Goal: Information Seeking & Learning: Compare options

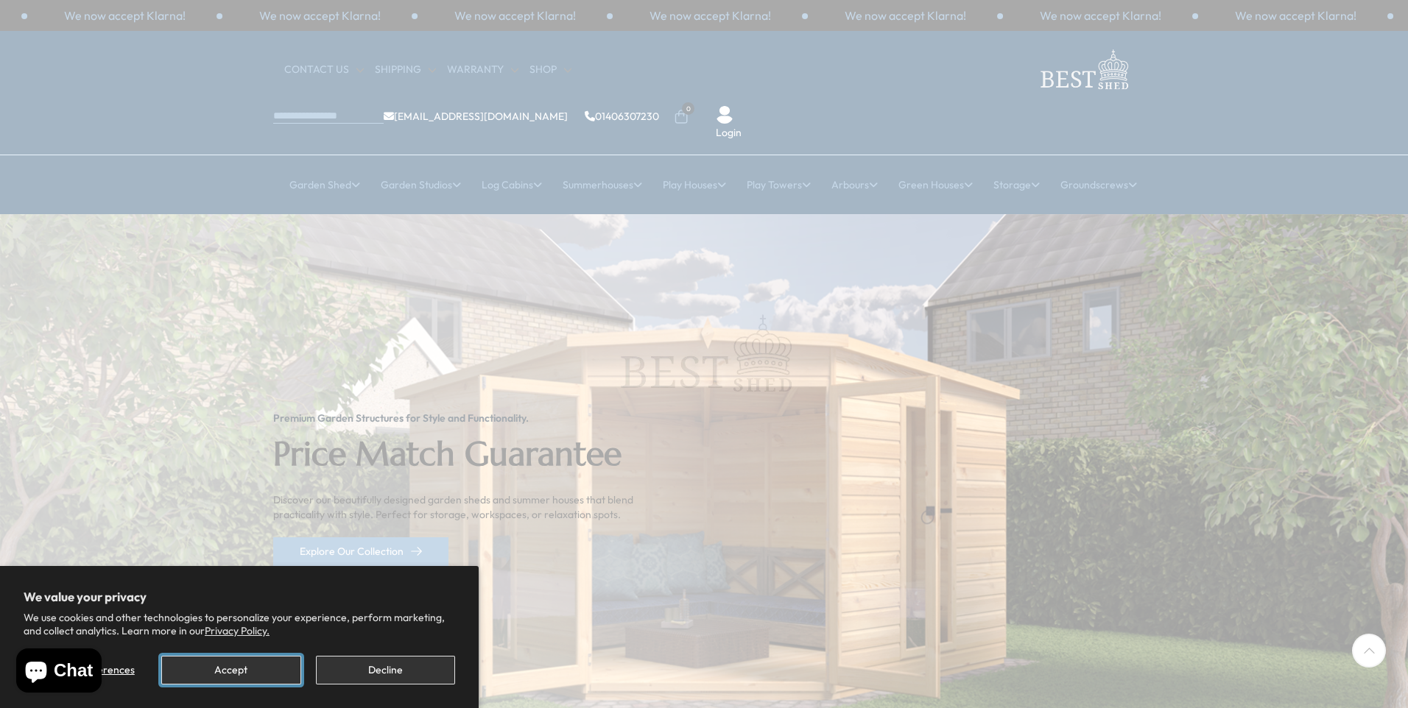
click at [241, 666] on button "Accept" at bounding box center [230, 670] width 139 height 29
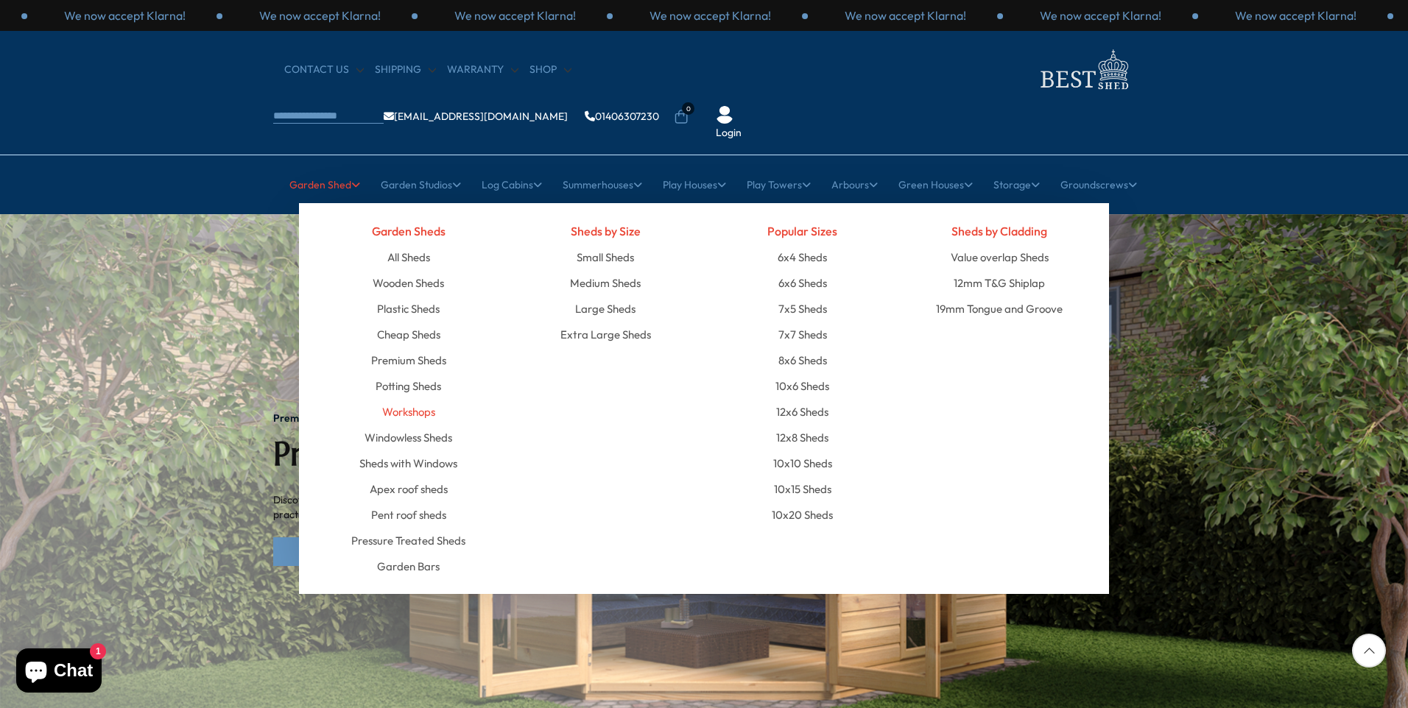
click at [430, 399] on link "Workshops" at bounding box center [408, 412] width 53 height 26
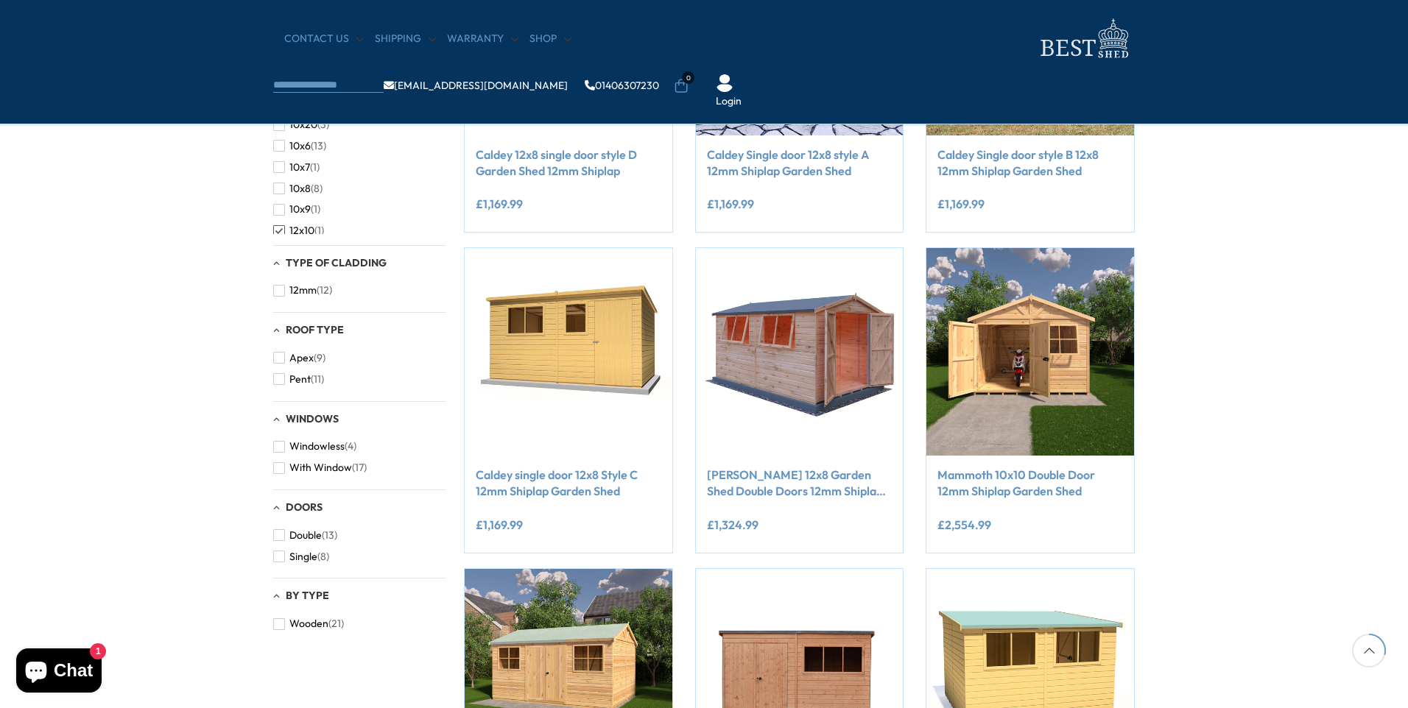
scroll to position [515, 0]
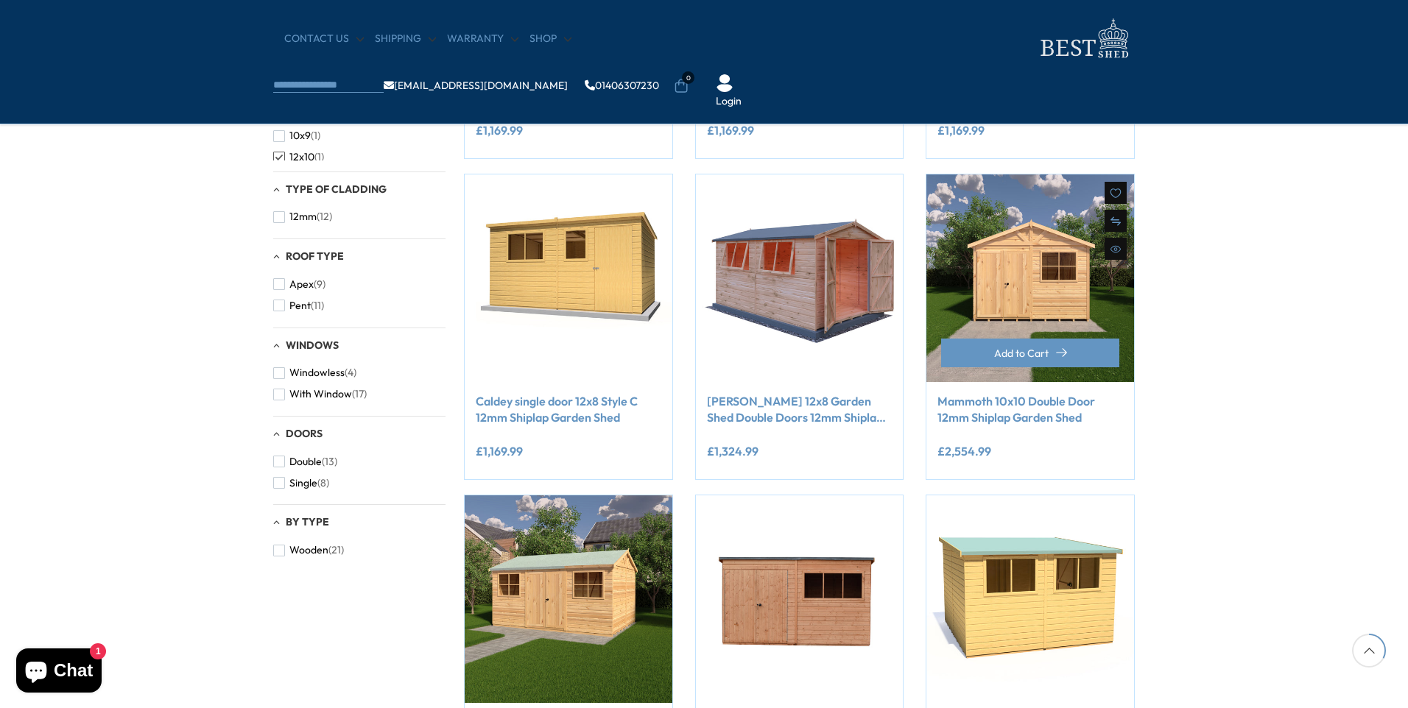
click at [1029, 297] on img at bounding box center [1030, 278] width 208 height 208
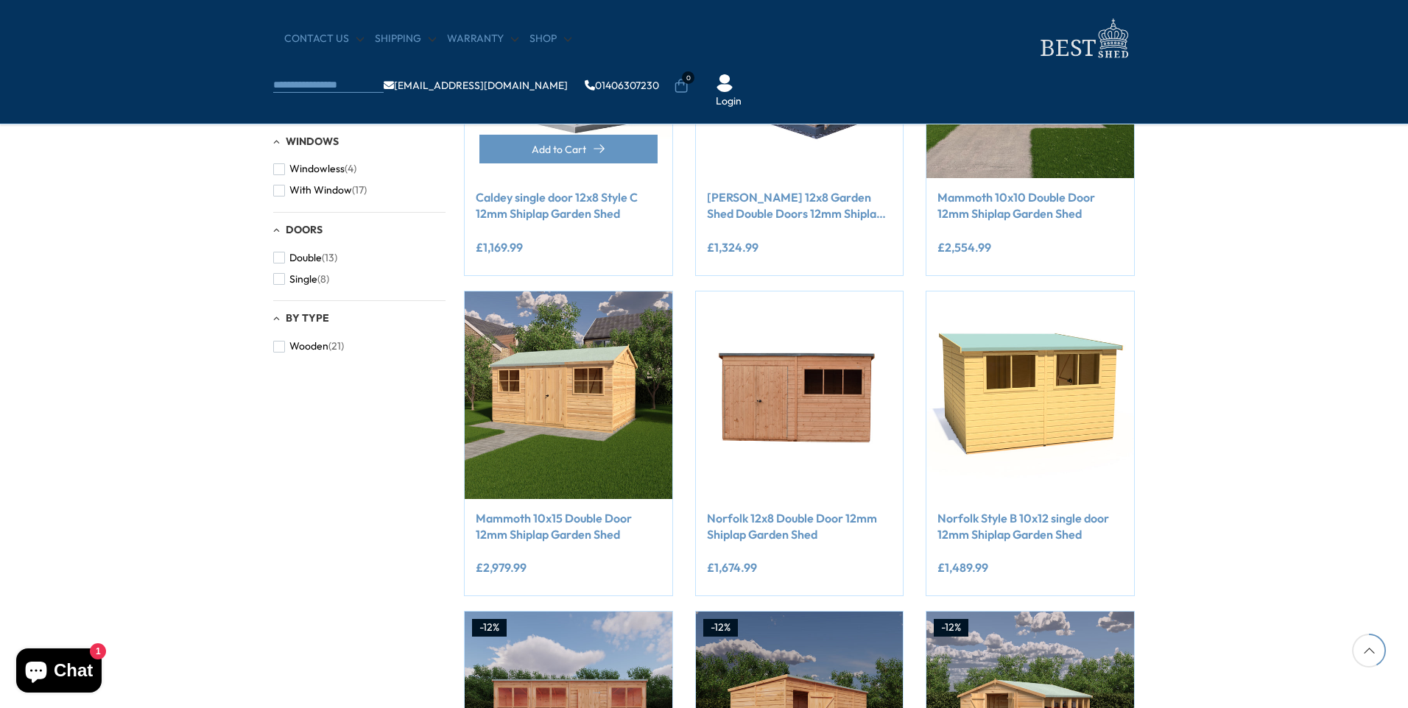
scroll to position [736, 0]
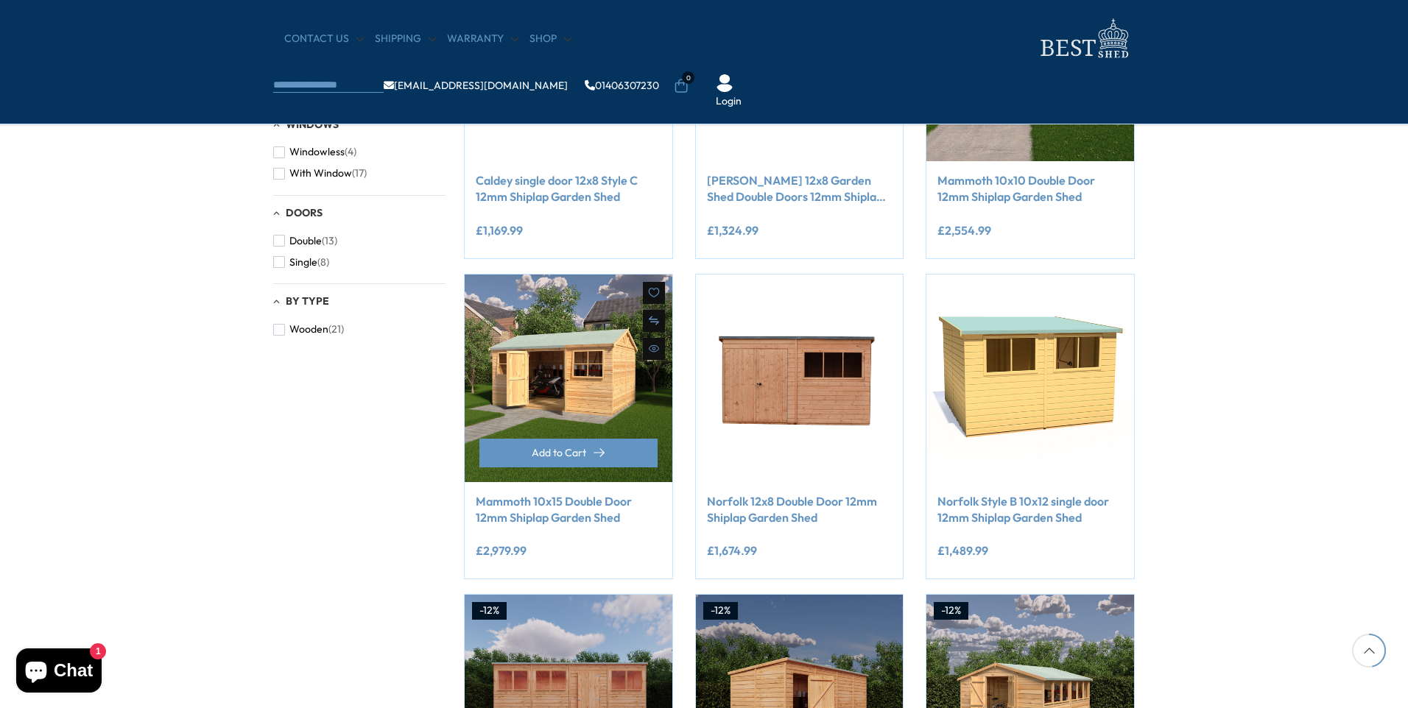
click at [580, 389] on img at bounding box center [569, 379] width 208 height 208
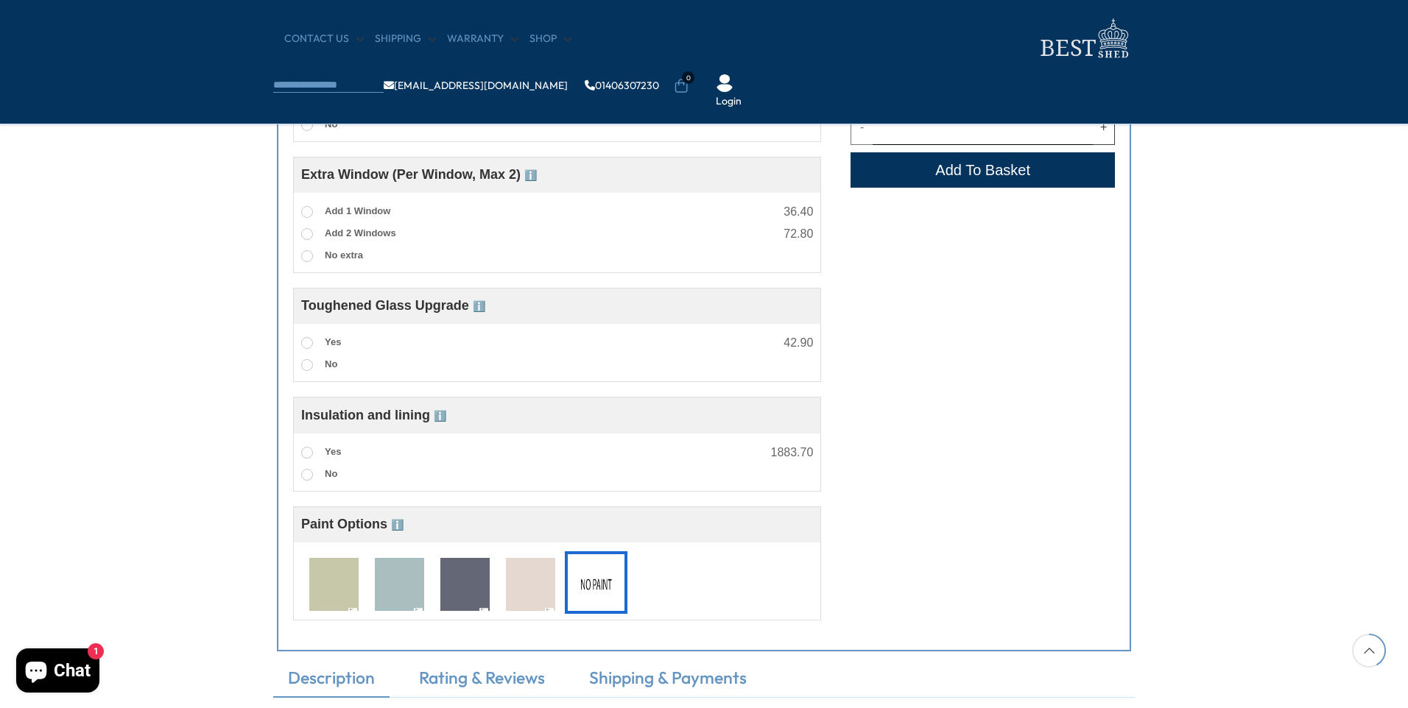
scroll to position [1104, 0]
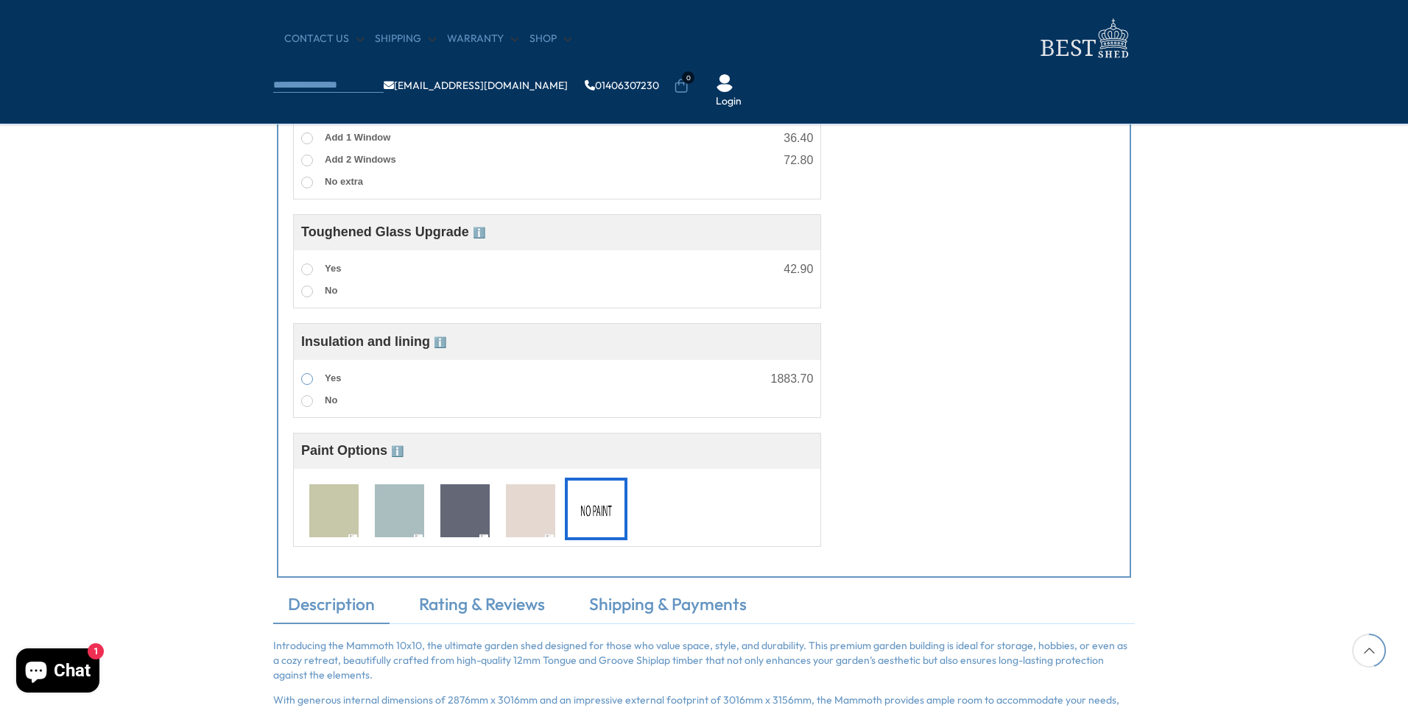
click at [324, 377] on label "Yes" at bounding box center [321, 379] width 40 height 19
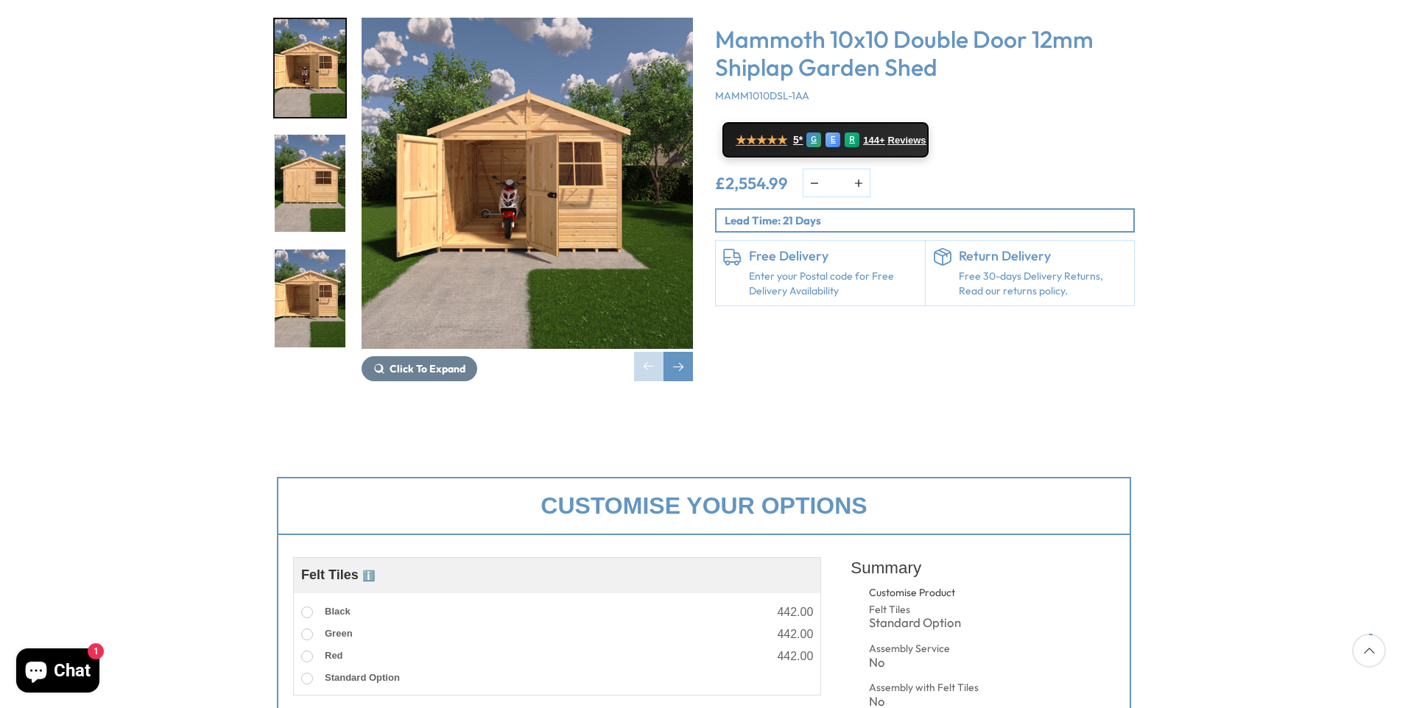
scroll to position [0, 0]
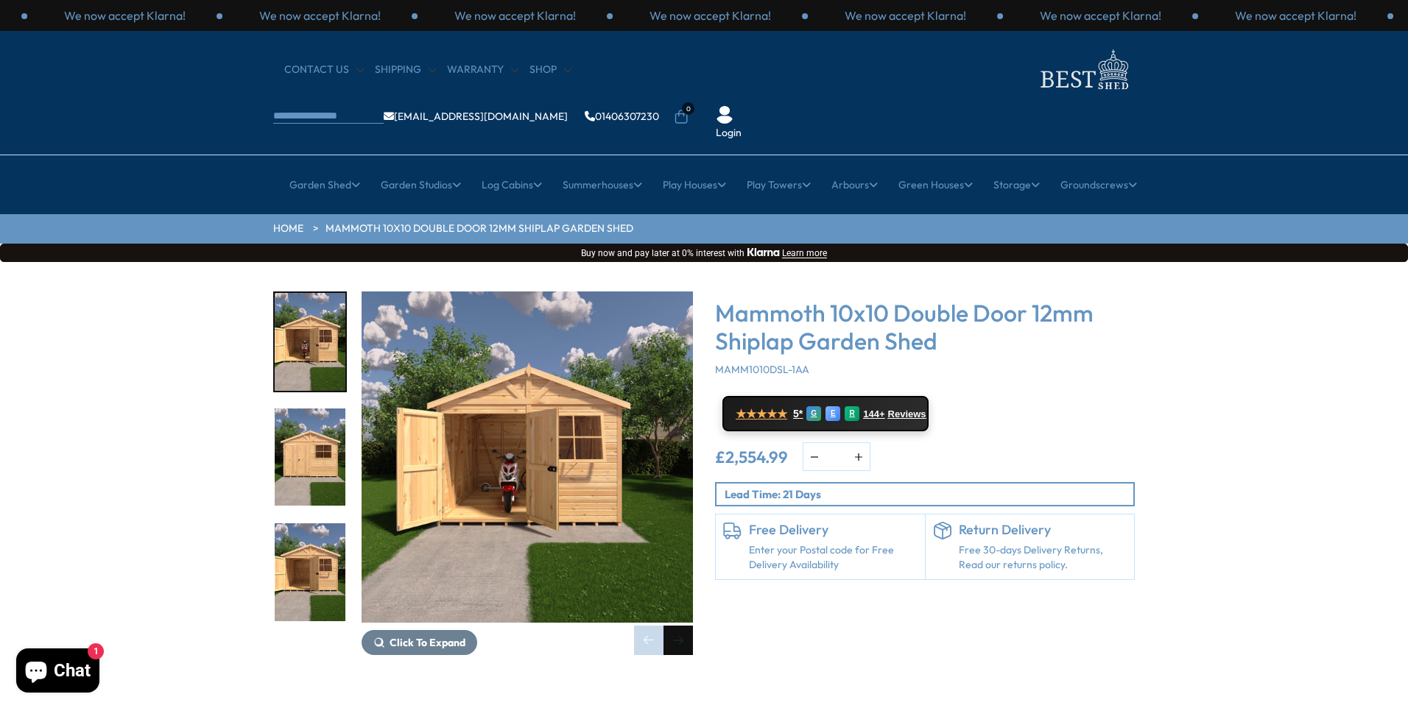
click at [680, 626] on div "Next slide" at bounding box center [677, 640] width 29 height 29
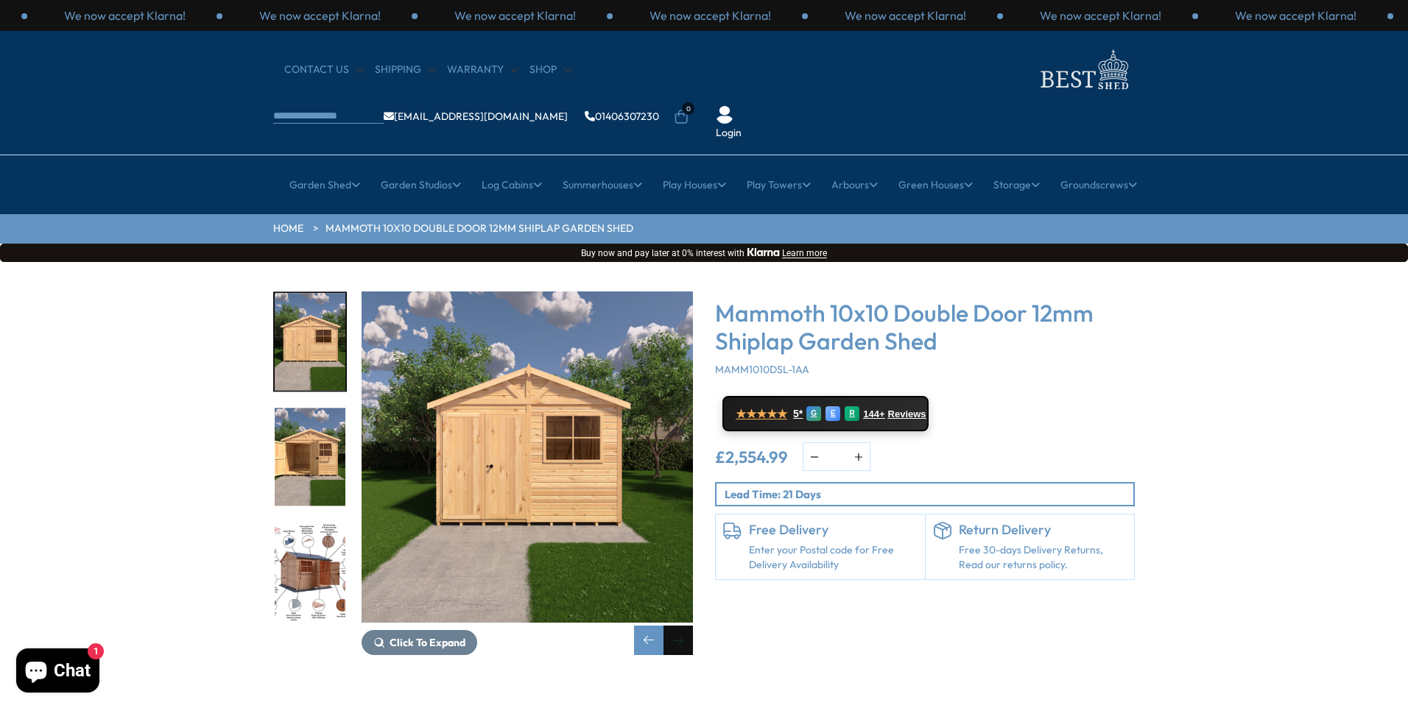
click at [680, 626] on div "Next slide" at bounding box center [677, 640] width 29 height 29
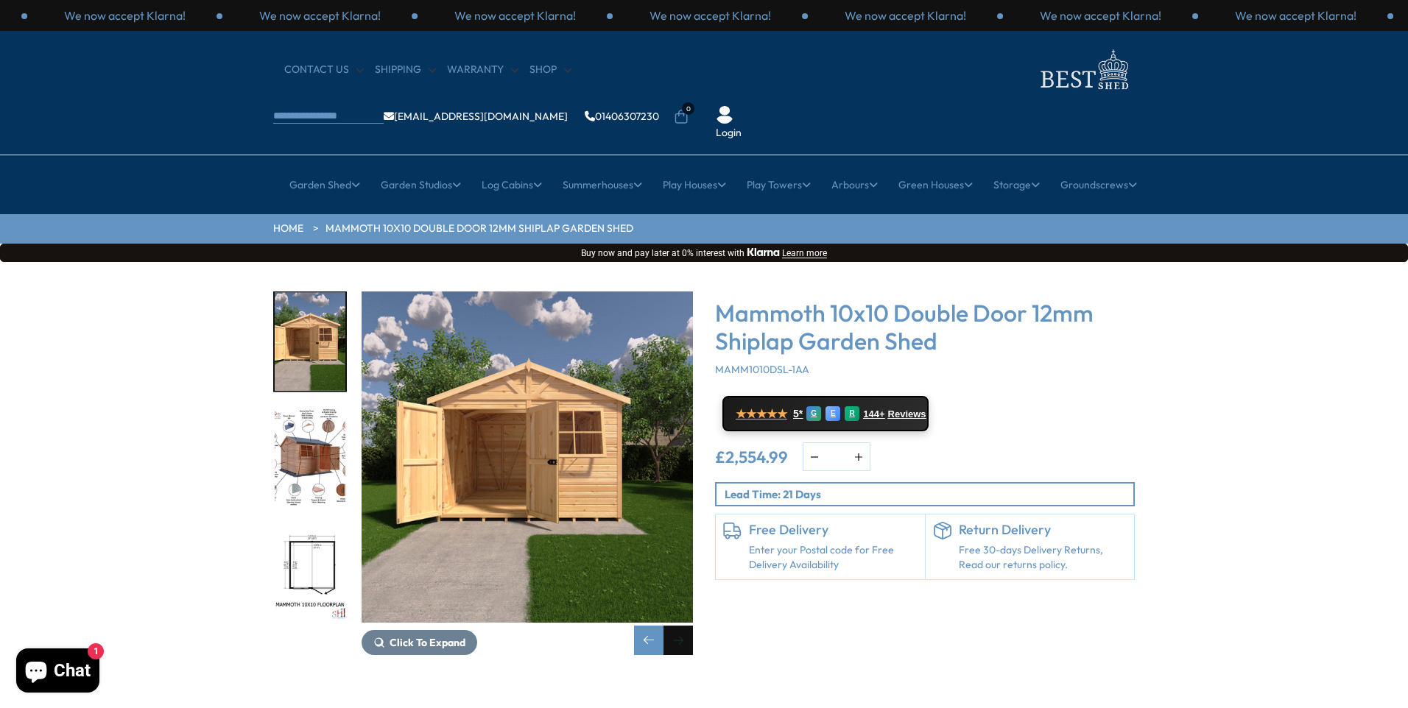
click at [680, 626] on div "Next slide" at bounding box center [677, 640] width 29 height 29
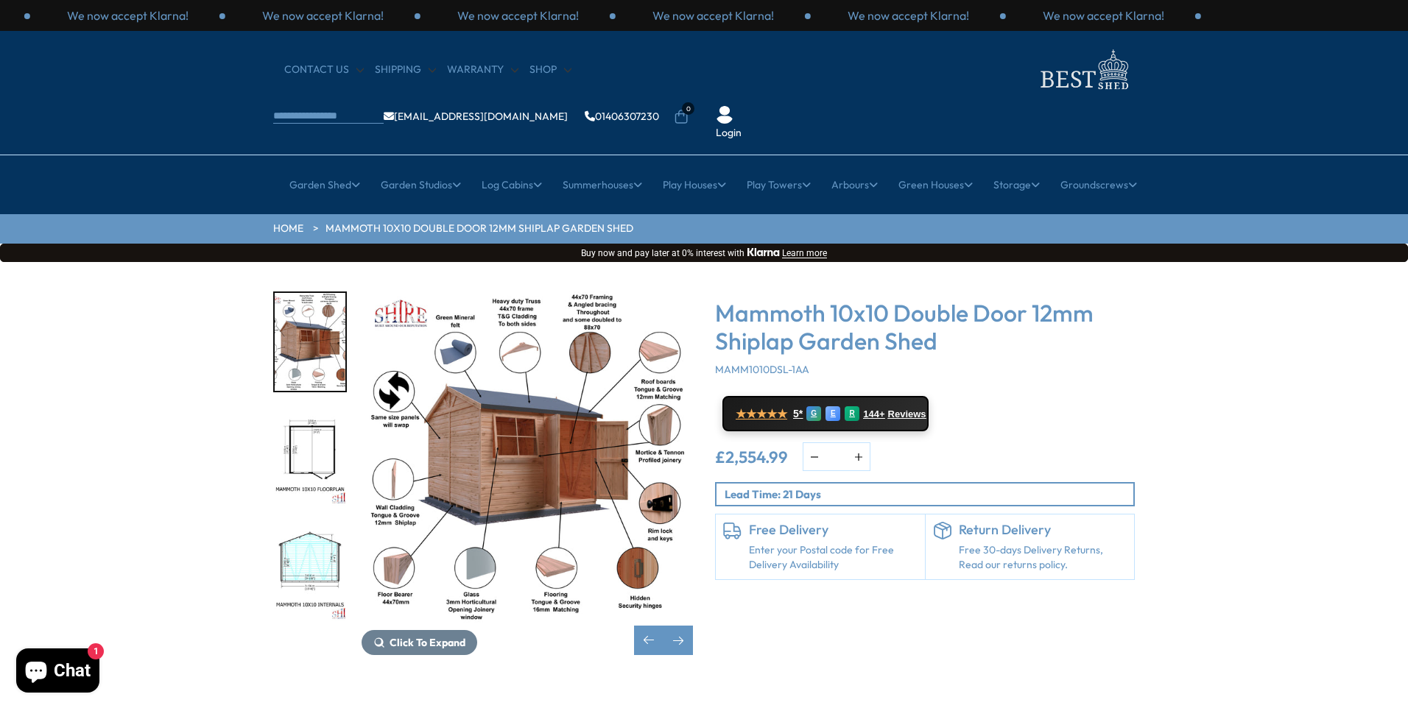
scroll to position [74, 0]
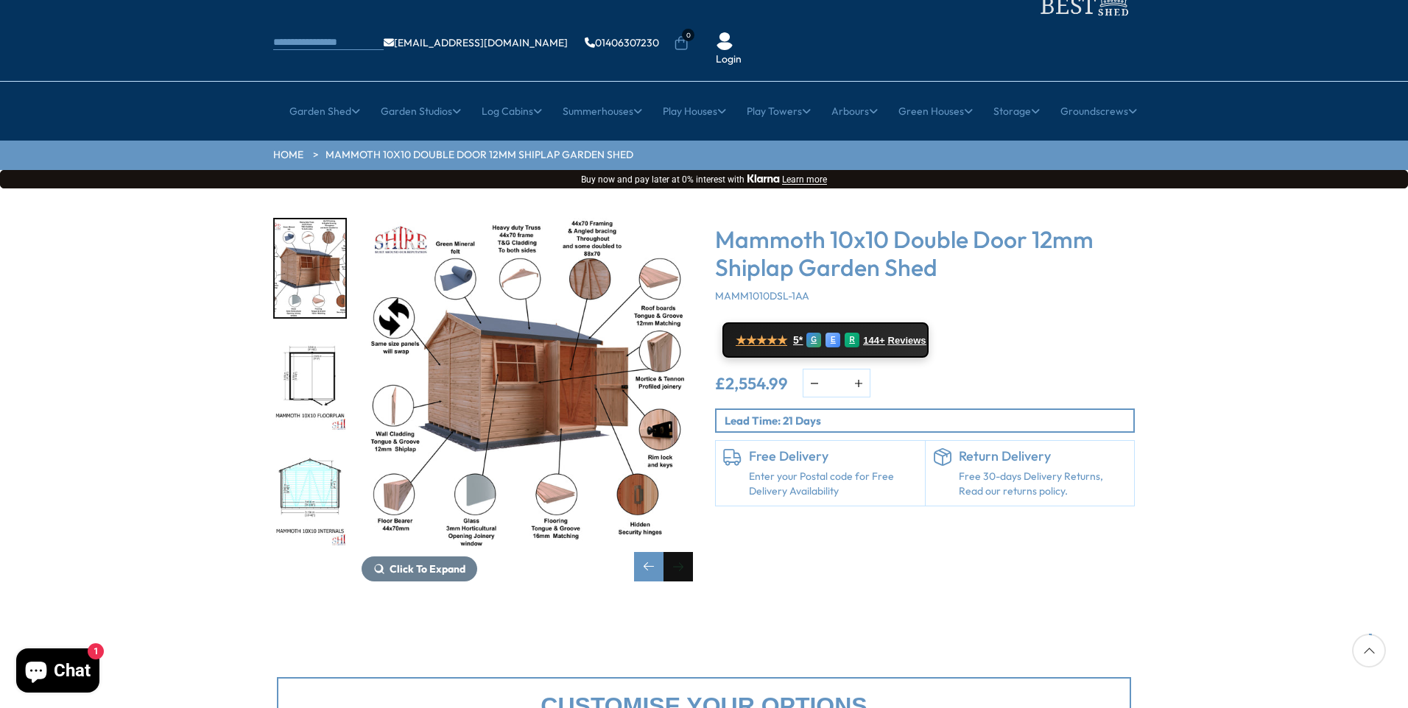
click at [671, 552] on div "Next slide" at bounding box center [677, 566] width 29 height 29
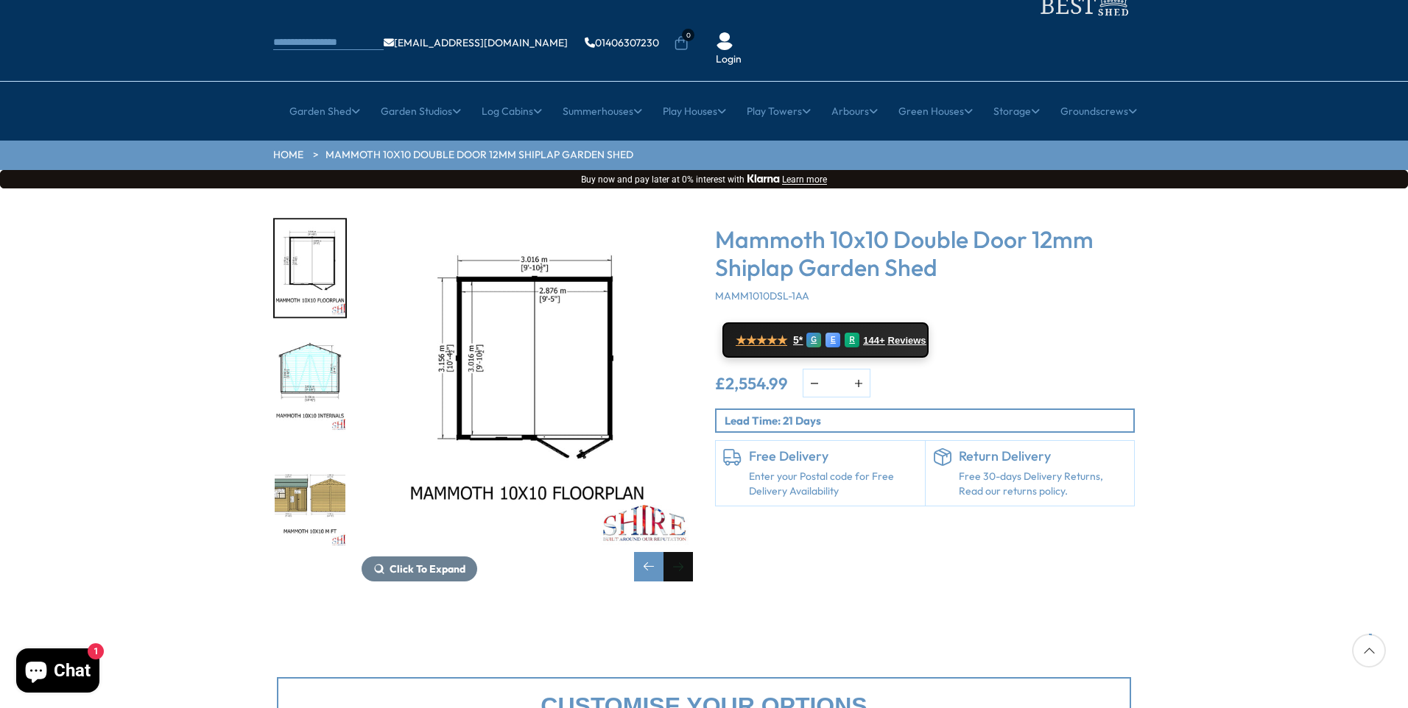
click at [665, 552] on div "Next slide" at bounding box center [677, 566] width 29 height 29
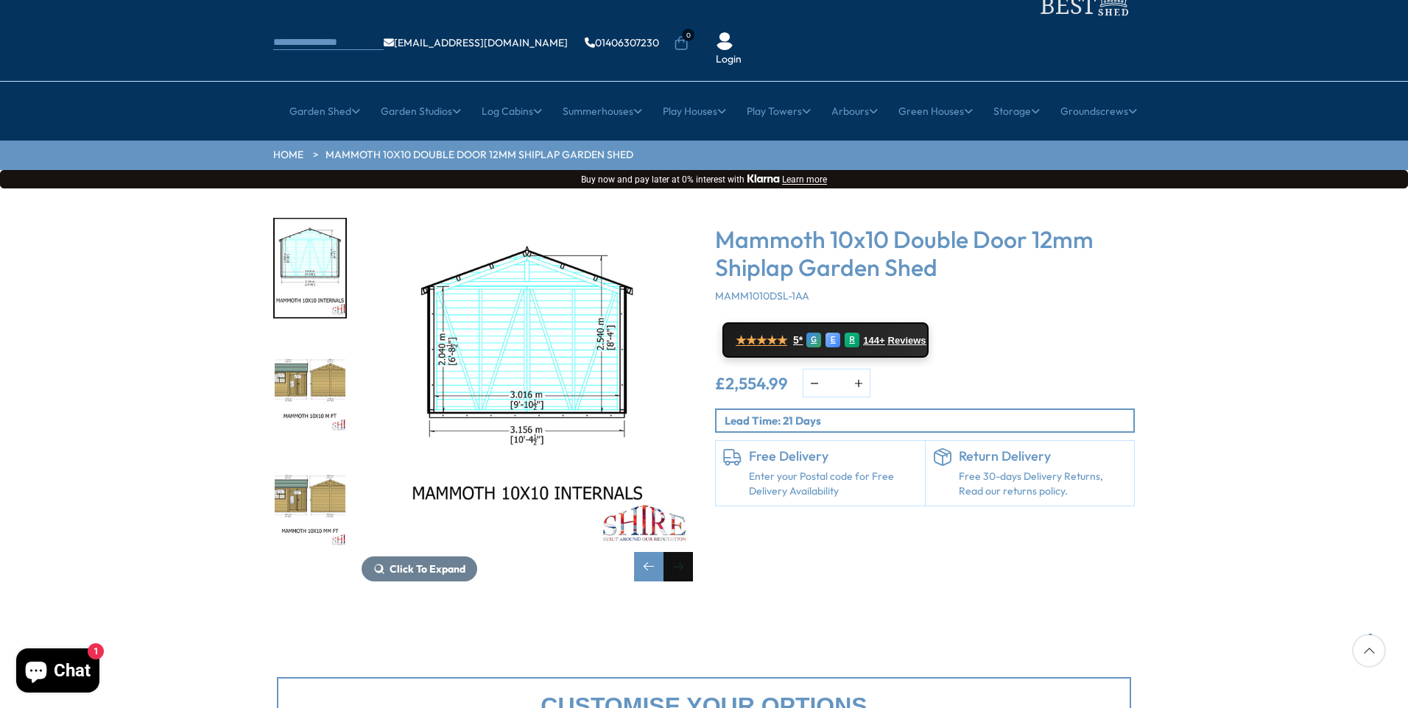
click at [663, 552] on div "Next slide" at bounding box center [677, 566] width 29 height 29
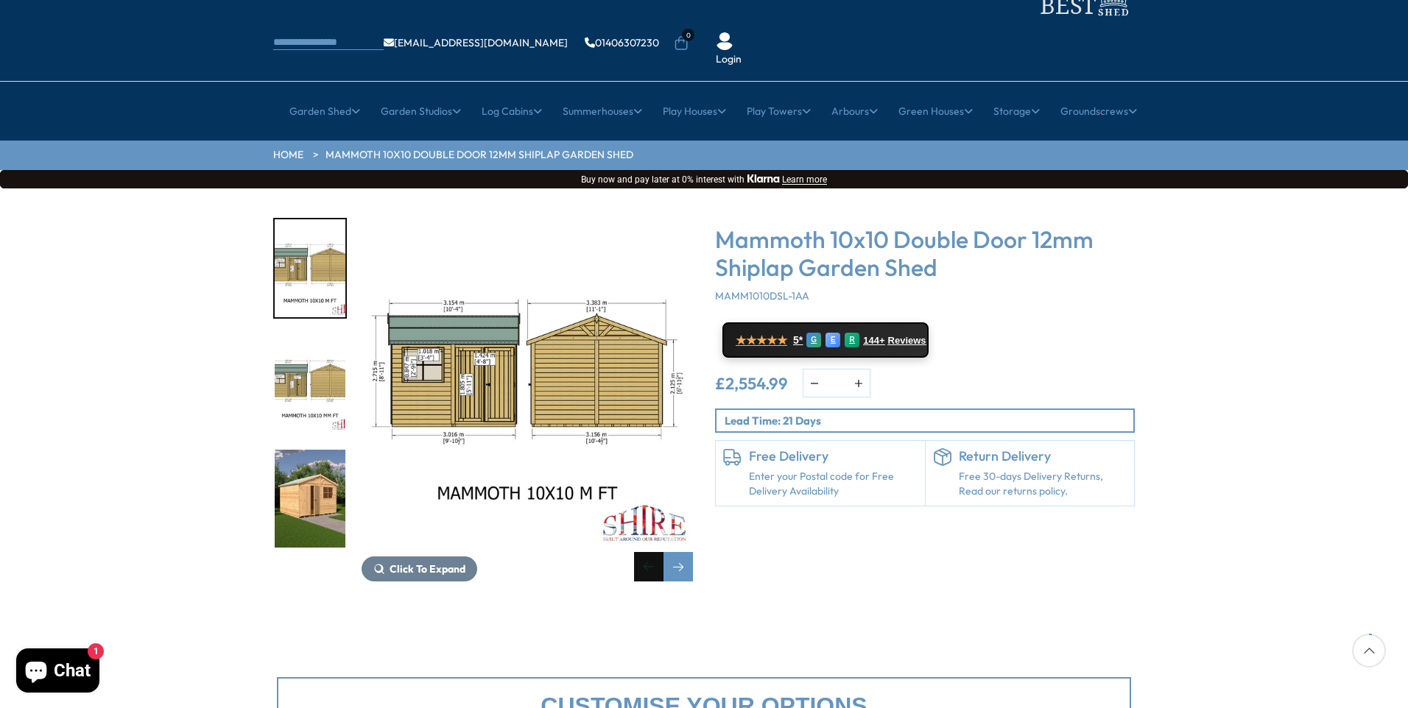
click at [657, 552] on div "Previous slide" at bounding box center [648, 566] width 29 height 29
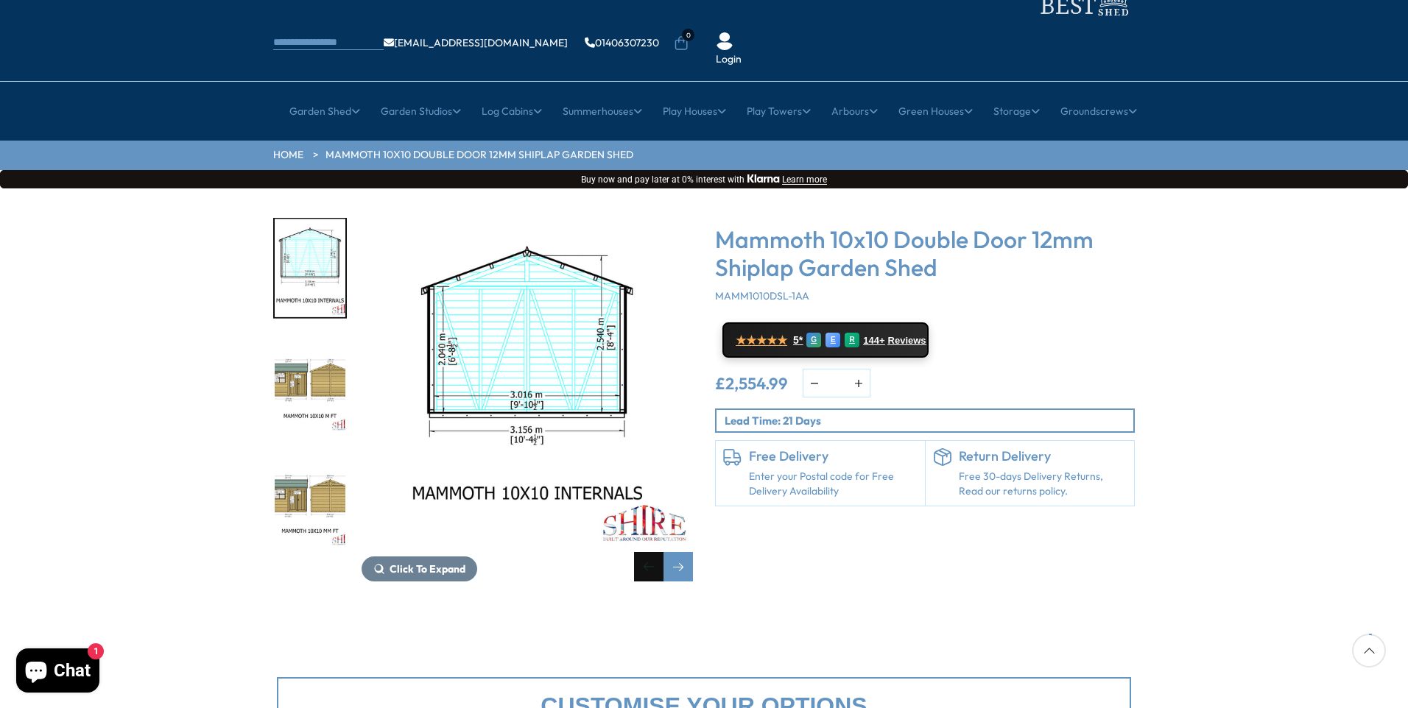
click at [657, 552] on div "Previous slide" at bounding box center [648, 566] width 29 height 29
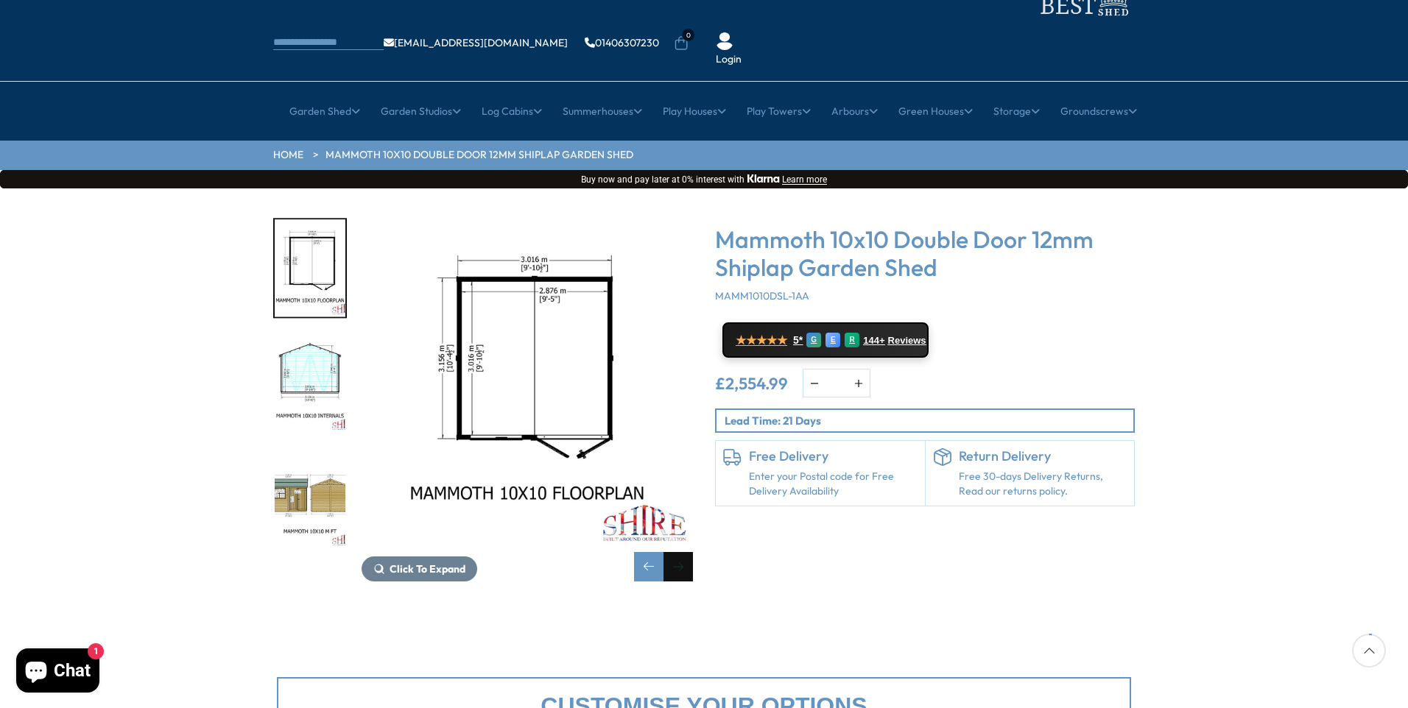
click at [669, 552] on div "Next slide" at bounding box center [677, 566] width 29 height 29
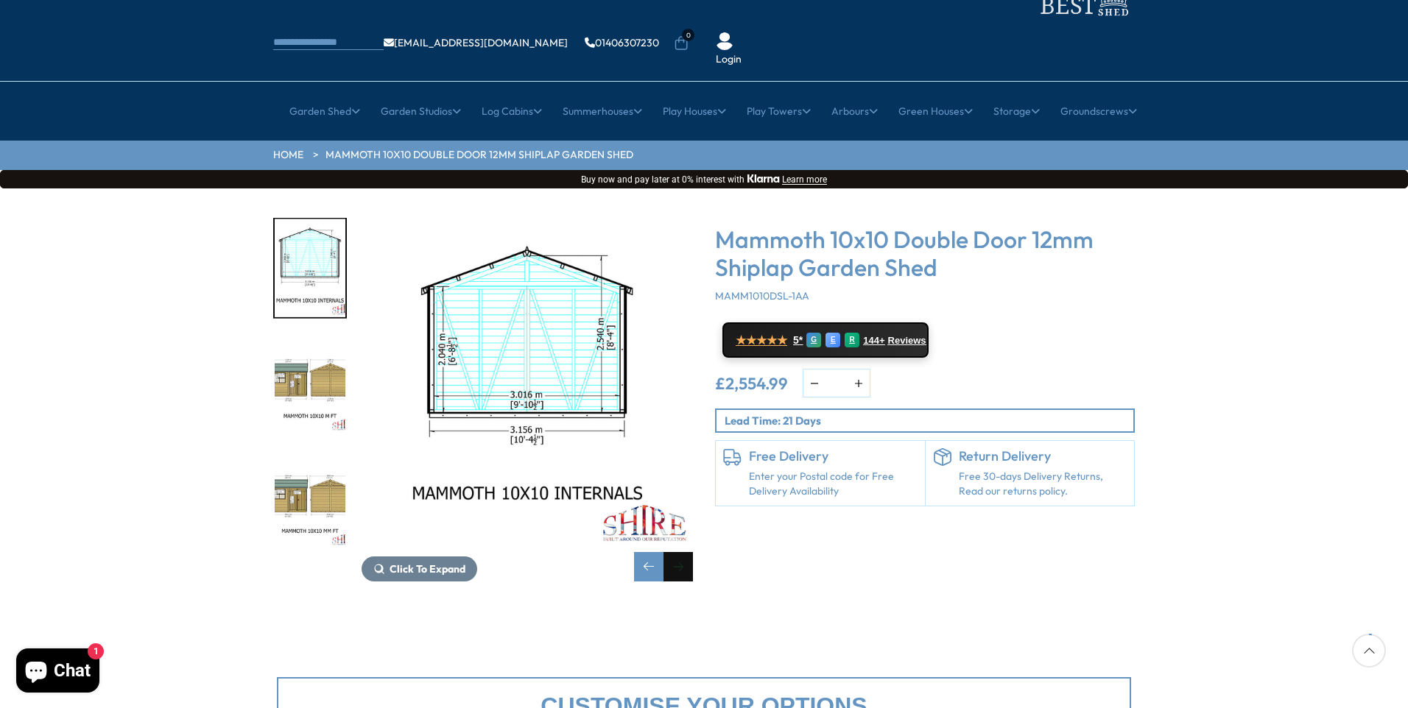
click at [669, 552] on div "Next slide" at bounding box center [677, 566] width 29 height 29
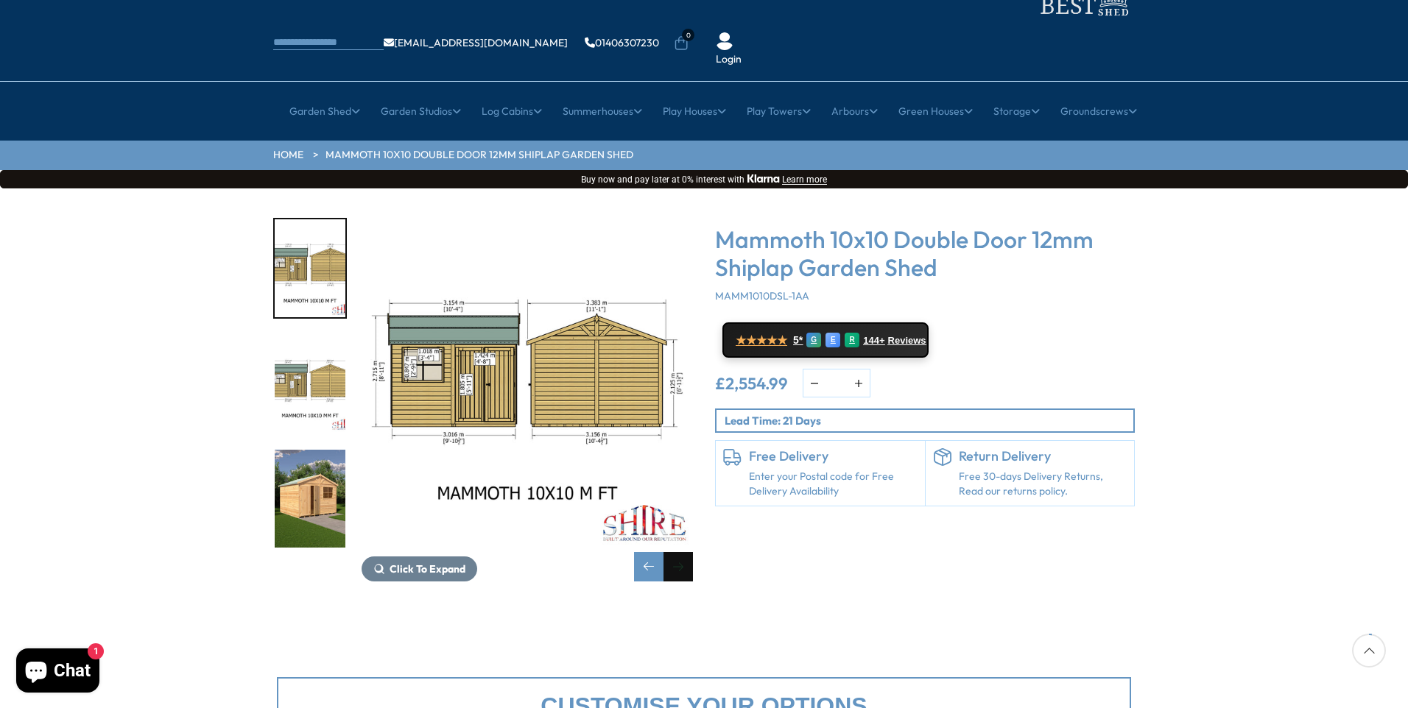
click at [669, 552] on div "Next slide" at bounding box center [677, 566] width 29 height 29
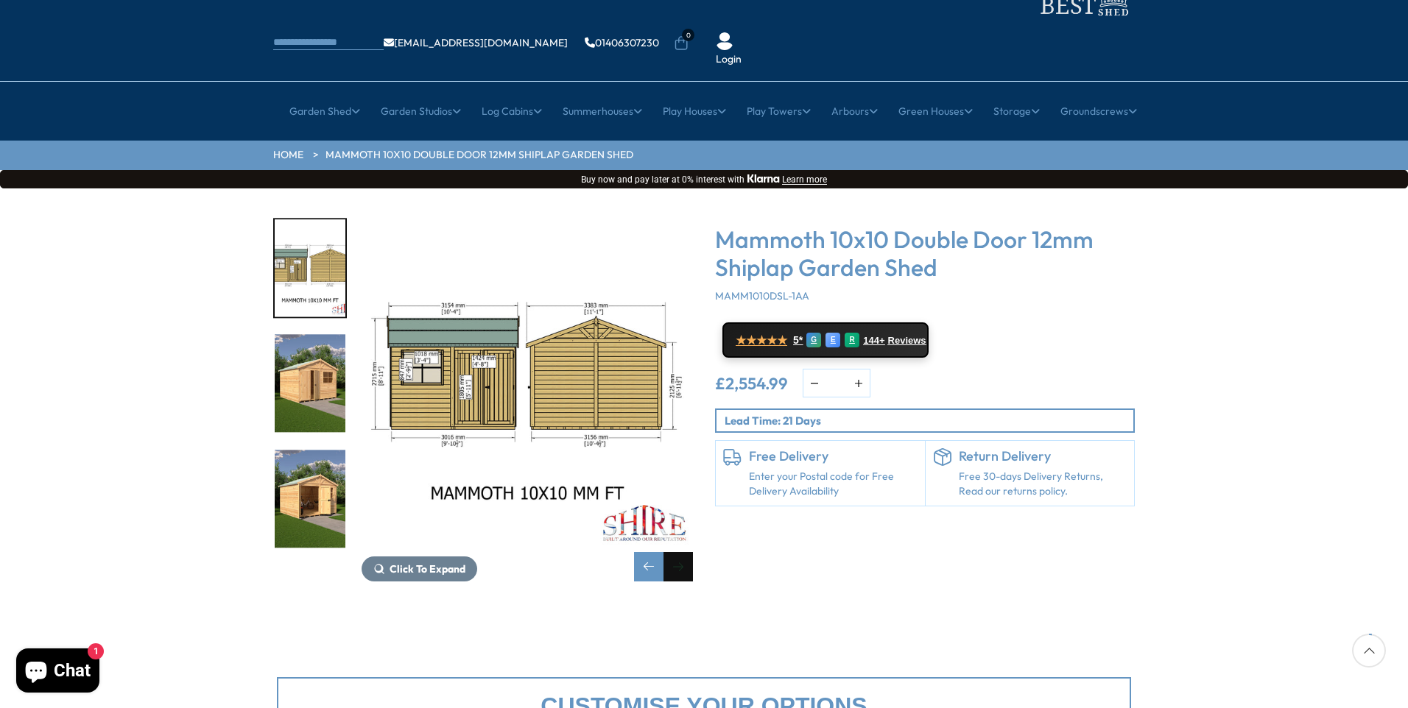
click at [669, 552] on div "Next slide" at bounding box center [677, 566] width 29 height 29
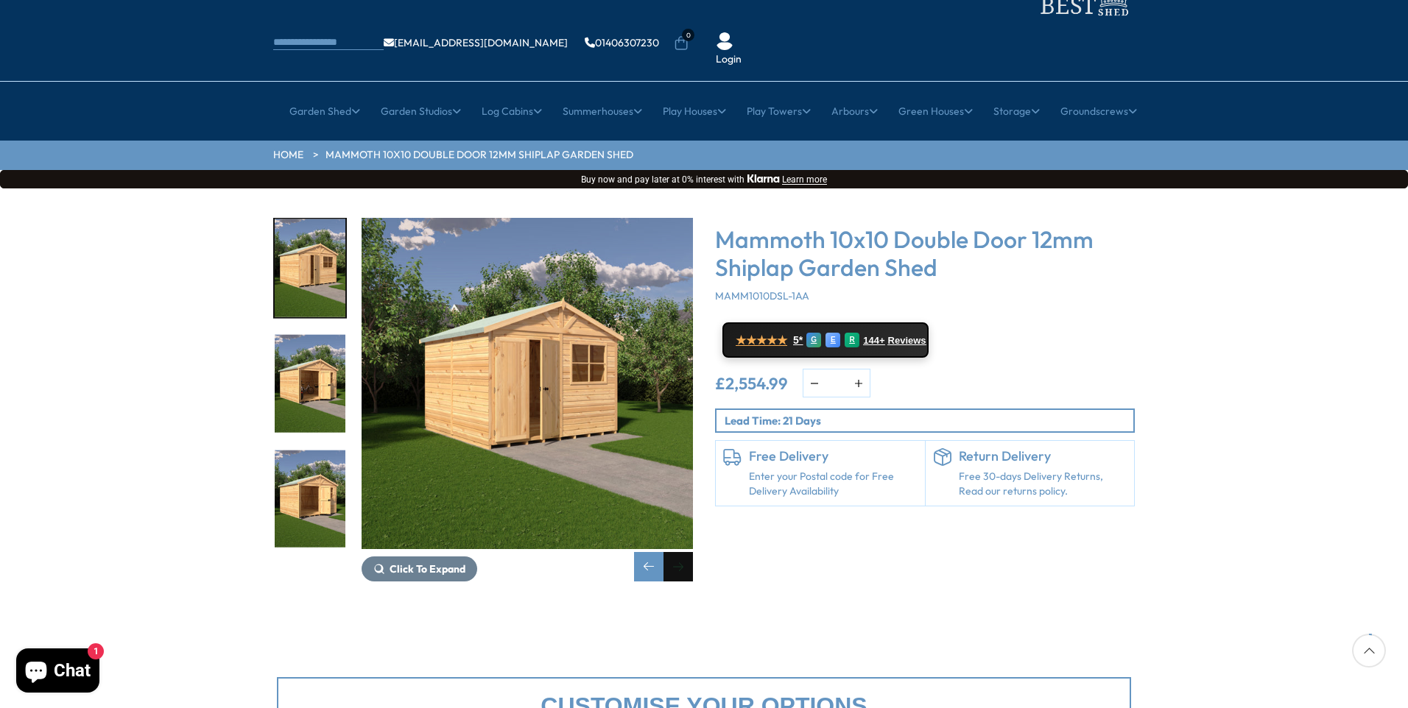
click at [669, 552] on div "Next slide" at bounding box center [677, 566] width 29 height 29
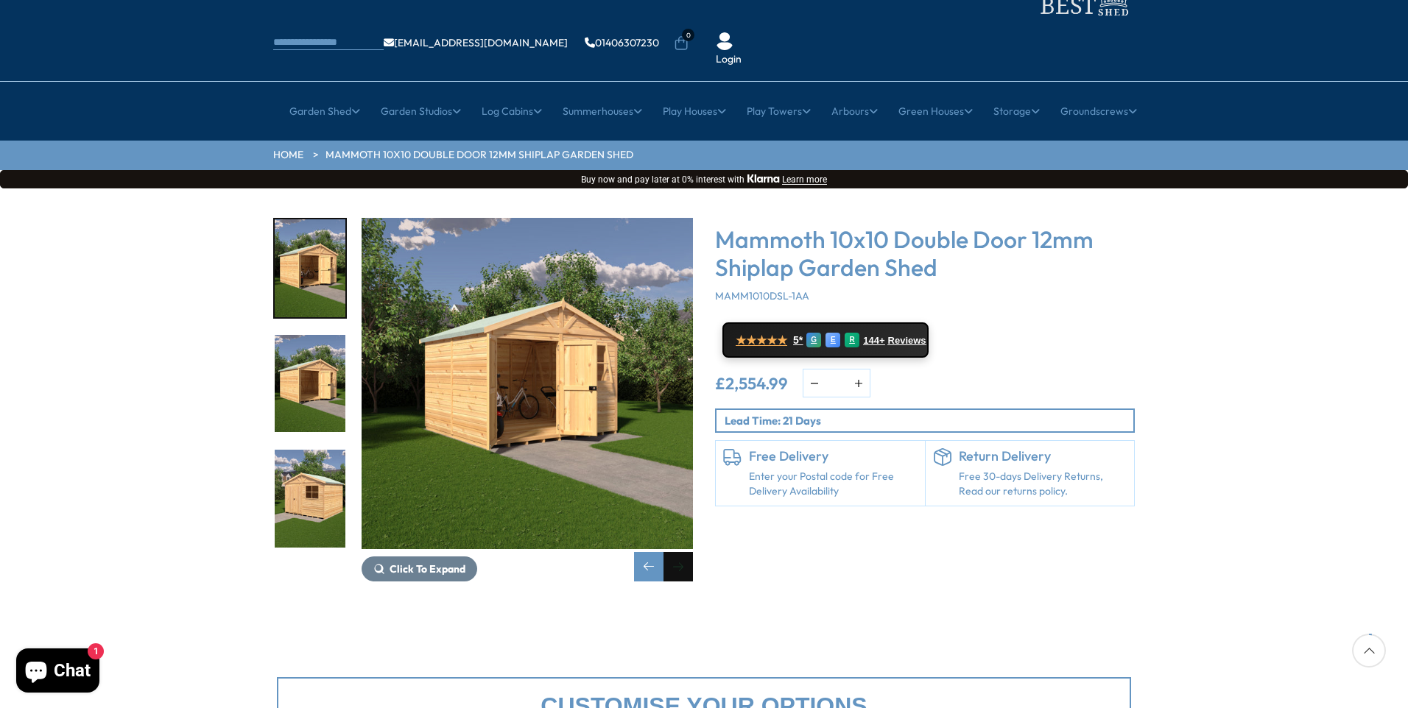
click at [677, 552] on div "Next slide" at bounding box center [677, 566] width 29 height 29
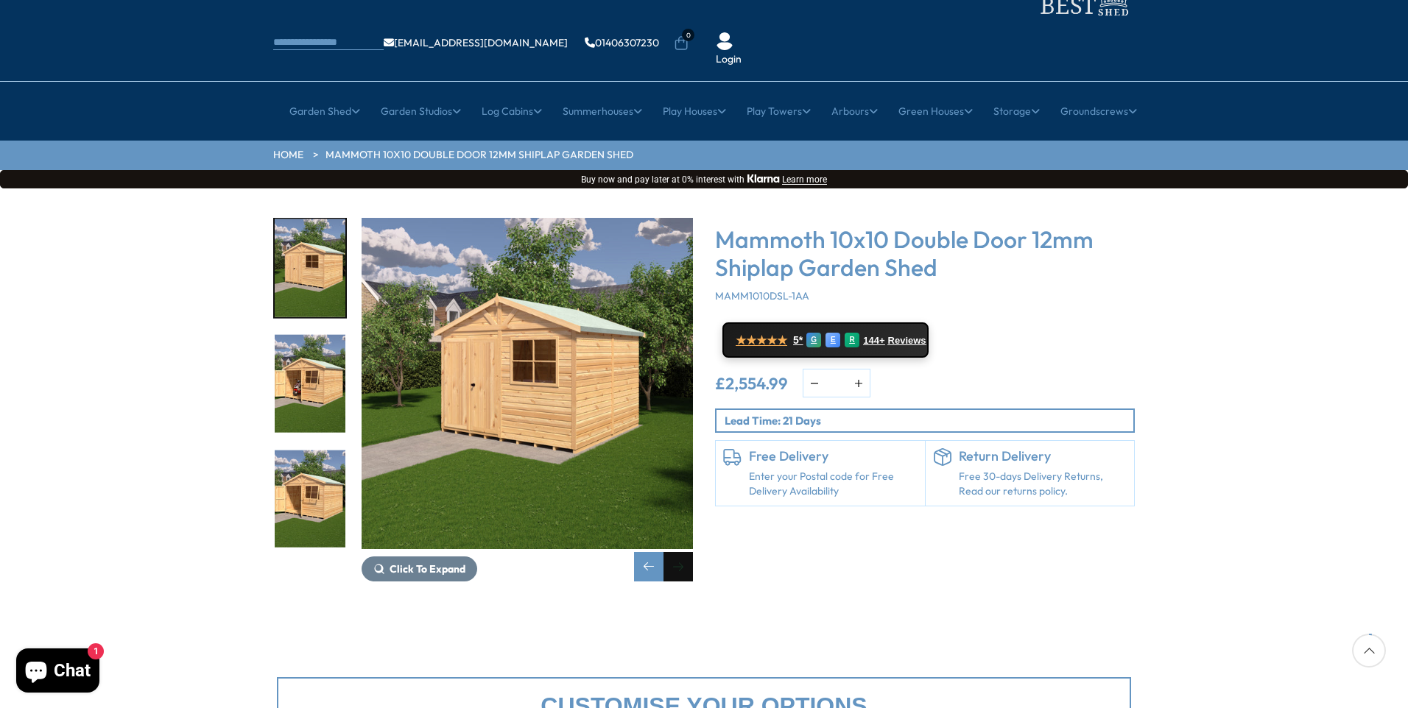
click at [677, 552] on div "Next slide" at bounding box center [677, 566] width 29 height 29
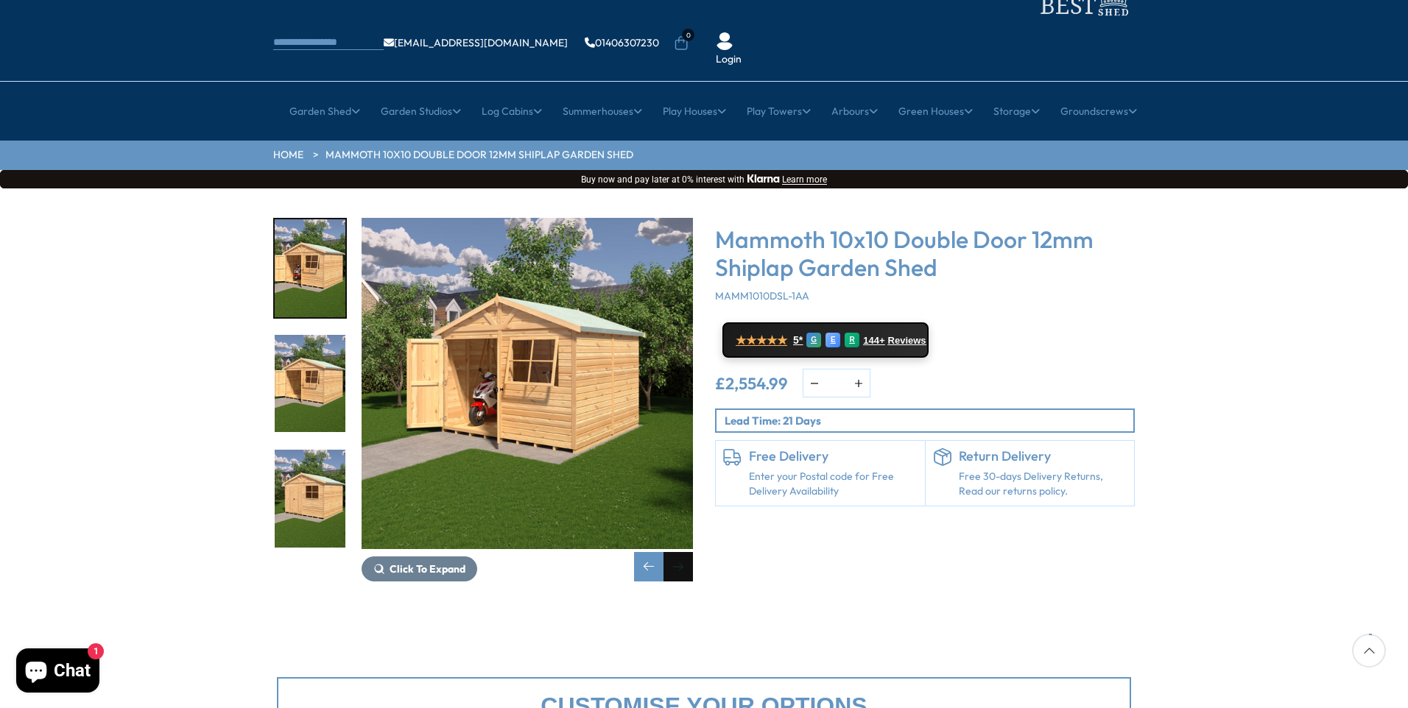
click at [677, 552] on div "Next slide" at bounding box center [677, 566] width 29 height 29
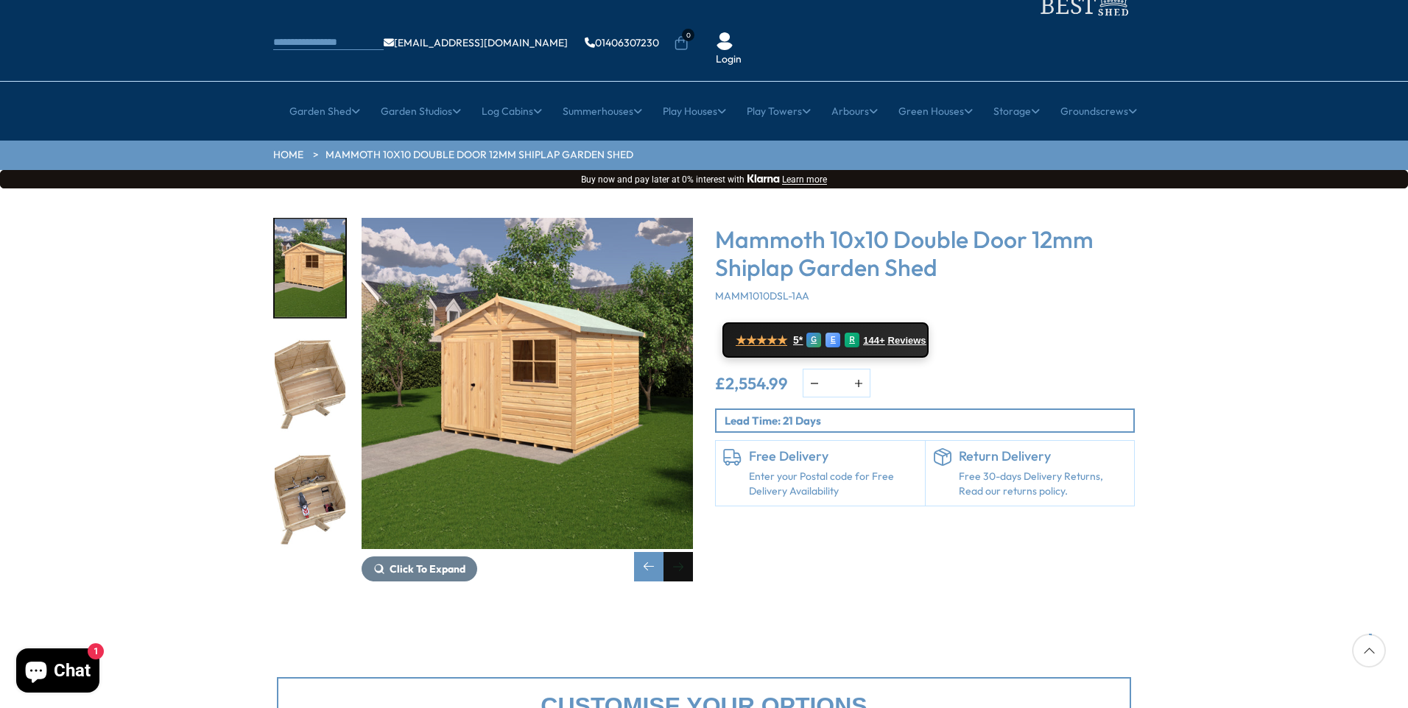
click at [677, 552] on div "Next slide" at bounding box center [677, 566] width 29 height 29
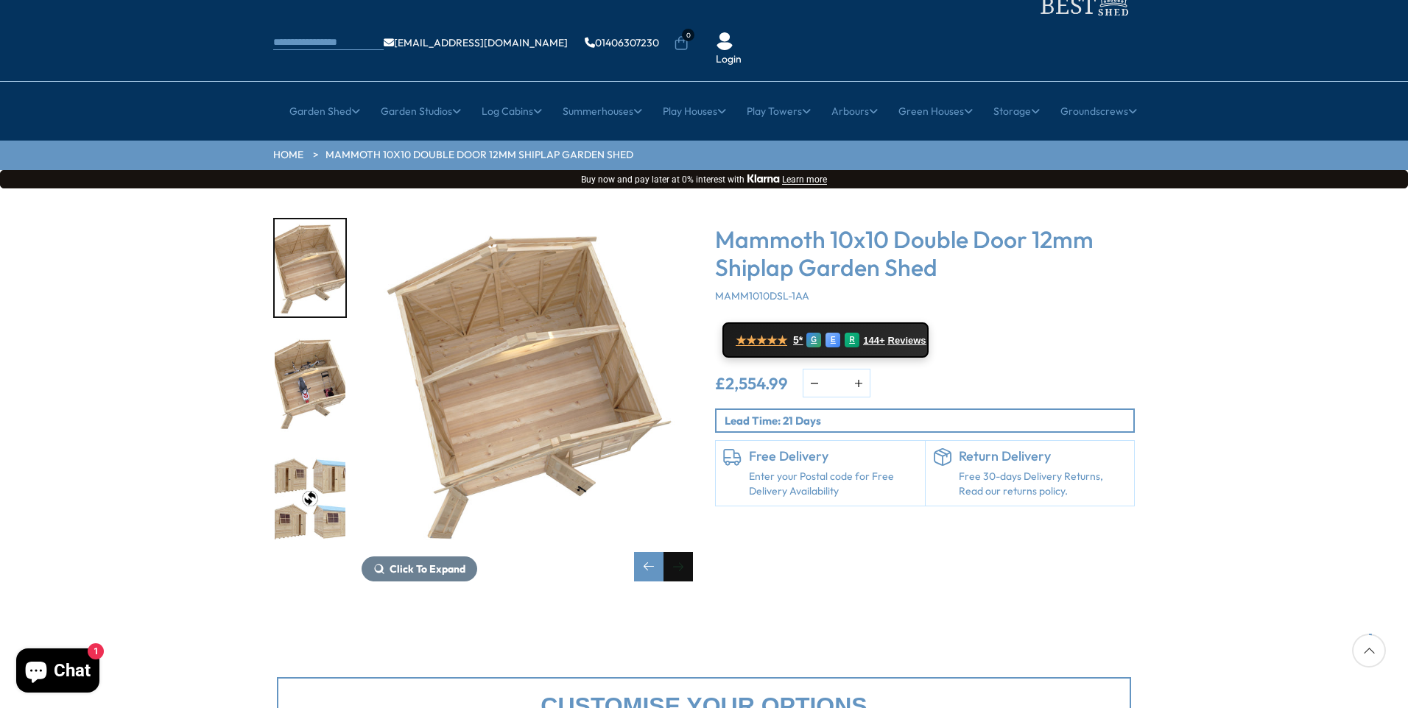
click at [677, 552] on div "Next slide" at bounding box center [677, 566] width 29 height 29
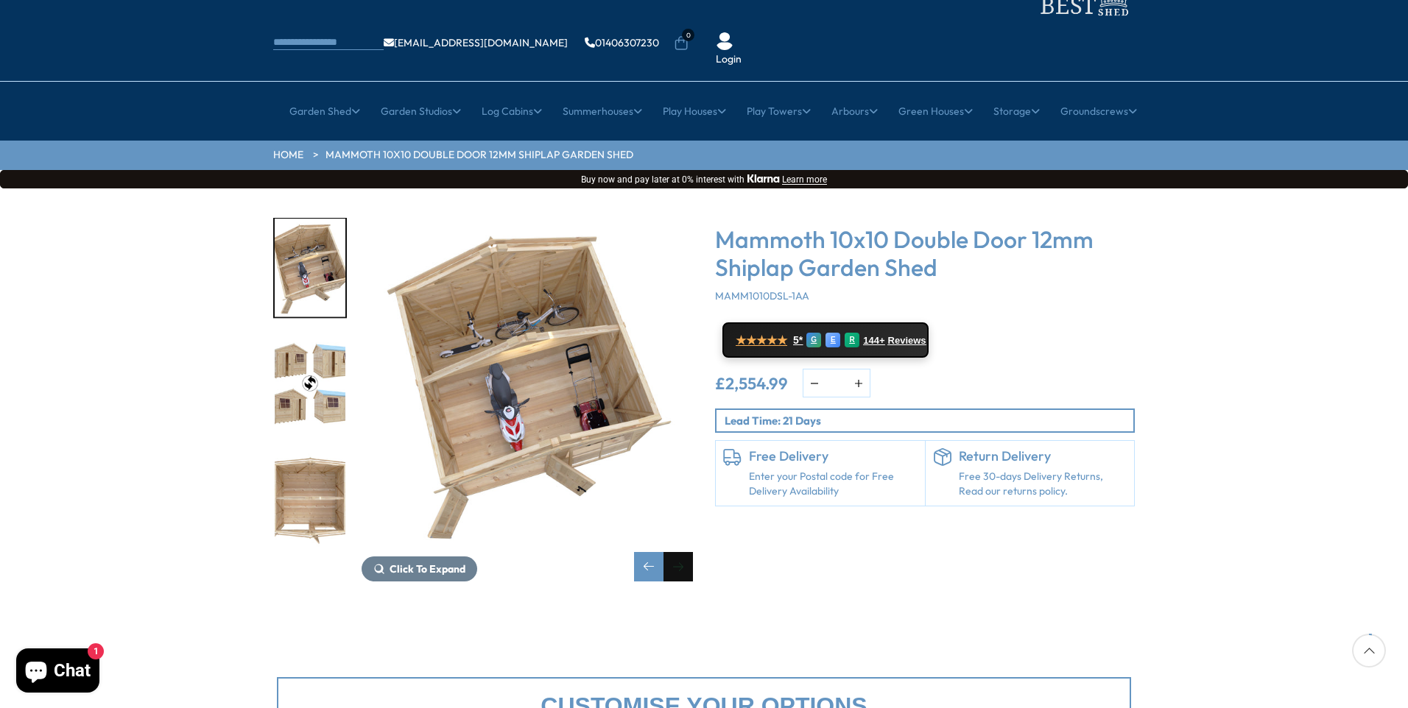
click at [677, 552] on div "Next slide" at bounding box center [677, 566] width 29 height 29
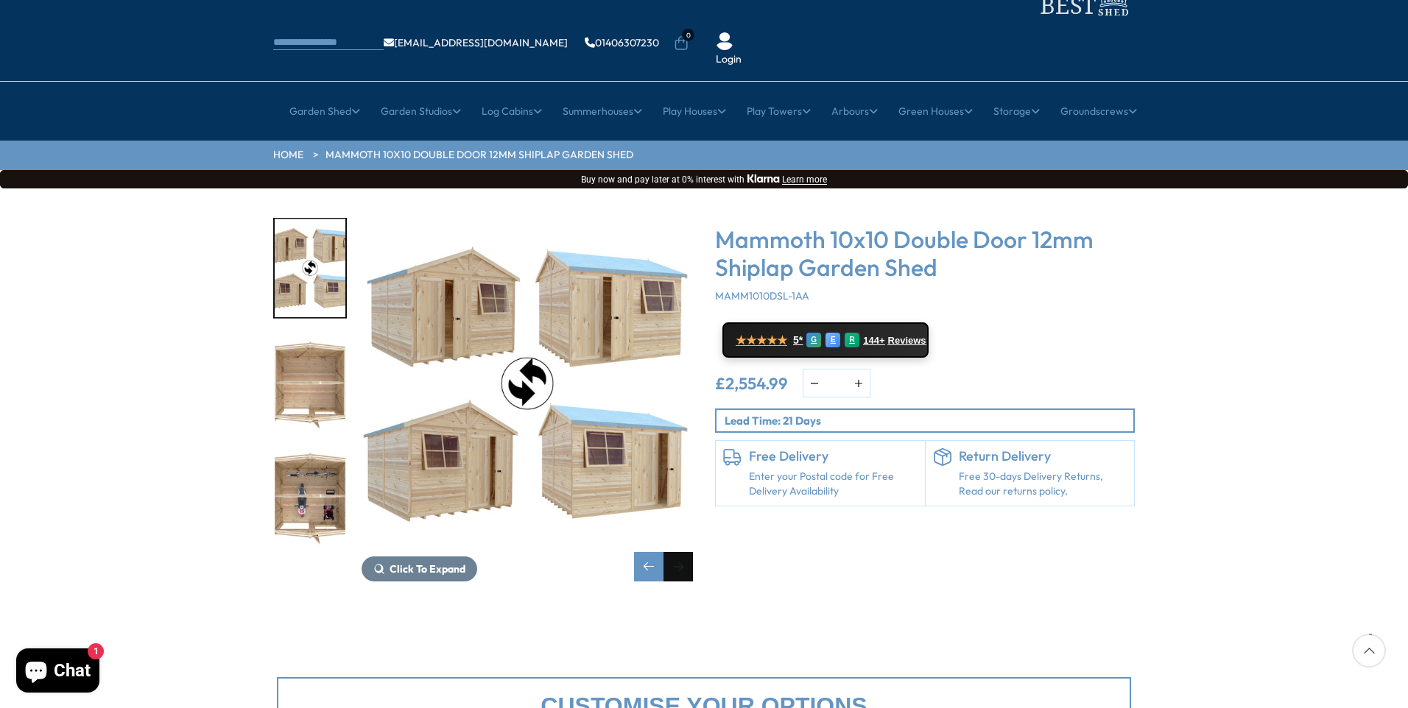
click at [677, 552] on div "Next slide" at bounding box center [677, 566] width 29 height 29
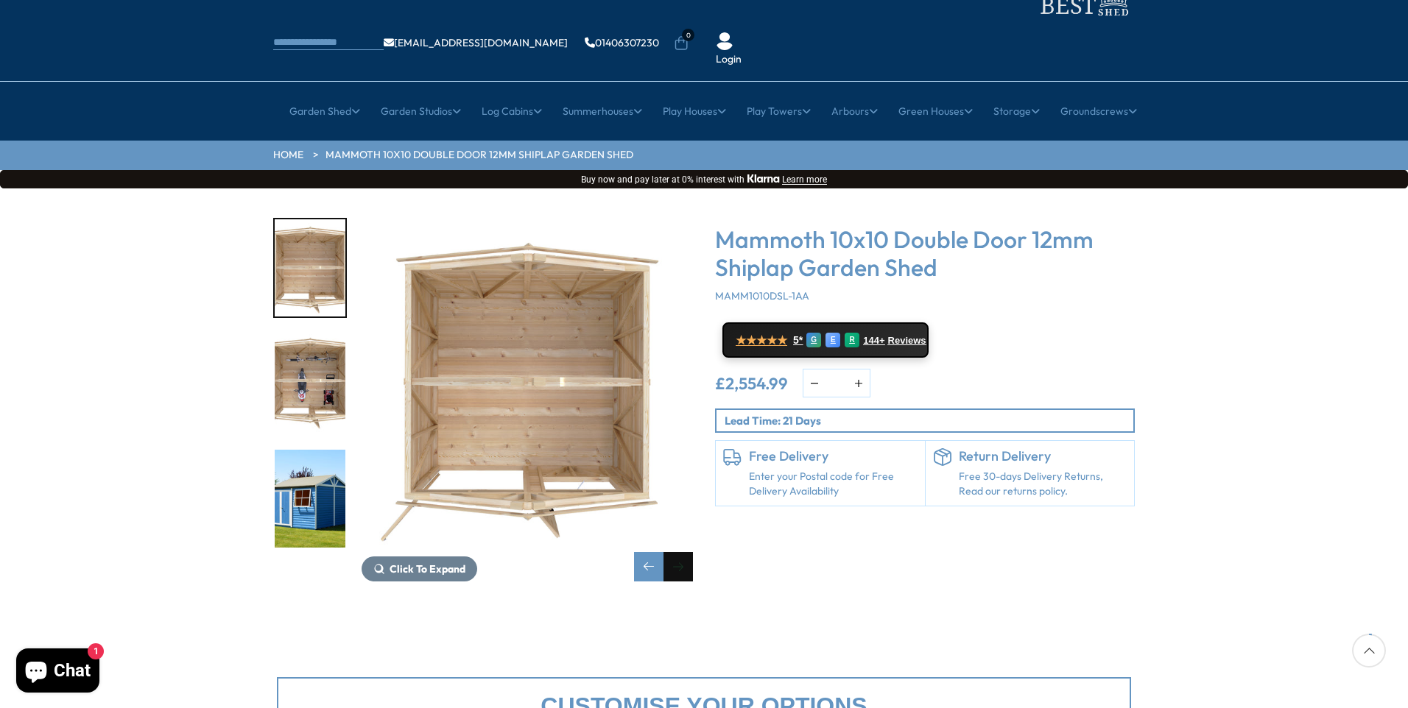
click at [677, 552] on div "Next slide" at bounding box center [677, 566] width 29 height 29
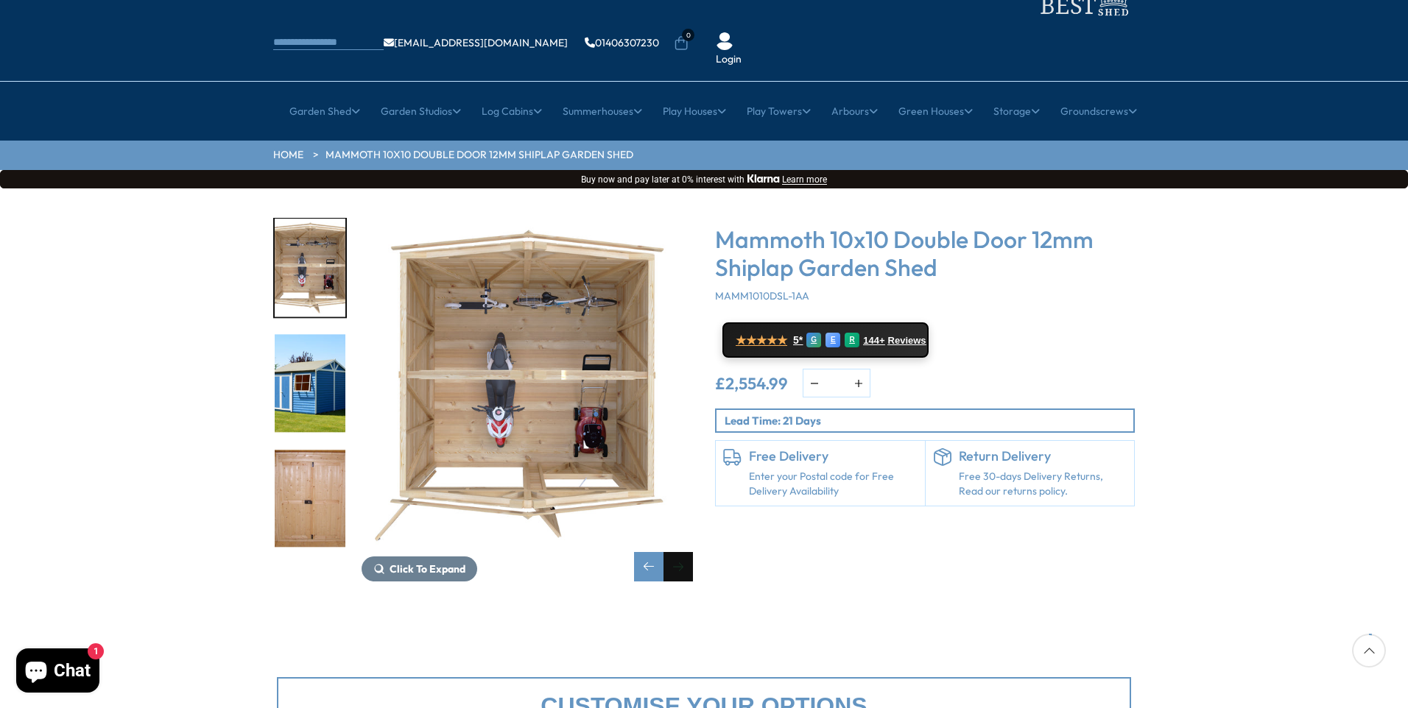
click at [677, 552] on div "Next slide" at bounding box center [677, 566] width 29 height 29
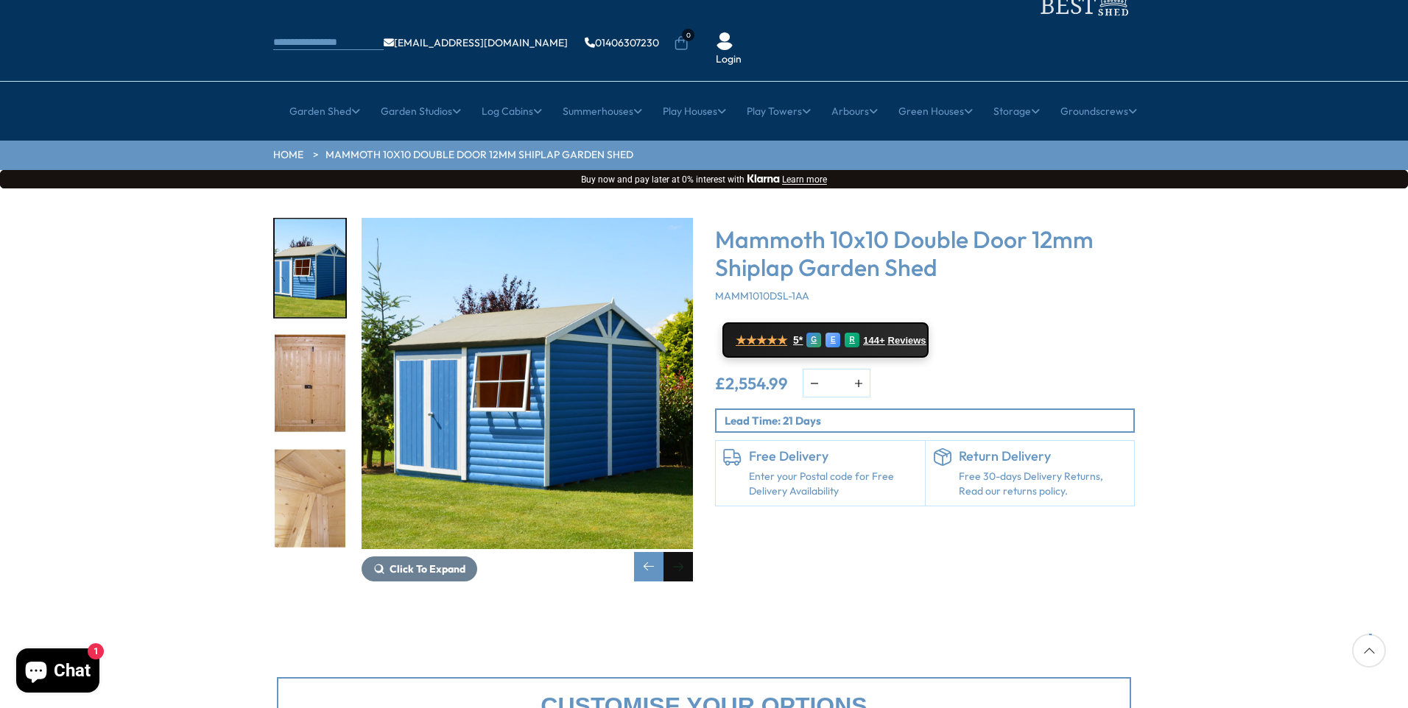
click at [677, 552] on div "Next slide" at bounding box center [677, 566] width 29 height 29
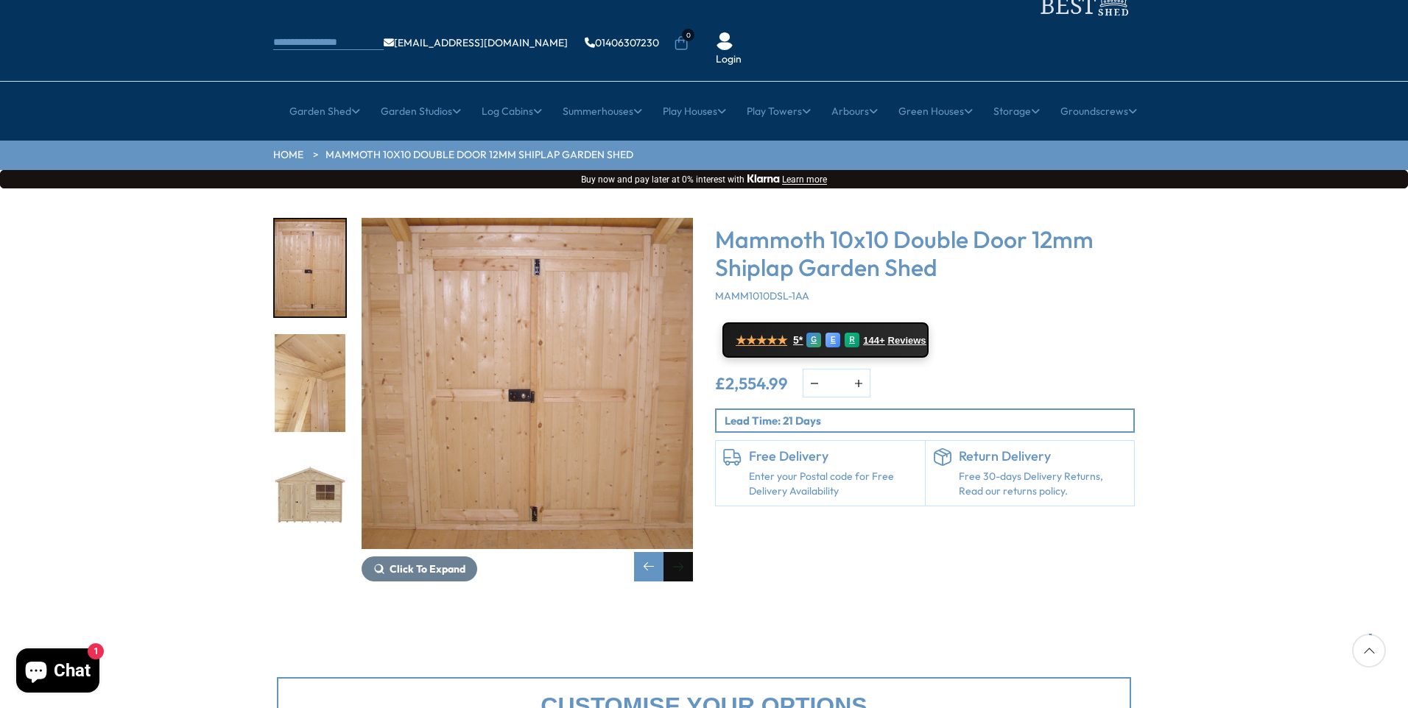
click at [677, 552] on div "Next slide" at bounding box center [677, 566] width 29 height 29
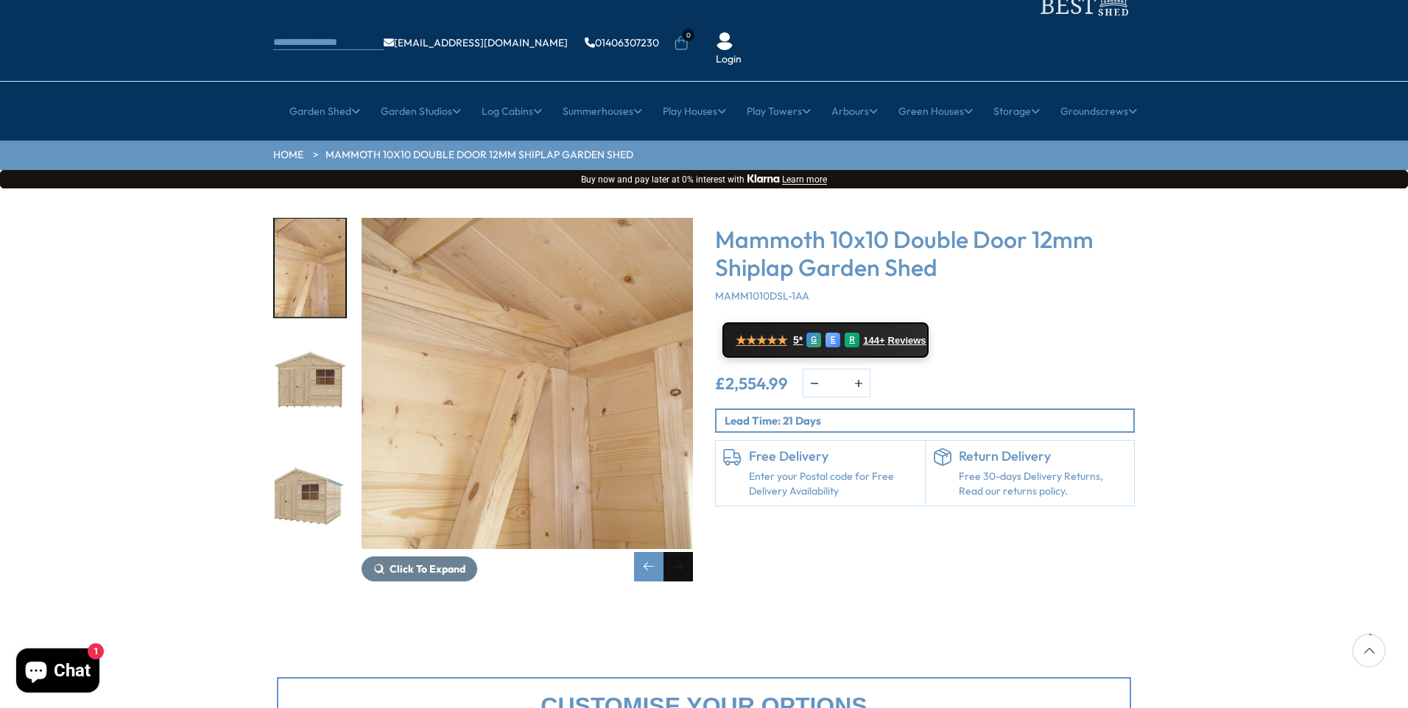
click at [677, 552] on div "Next slide" at bounding box center [677, 566] width 29 height 29
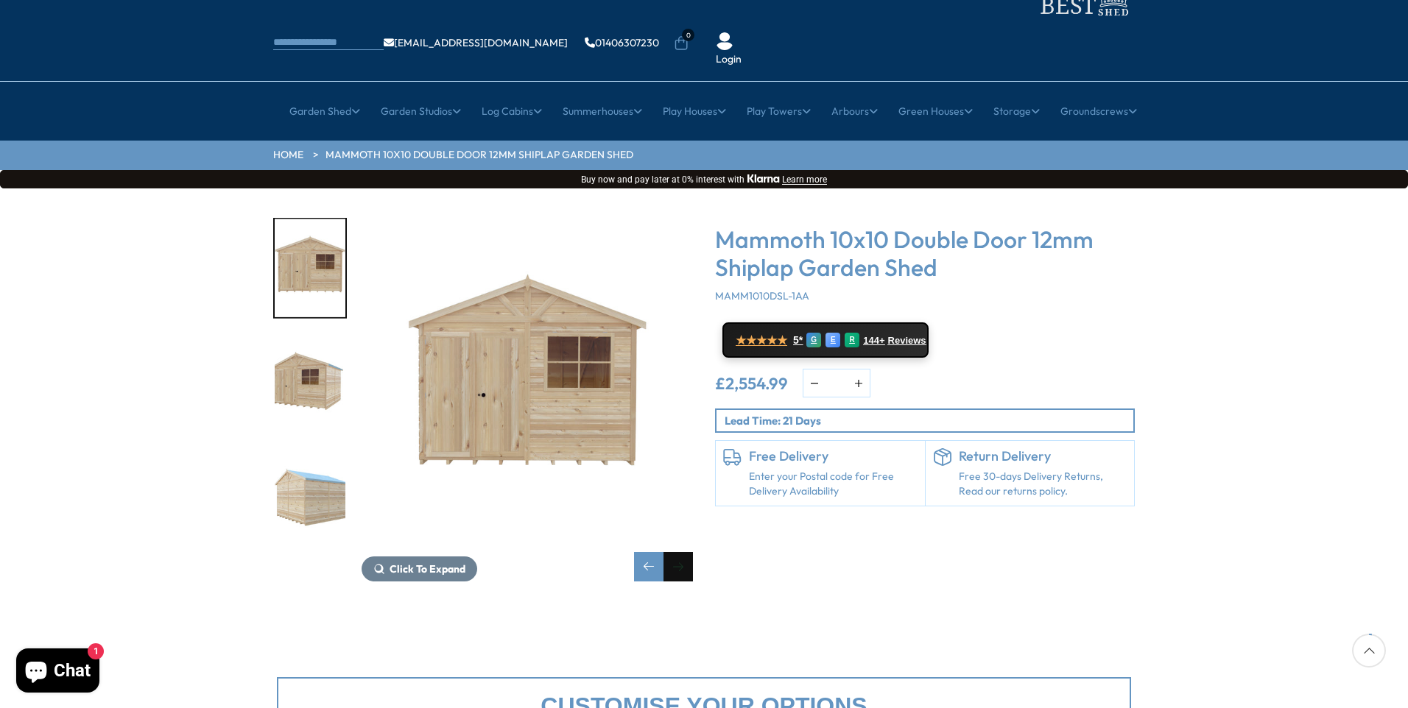
click at [677, 552] on div "Next slide" at bounding box center [677, 566] width 29 height 29
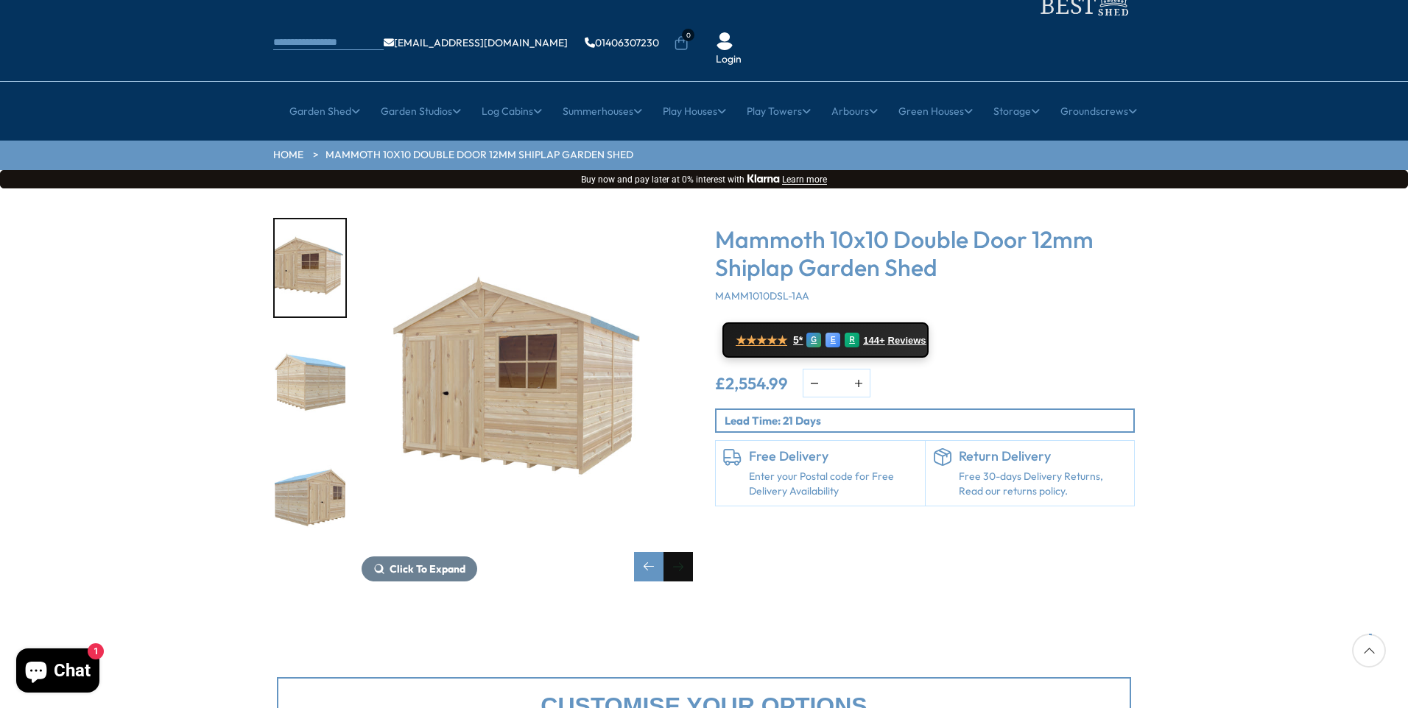
click at [677, 552] on div "Next slide" at bounding box center [677, 566] width 29 height 29
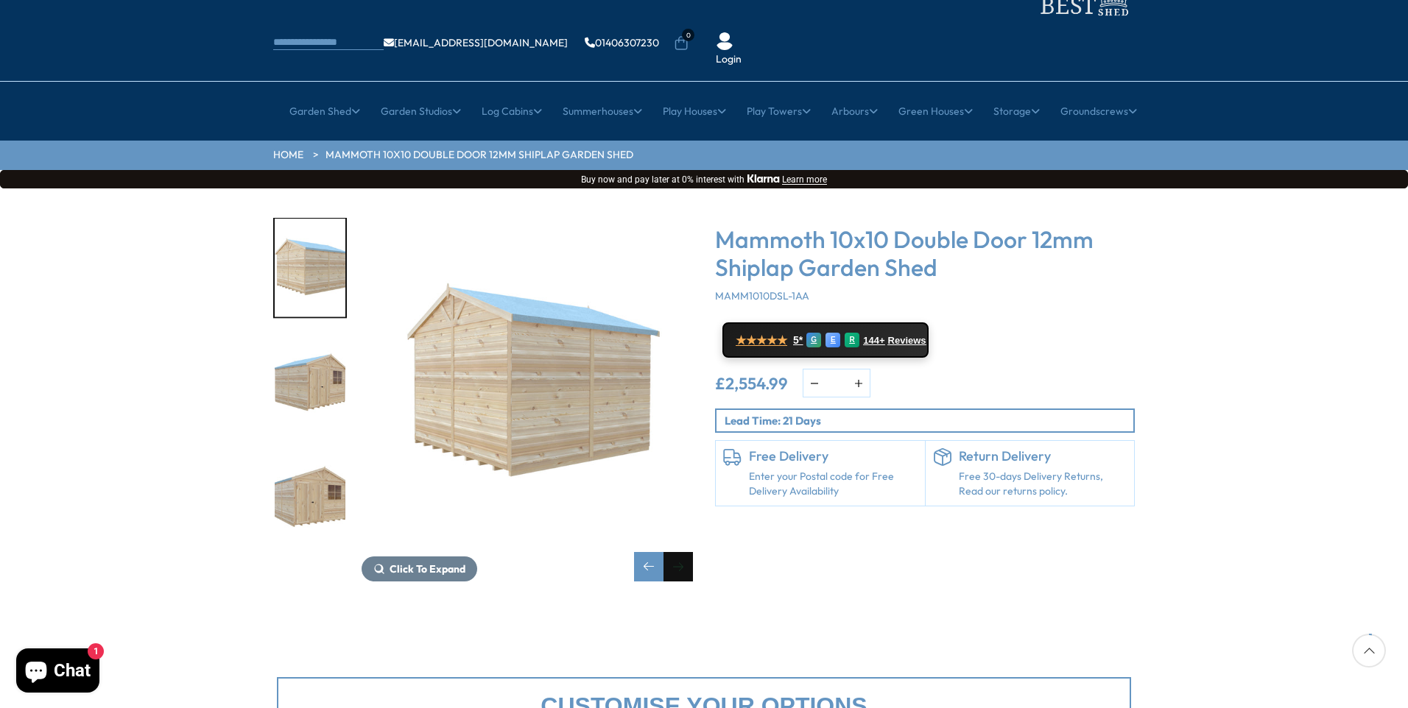
click at [677, 552] on div "Next slide" at bounding box center [677, 566] width 29 height 29
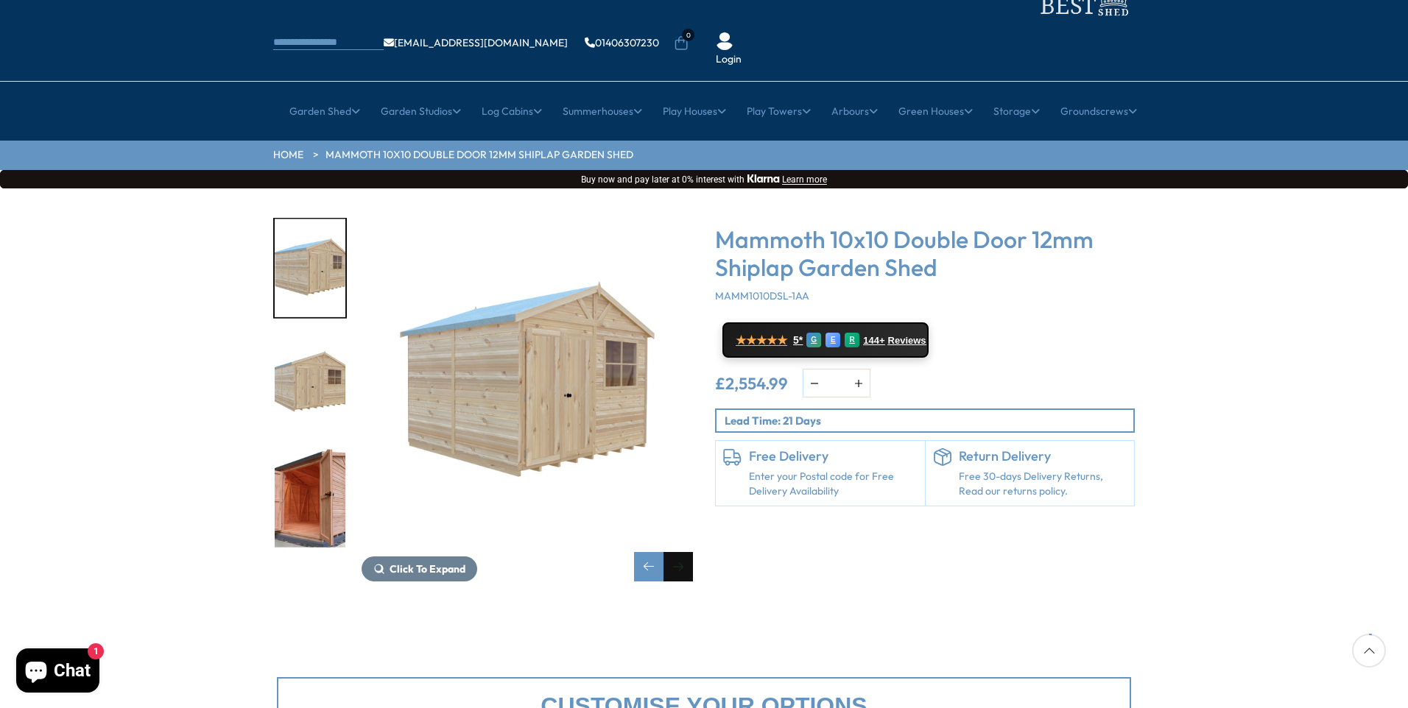
click at [677, 552] on div "Next slide" at bounding box center [677, 566] width 29 height 29
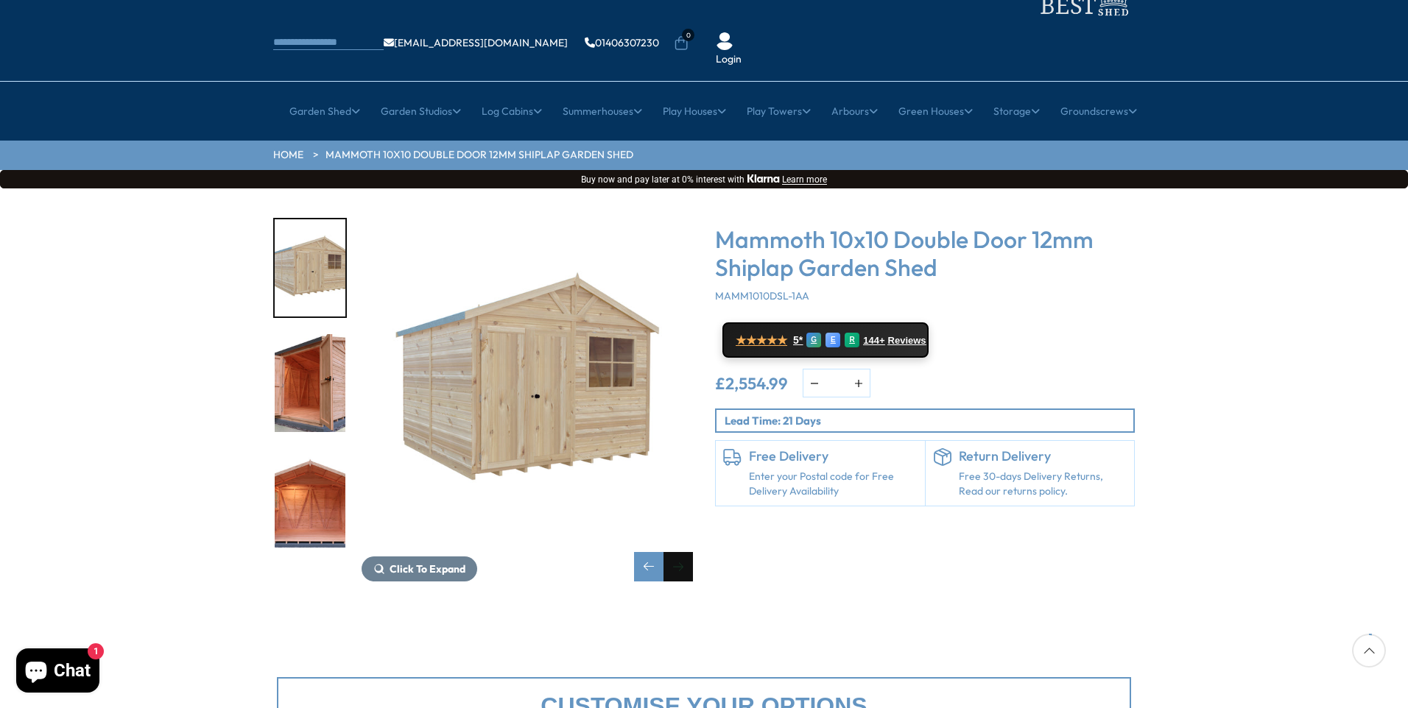
click at [677, 552] on div "Next slide" at bounding box center [677, 566] width 29 height 29
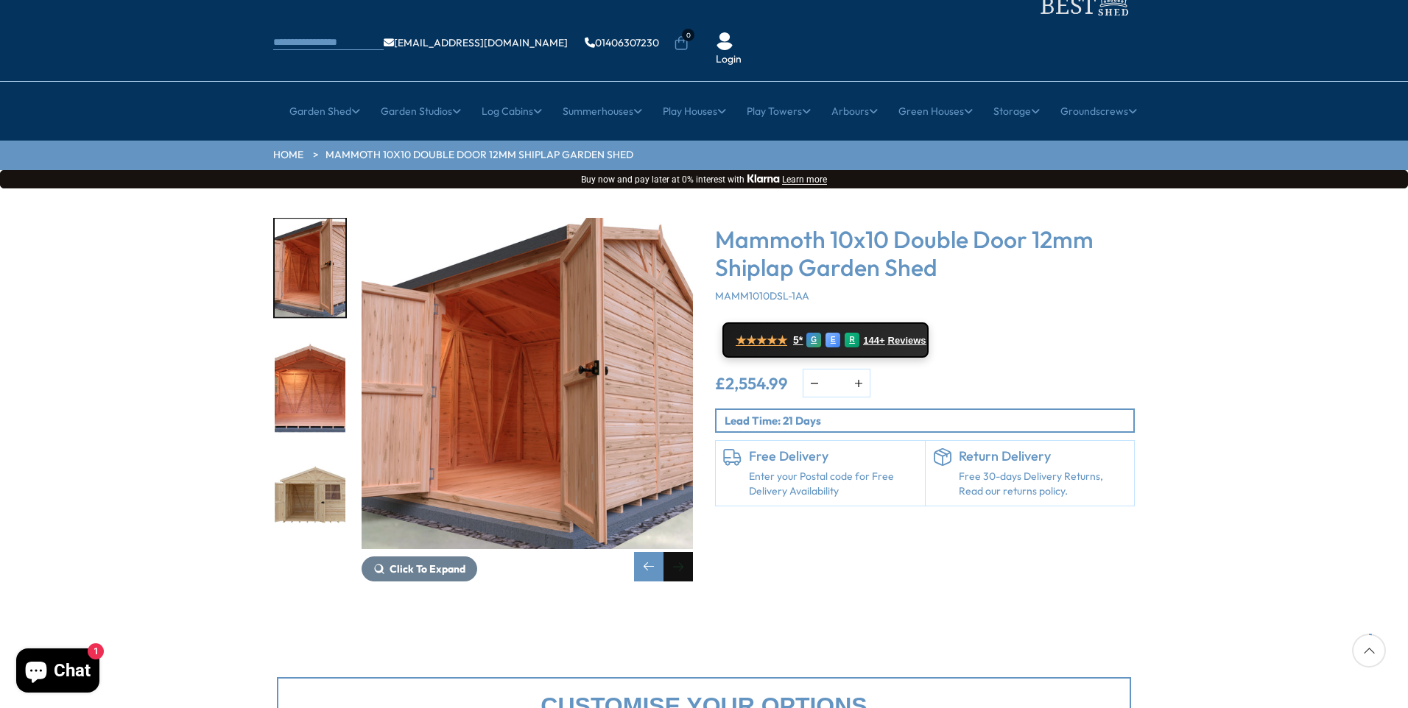
click at [677, 552] on div "Next slide" at bounding box center [677, 566] width 29 height 29
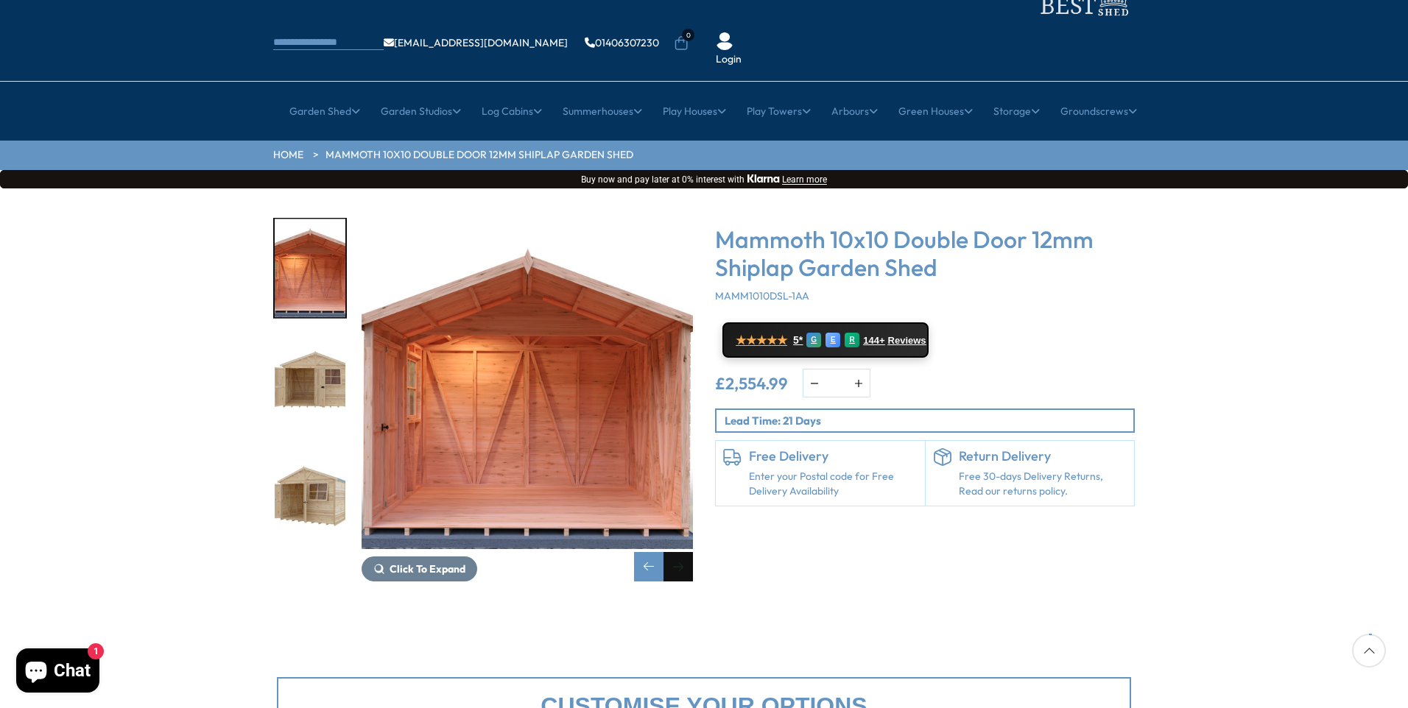
click at [677, 552] on div "Next slide" at bounding box center [677, 566] width 29 height 29
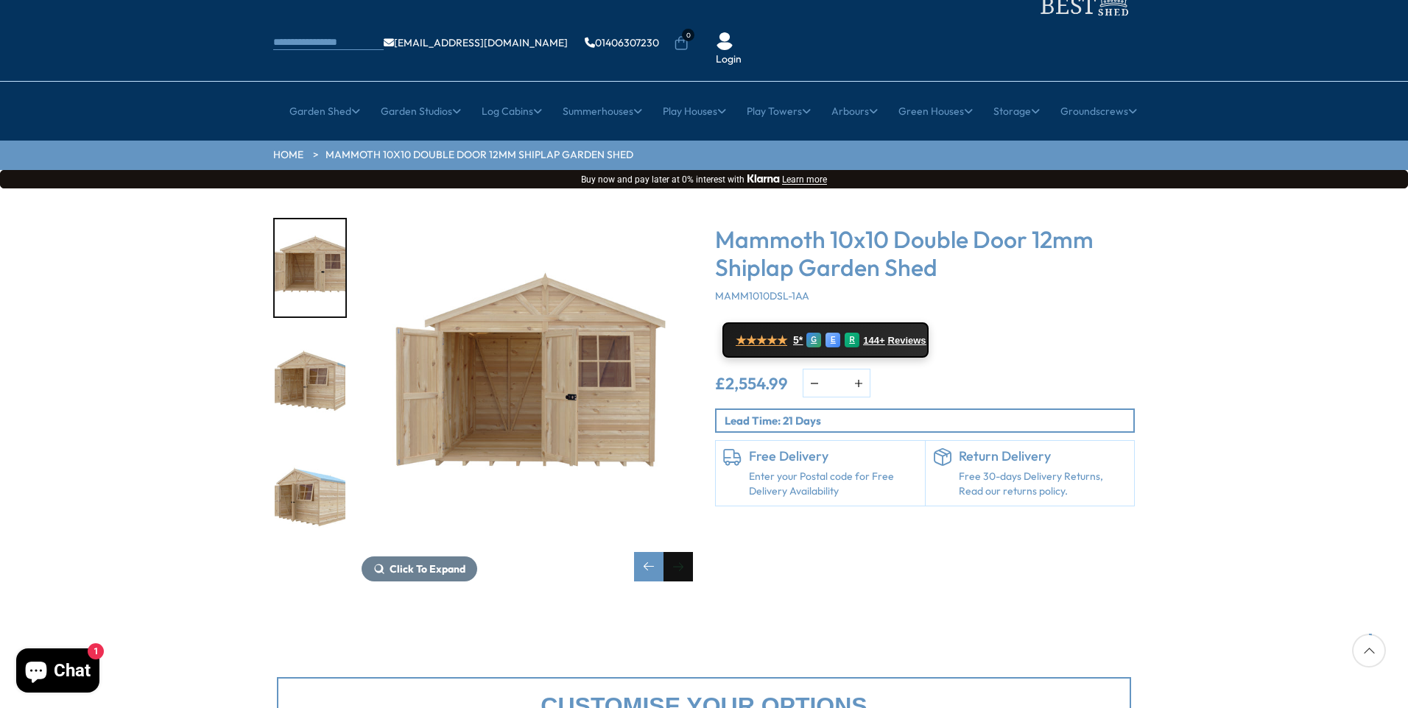
click at [677, 552] on div "Next slide" at bounding box center [677, 566] width 29 height 29
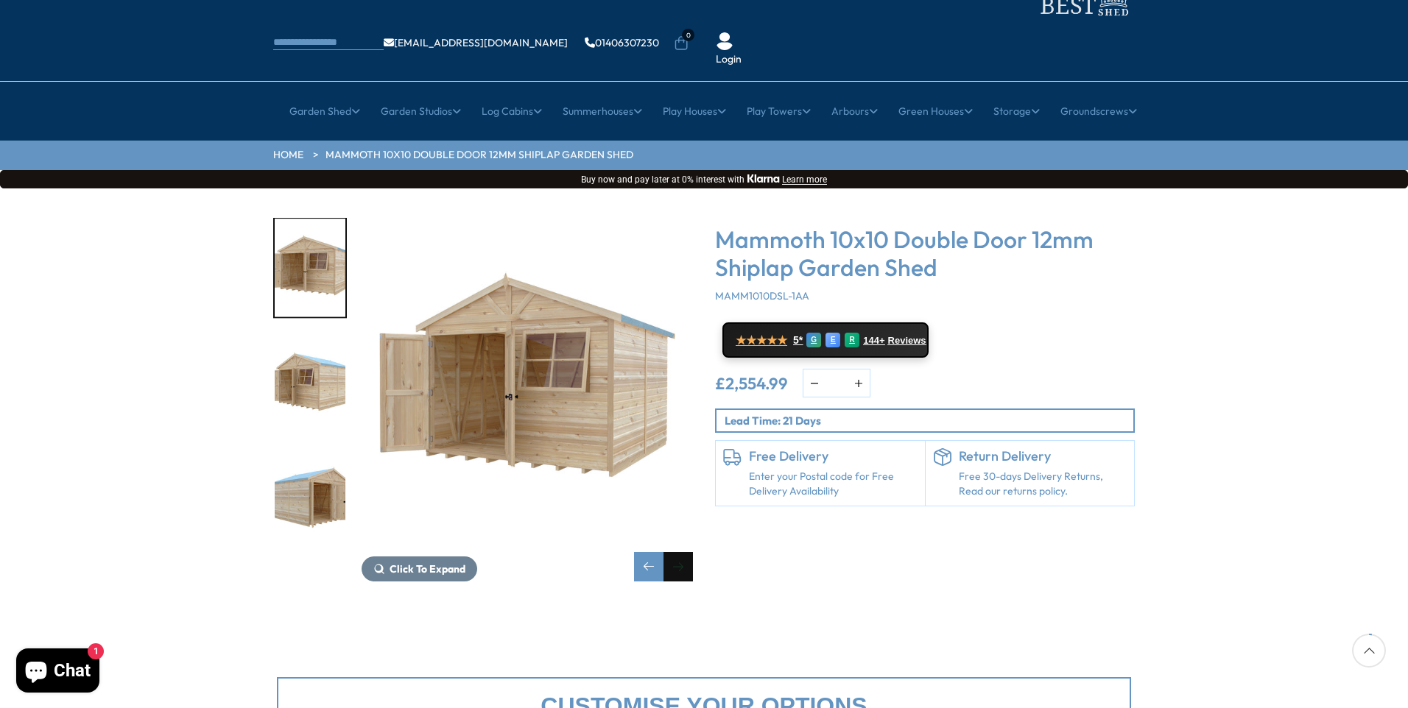
click at [677, 552] on div "Next slide" at bounding box center [677, 566] width 29 height 29
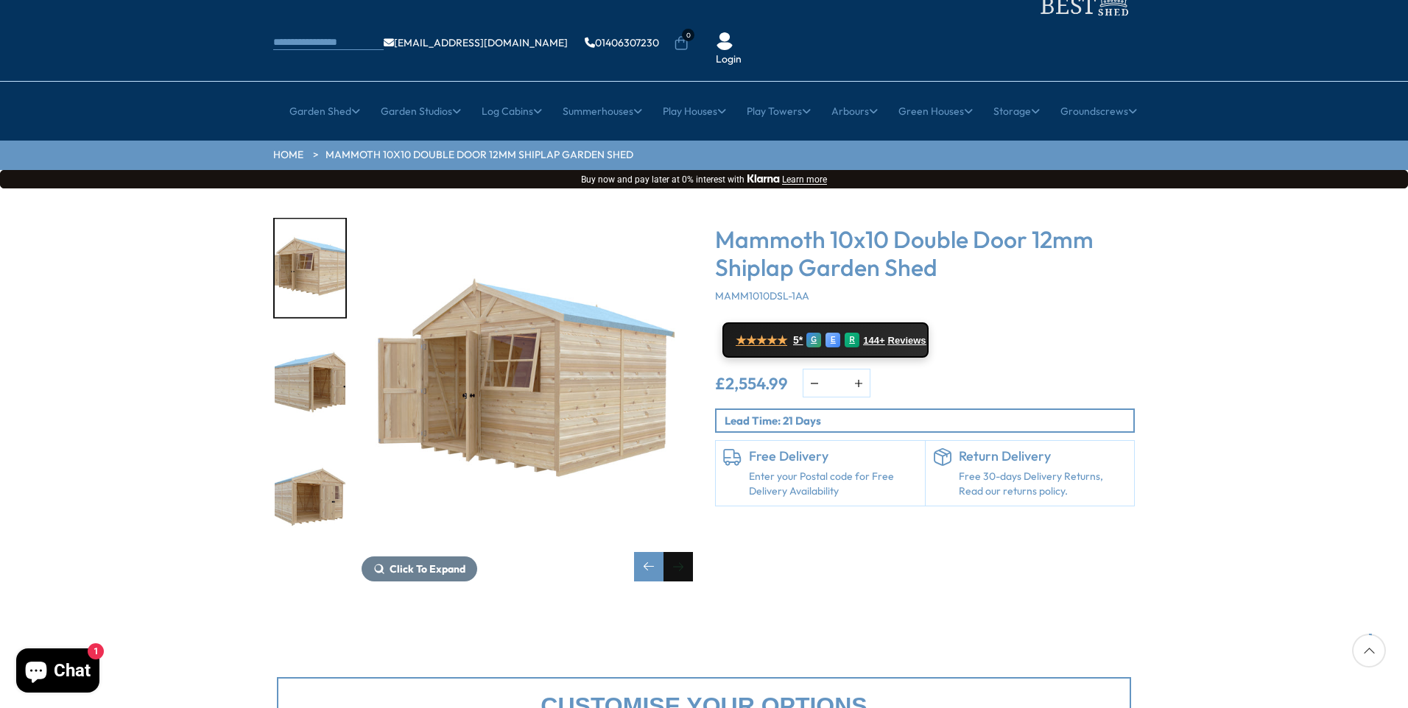
click at [677, 552] on div "Next slide" at bounding box center [677, 566] width 29 height 29
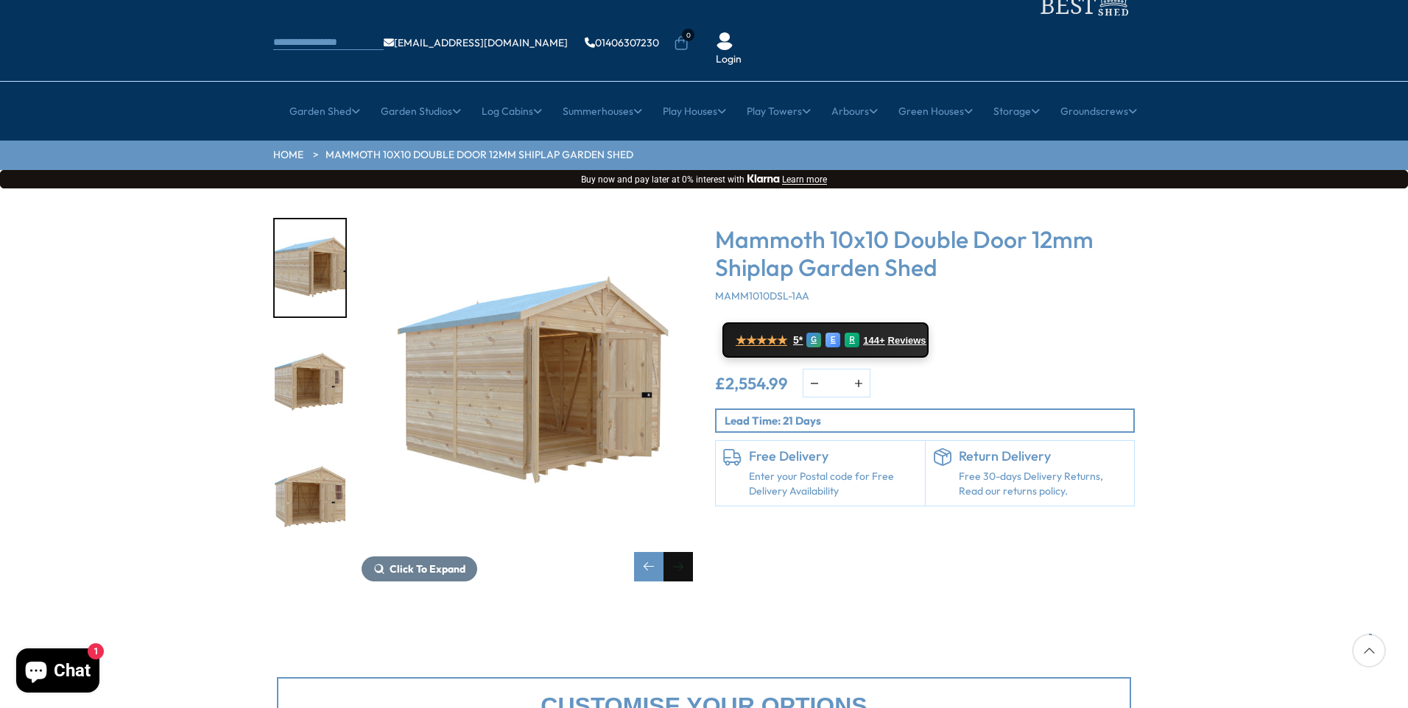
click at [677, 552] on div "Next slide" at bounding box center [677, 566] width 29 height 29
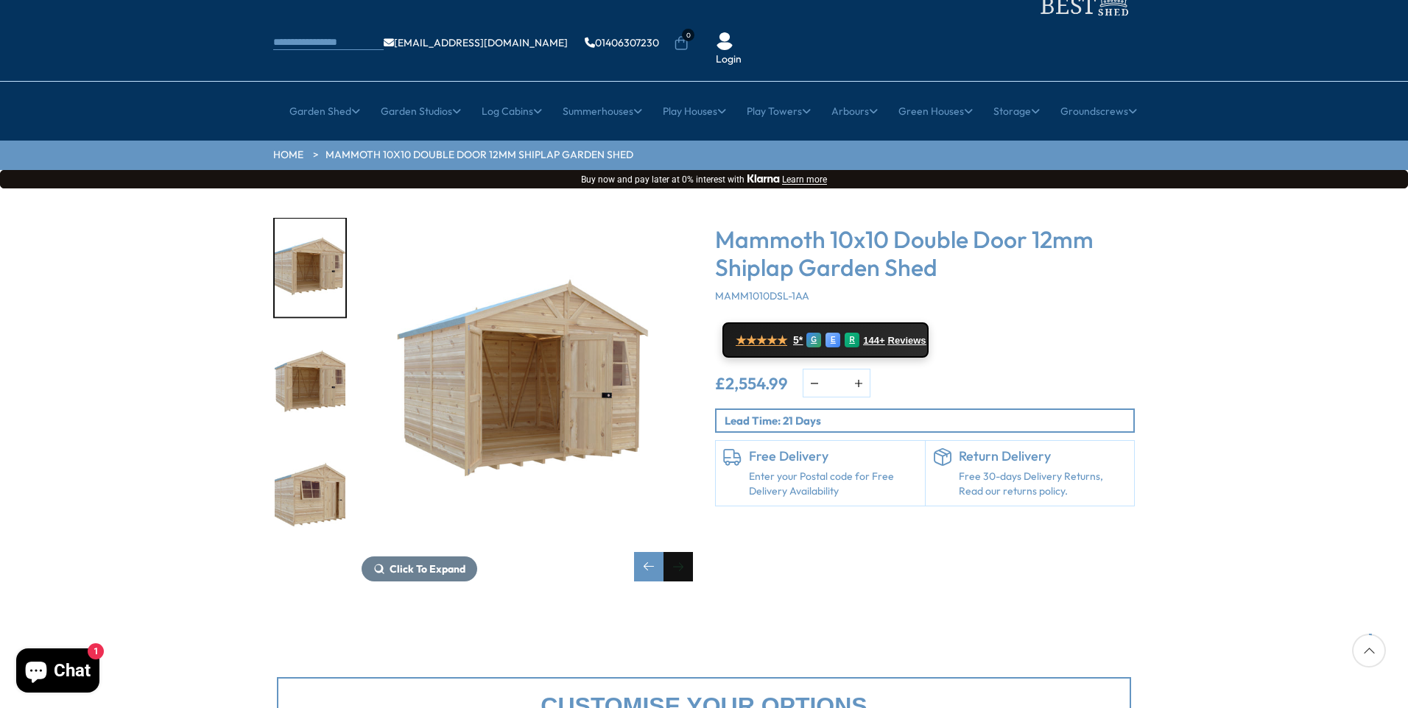
click at [677, 552] on div "Next slide" at bounding box center [677, 566] width 29 height 29
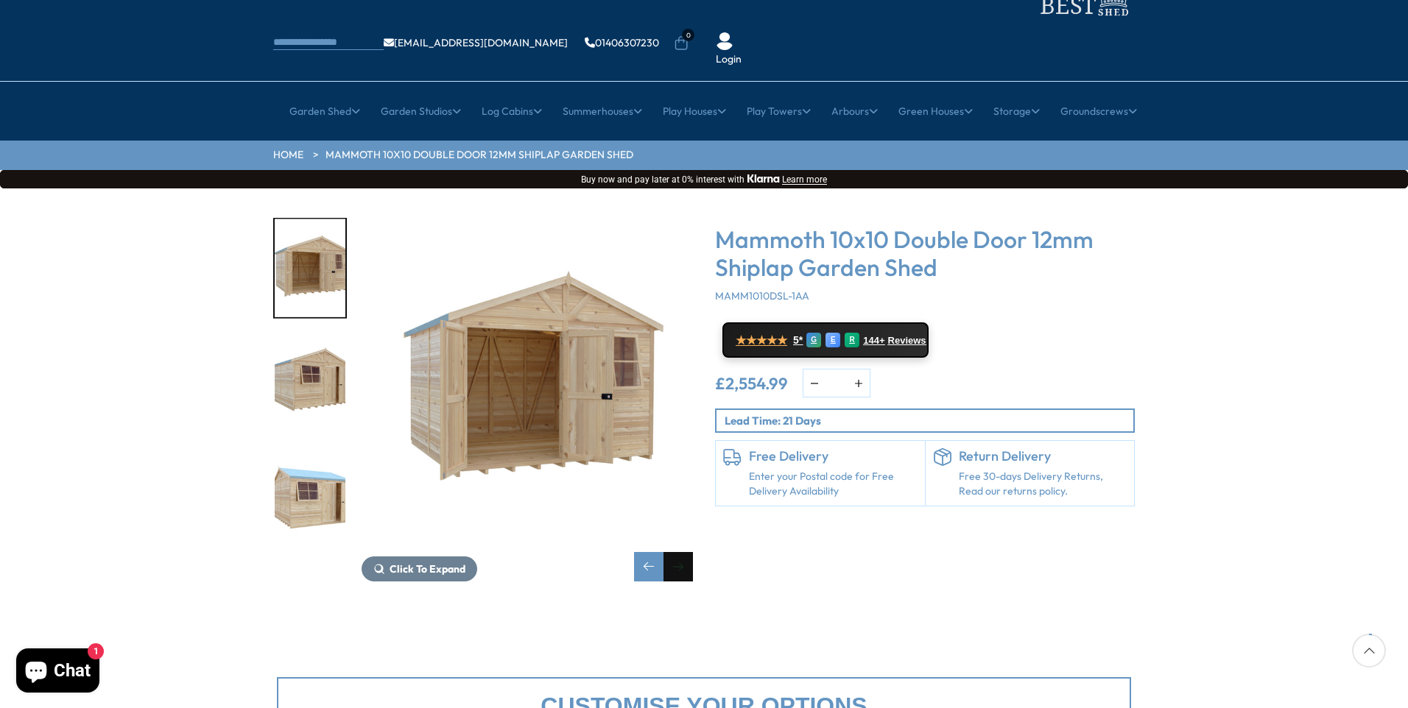
click at [677, 552] on div "Next slide" at bounding box center [677, 566] width 29 height 29
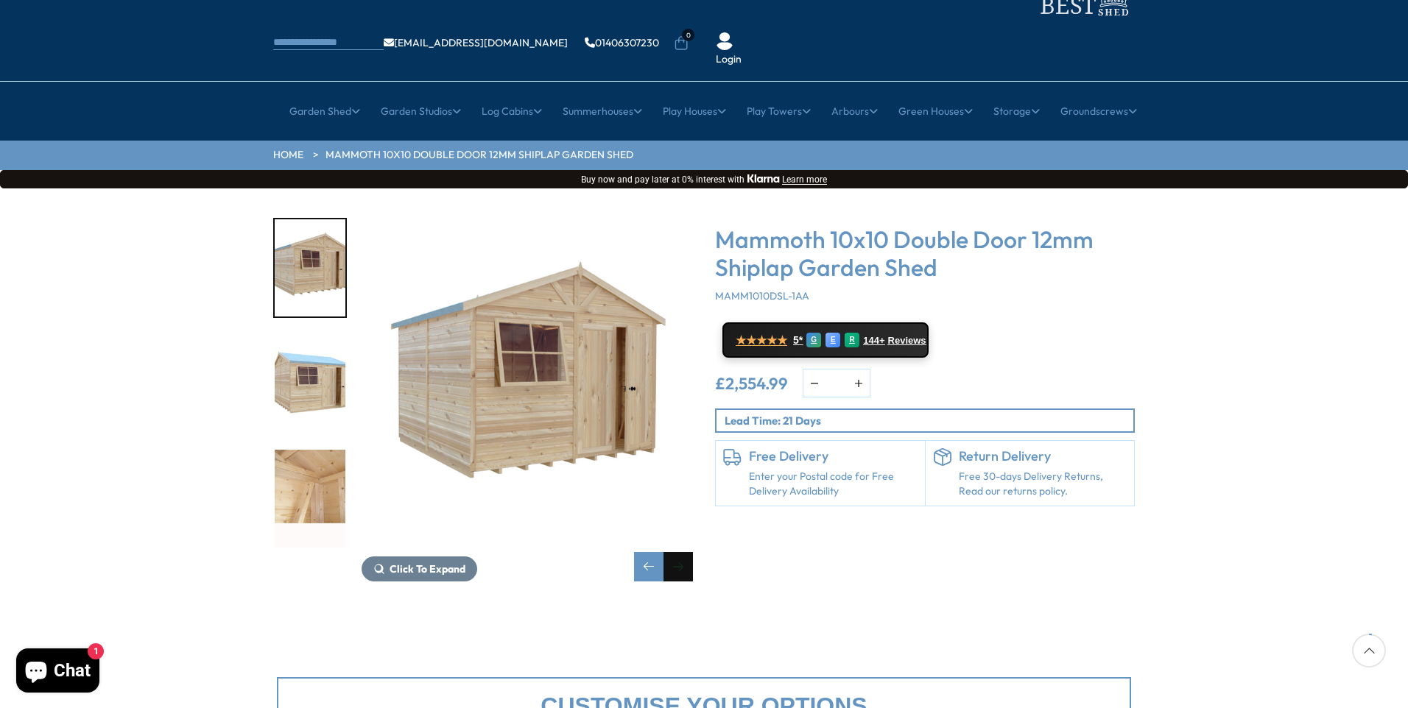
click at [677, 552] on div "Next slide" at bounding box center [677, 566] width 29 height 29
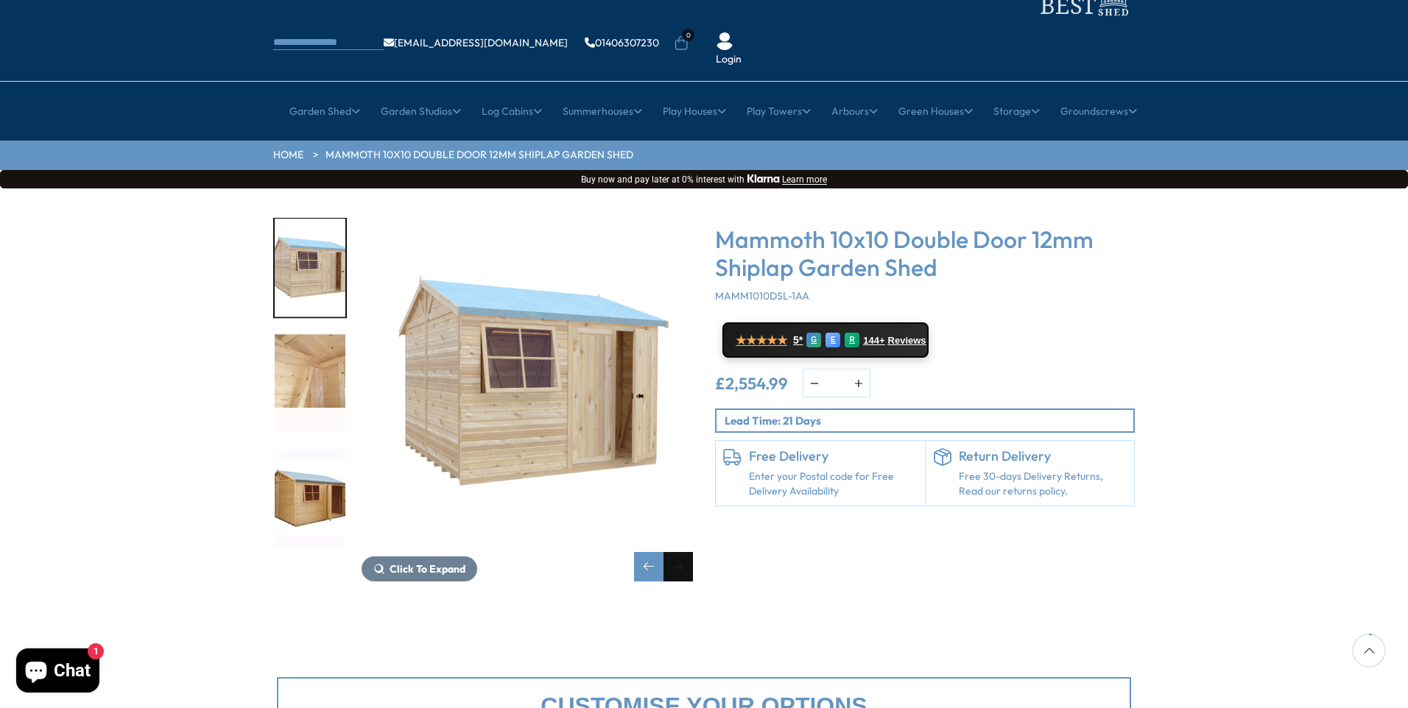
click at [677, 552] on div "Next slide" at bounding box center [677, 566] width 29 height 29
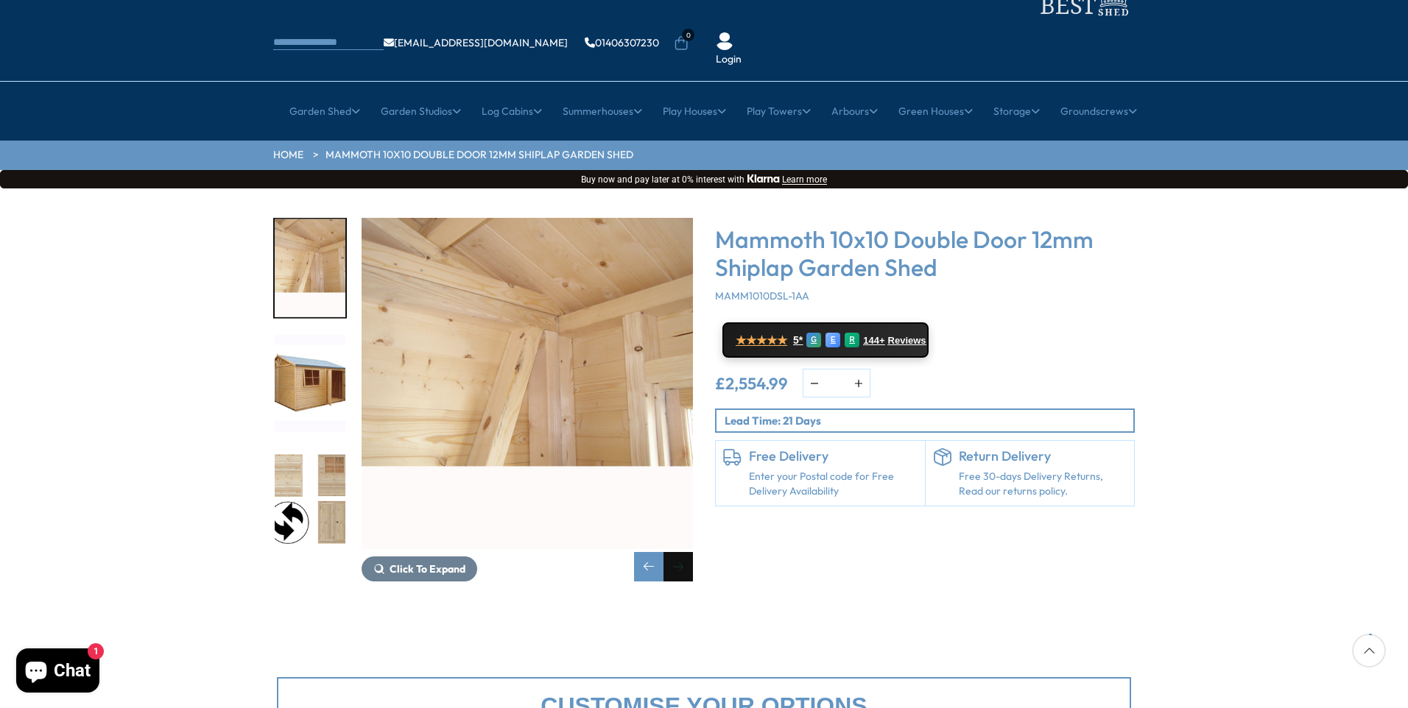
click at [677, 552] on div "Next slide" at bounding box center [677, 566] width 29 height 29
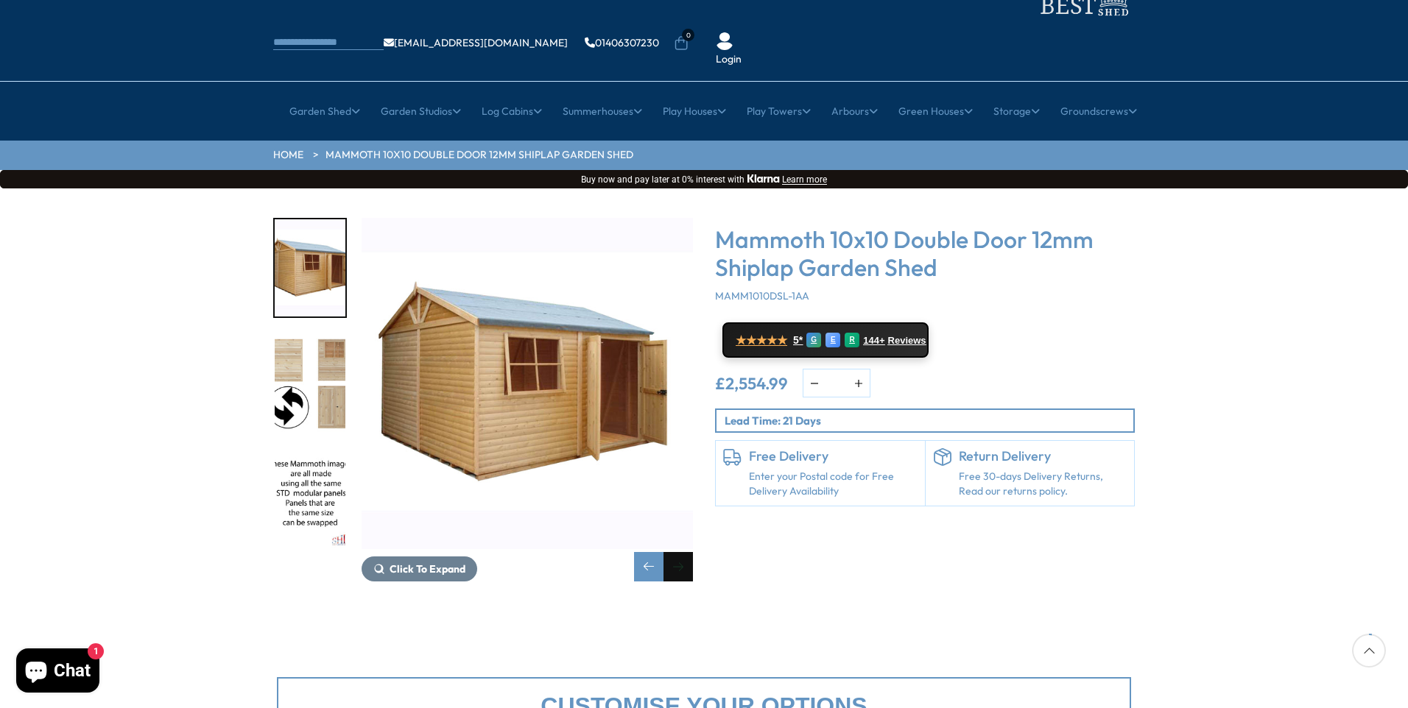
click at [677, 552] on div "Next slide" at bounding box center [677, 566] width 29 height 29
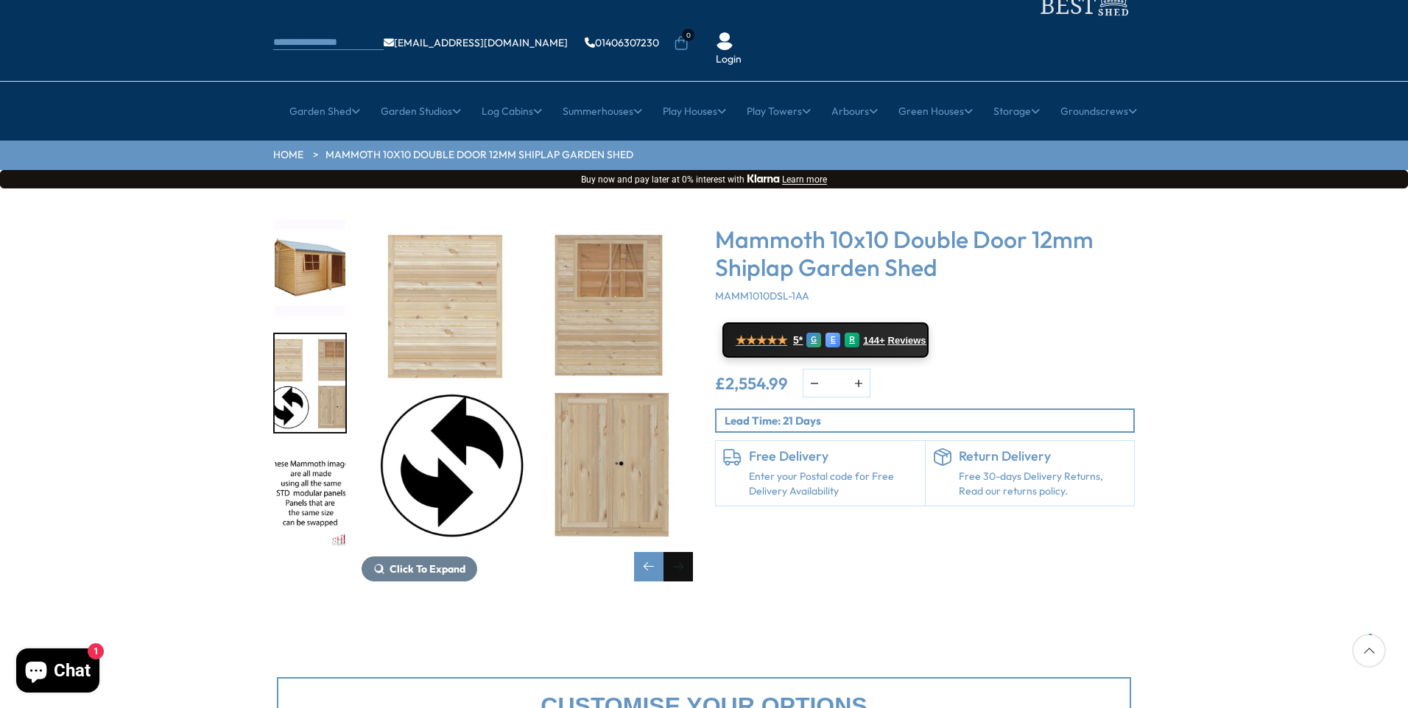
click at [677, 552] on div "Next slide" at bounding box center [677, 566] width 29 height 29
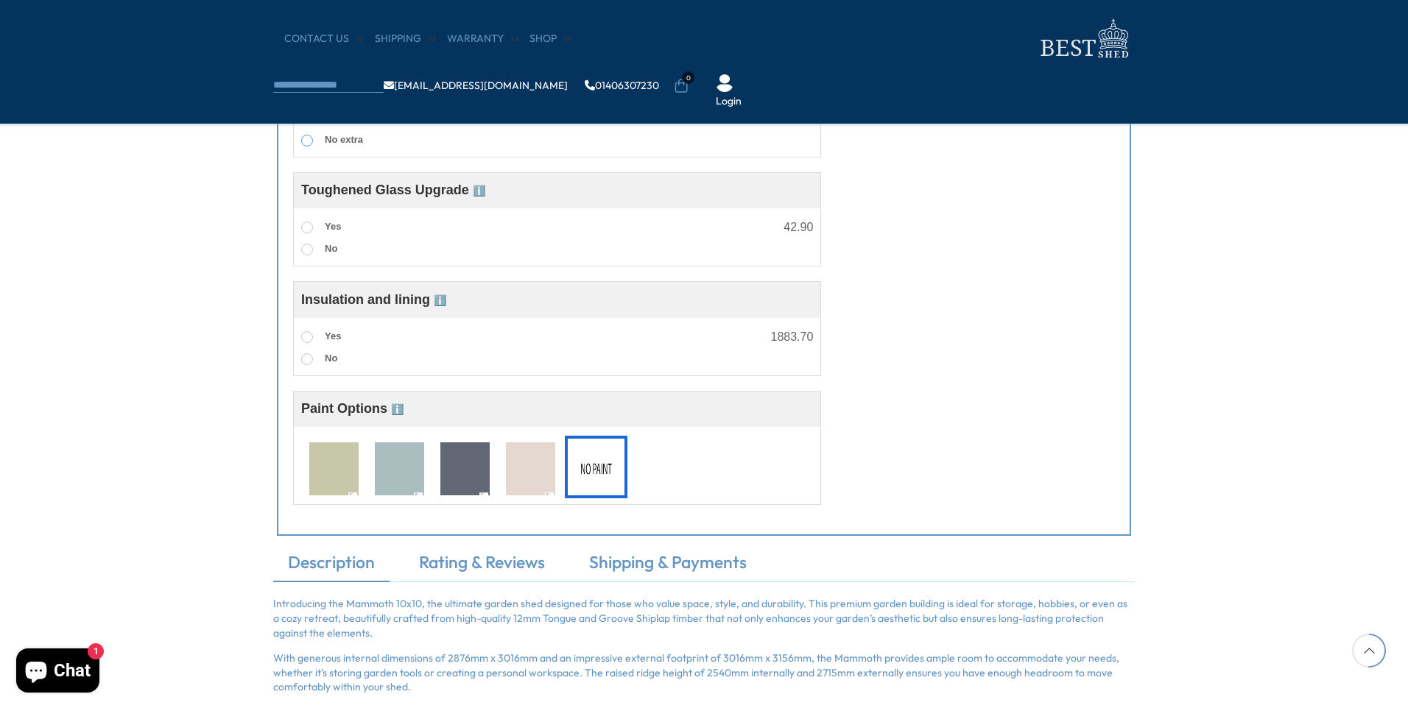
scroll to position [1104, 0]
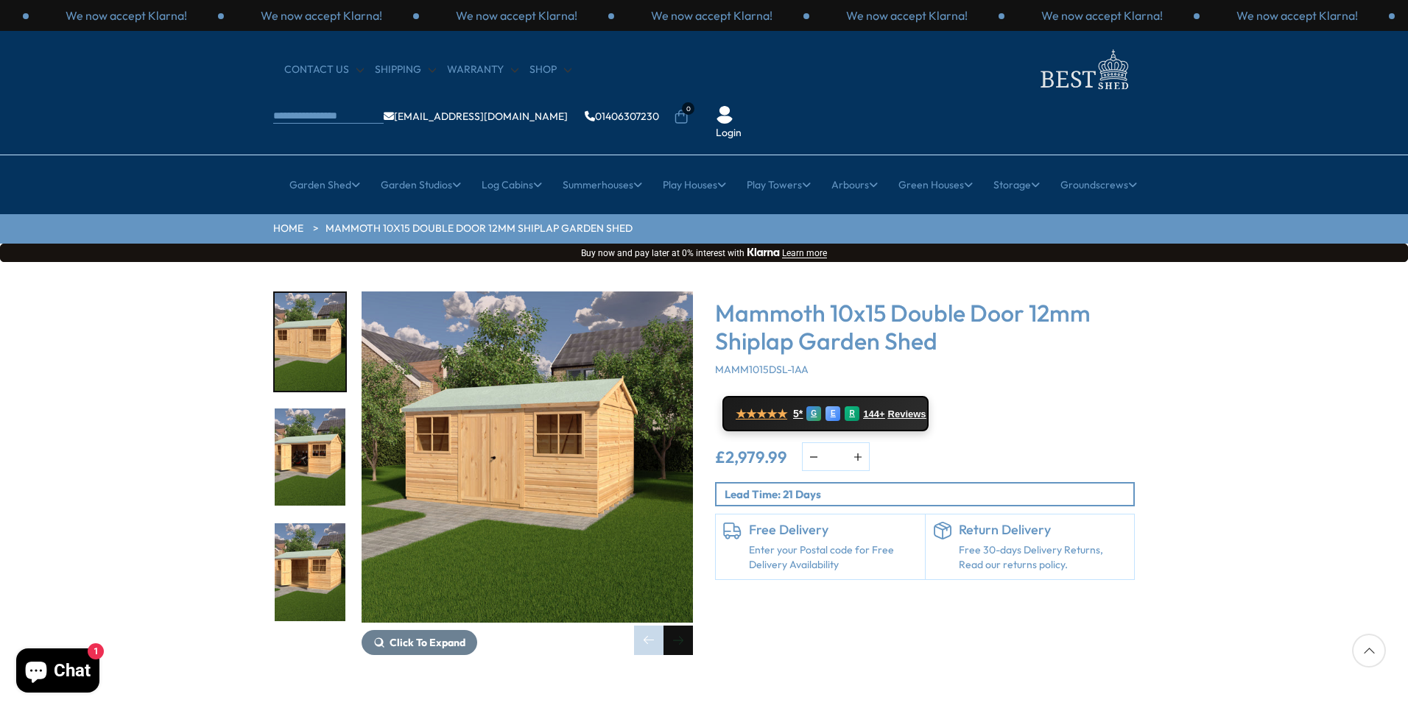
click at [680, 626] on div "Next slide" at bounding box center [677, 640] width 29 height 29
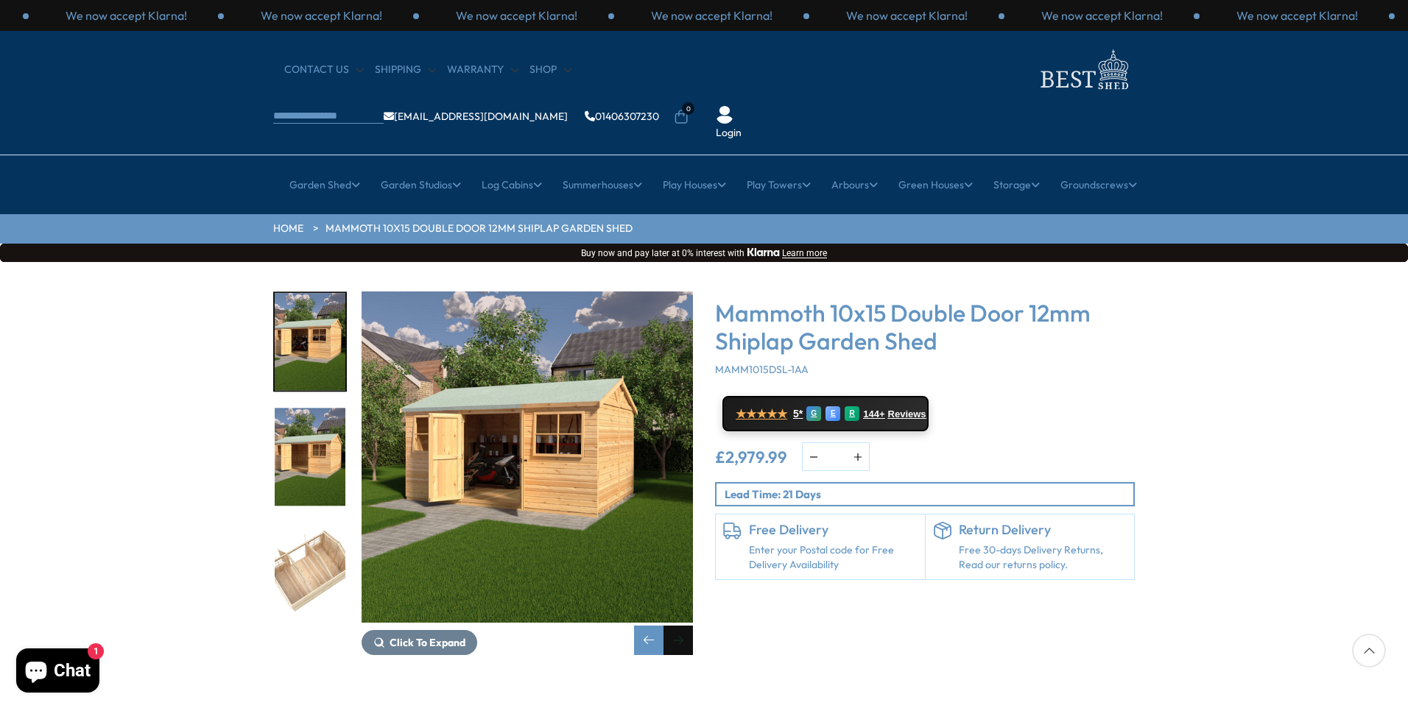
click at [680, 626] on div "Next slide" at bounding box center [677, 640] width 29 height 29
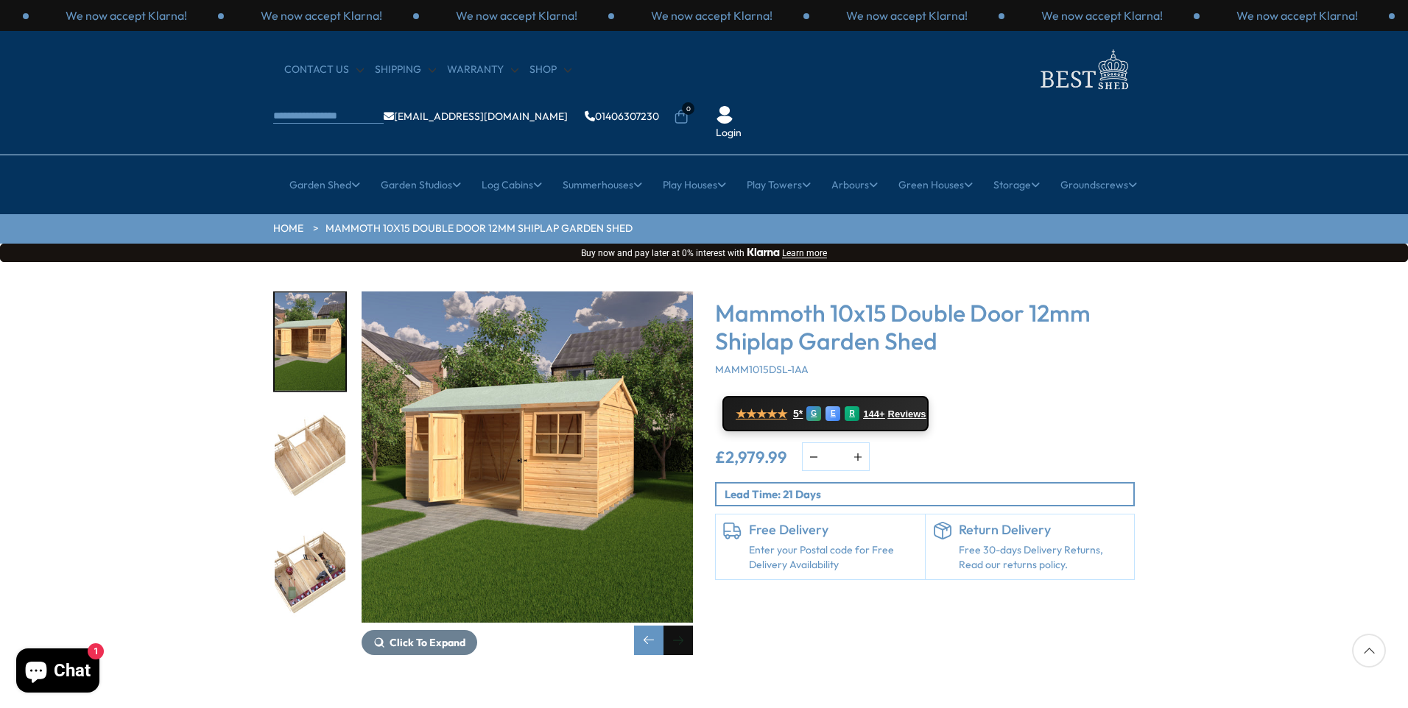
click at [680, 626] on div "Next slide" at bounding box center [677, 640] width 29 height 29
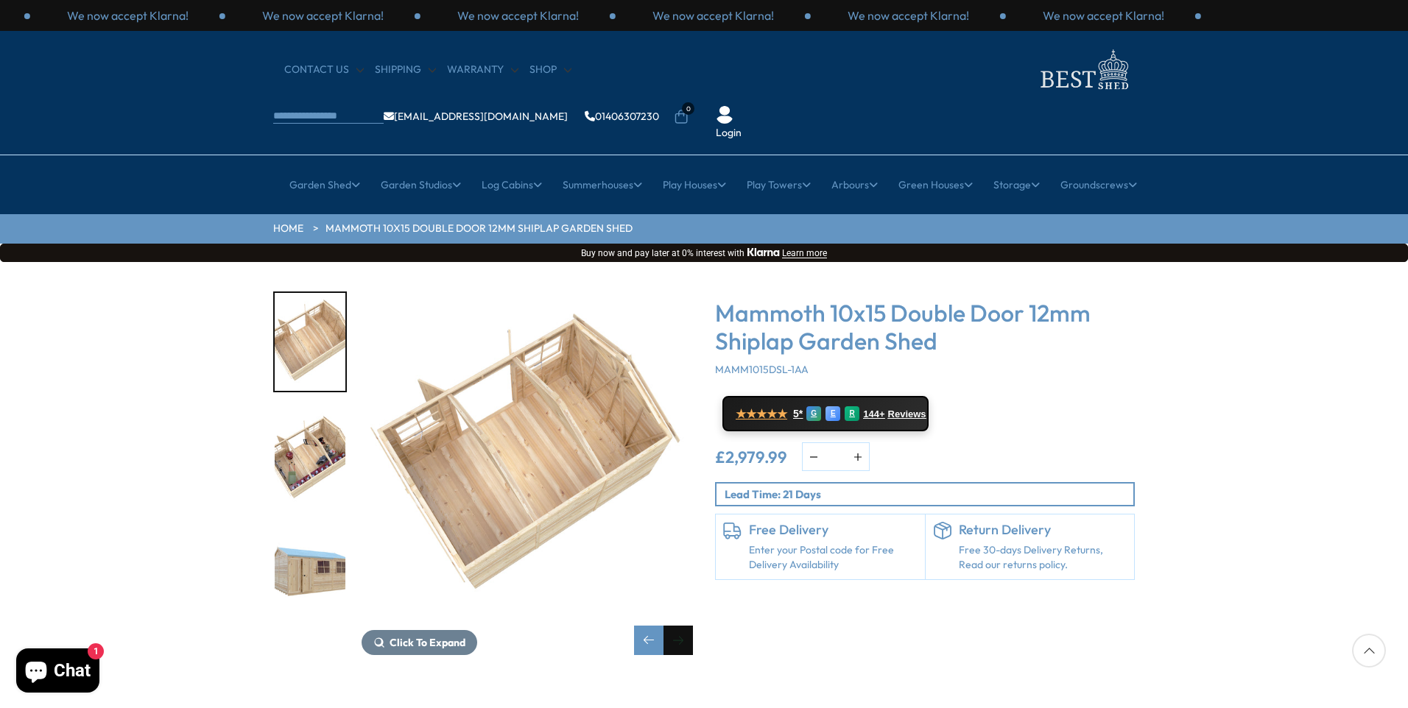
click at [680, 626] on div "Next slide" at bounding box center [677, 640] width 29 height 29
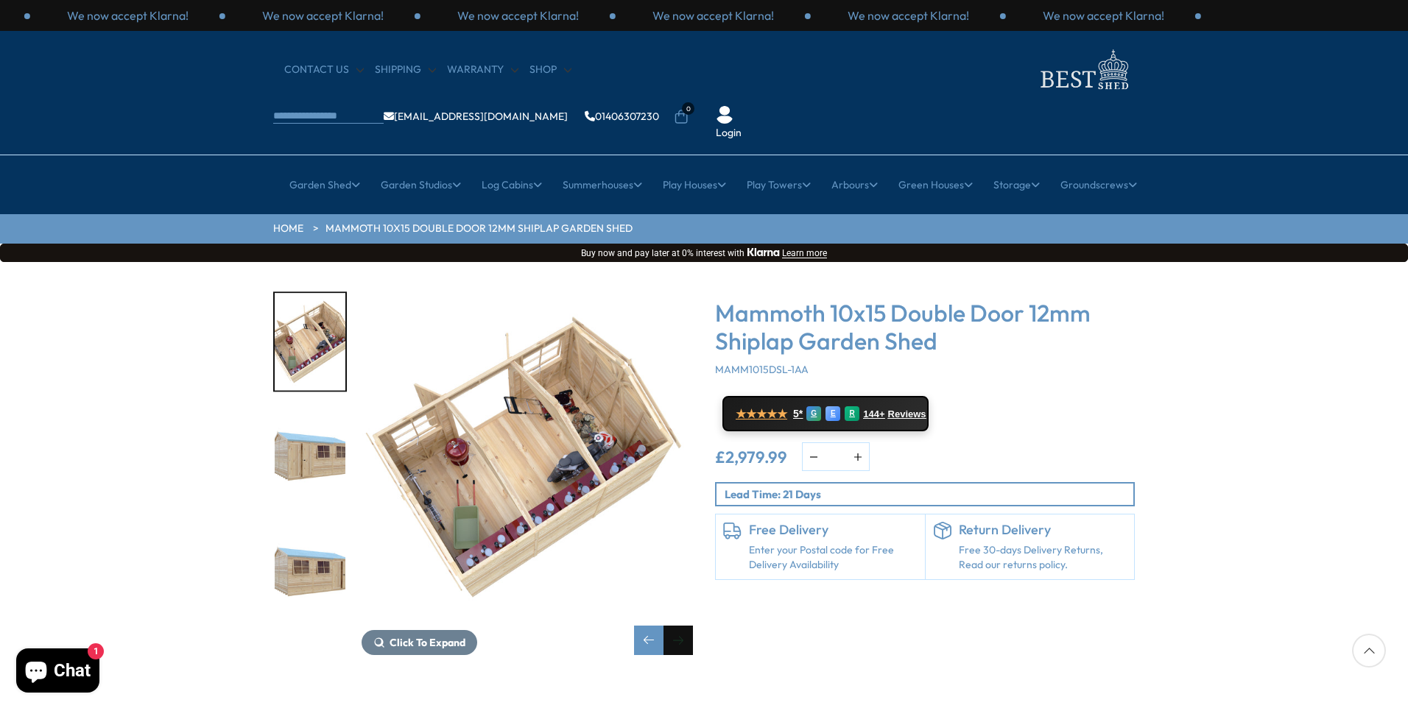
click at [680, 626] on div "Next slide" at bounding box center [677, 640] width 29 height 29
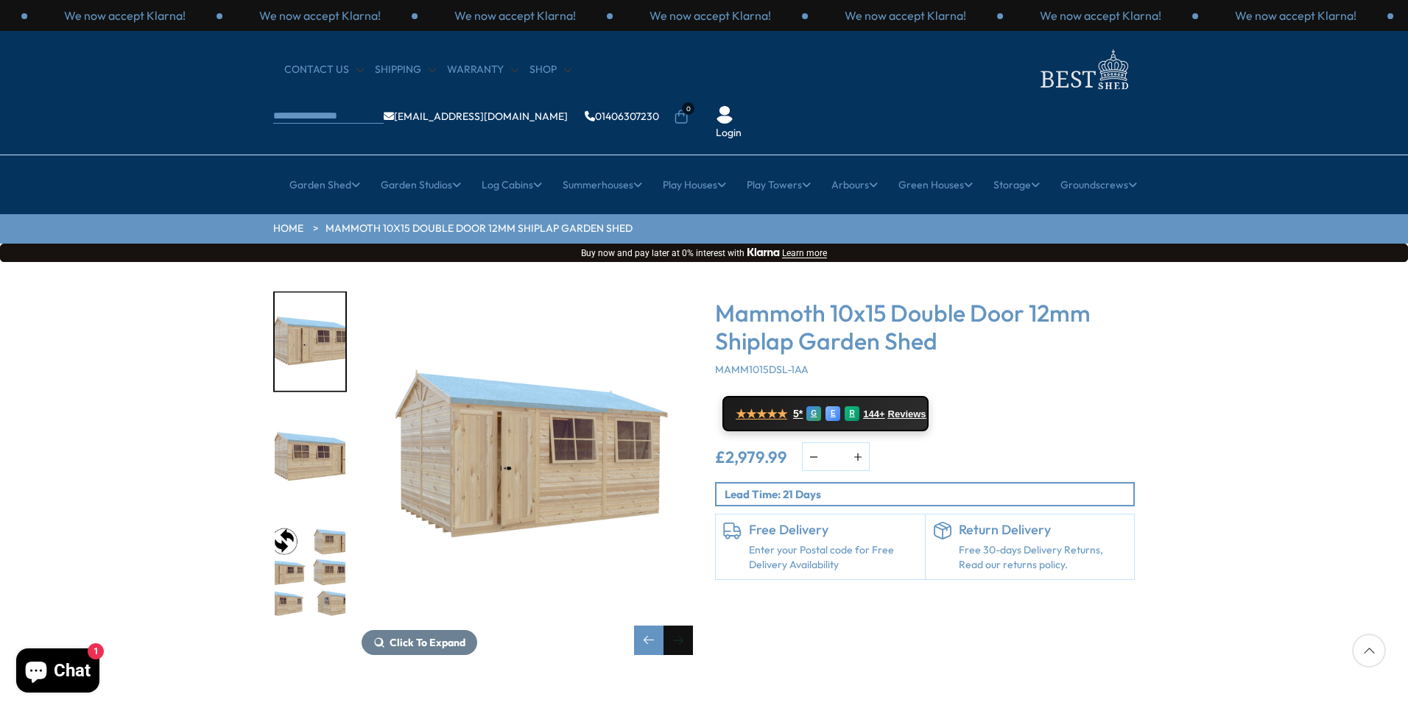
click at [680, 626] on div "Next slide" at bounding box center [677, 640] width 29 height 29
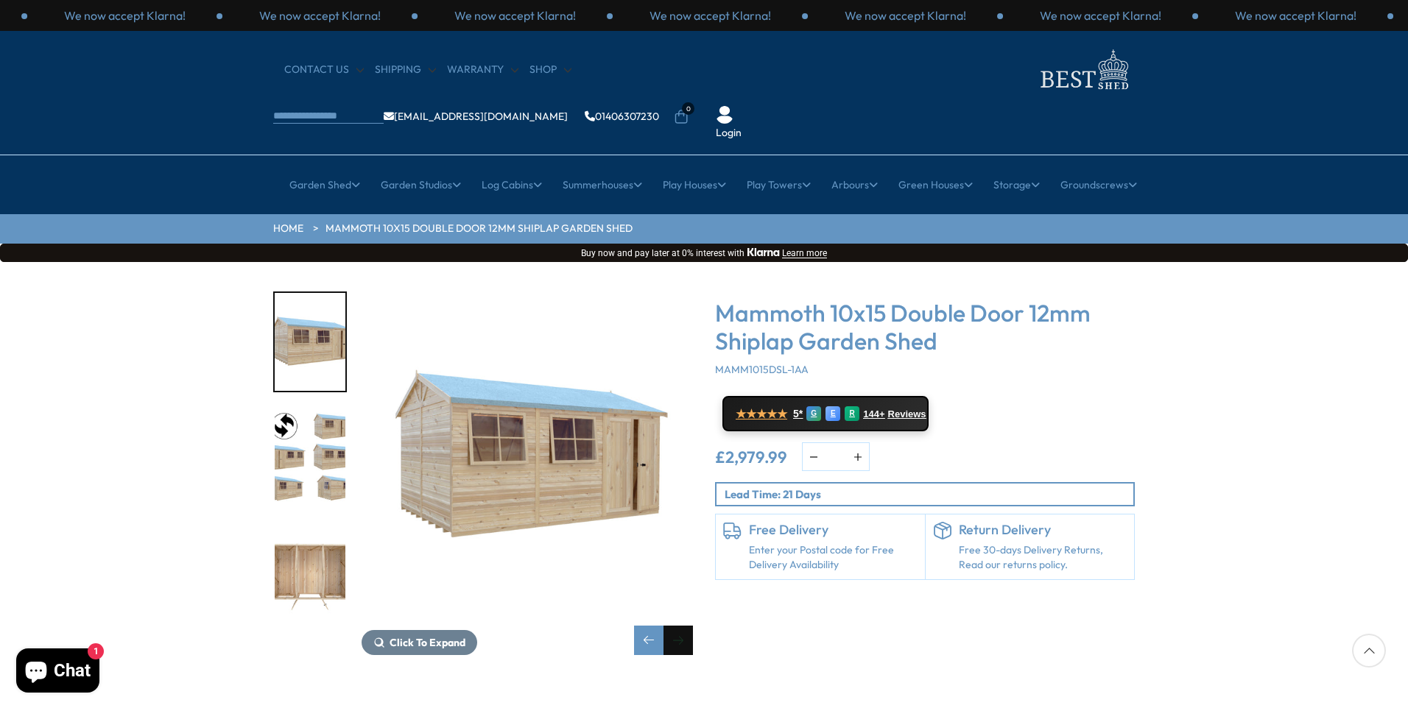
click at [680, 626] on div "Next slide" at bounding box center [677, 640] width 29 height 29
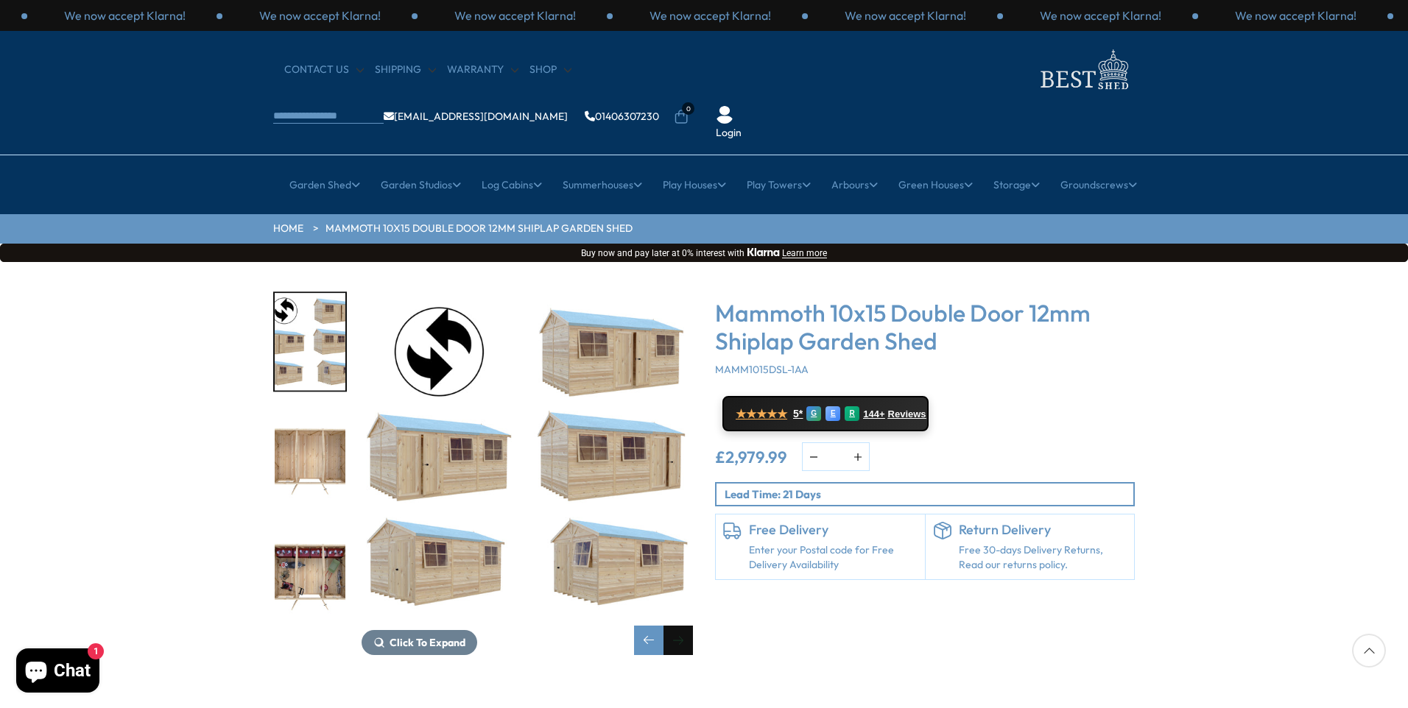
click at [680, 626] on div "Next slide" at bounding box center [677, 640] width 29 height 29
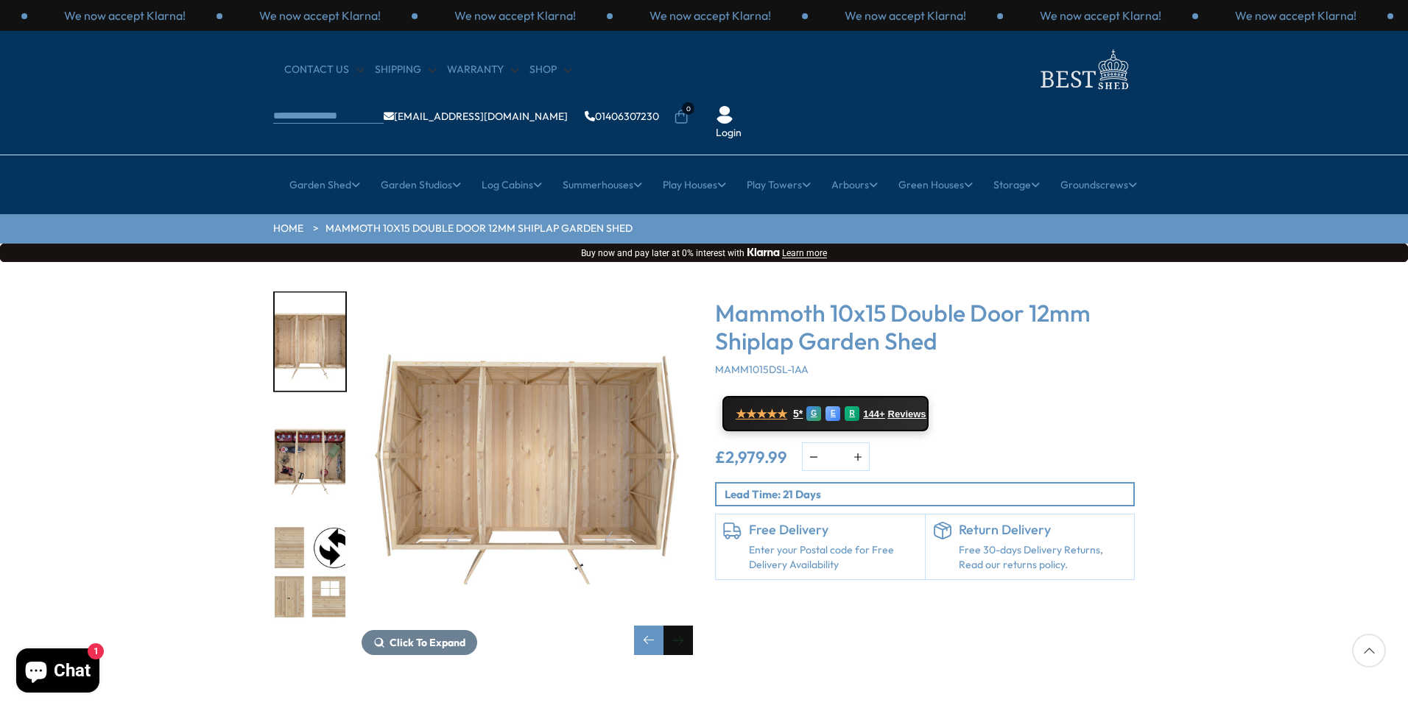
click at [680, 626] on div "Next slide" at bounding box center [677, 640] width 29 height 29
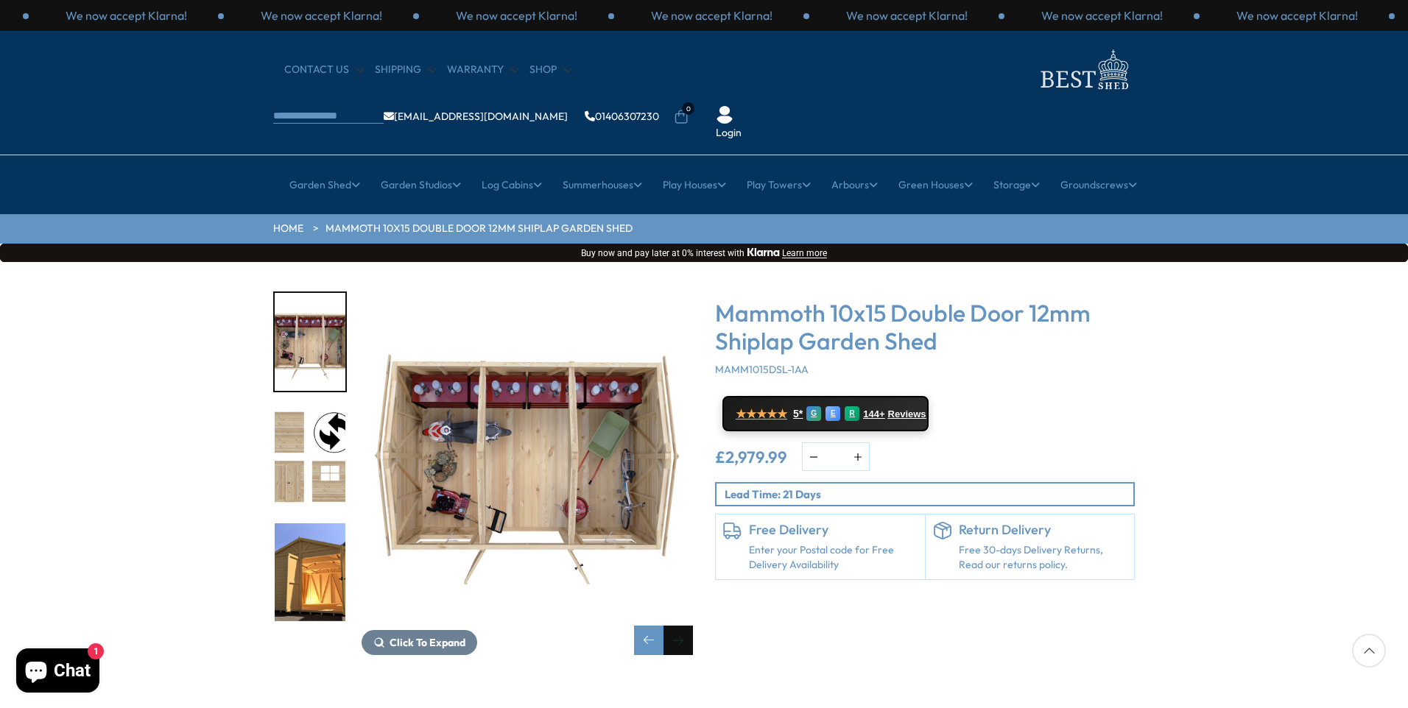
click at [680, 626] on div "Next slide" at bounding box center [677, 640] width 29 height 29
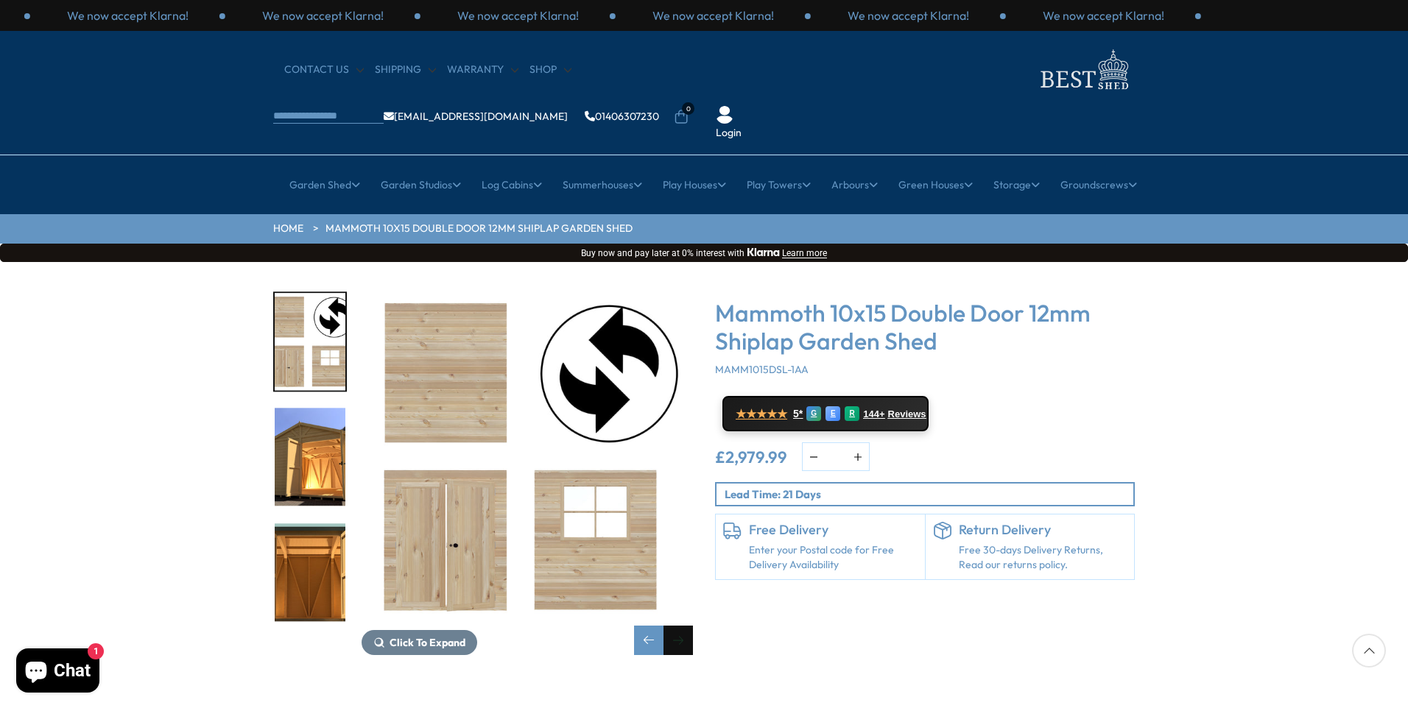
click at [680, 626] on div "Next slide" at bounding box center [677, 640] width 29 height 29
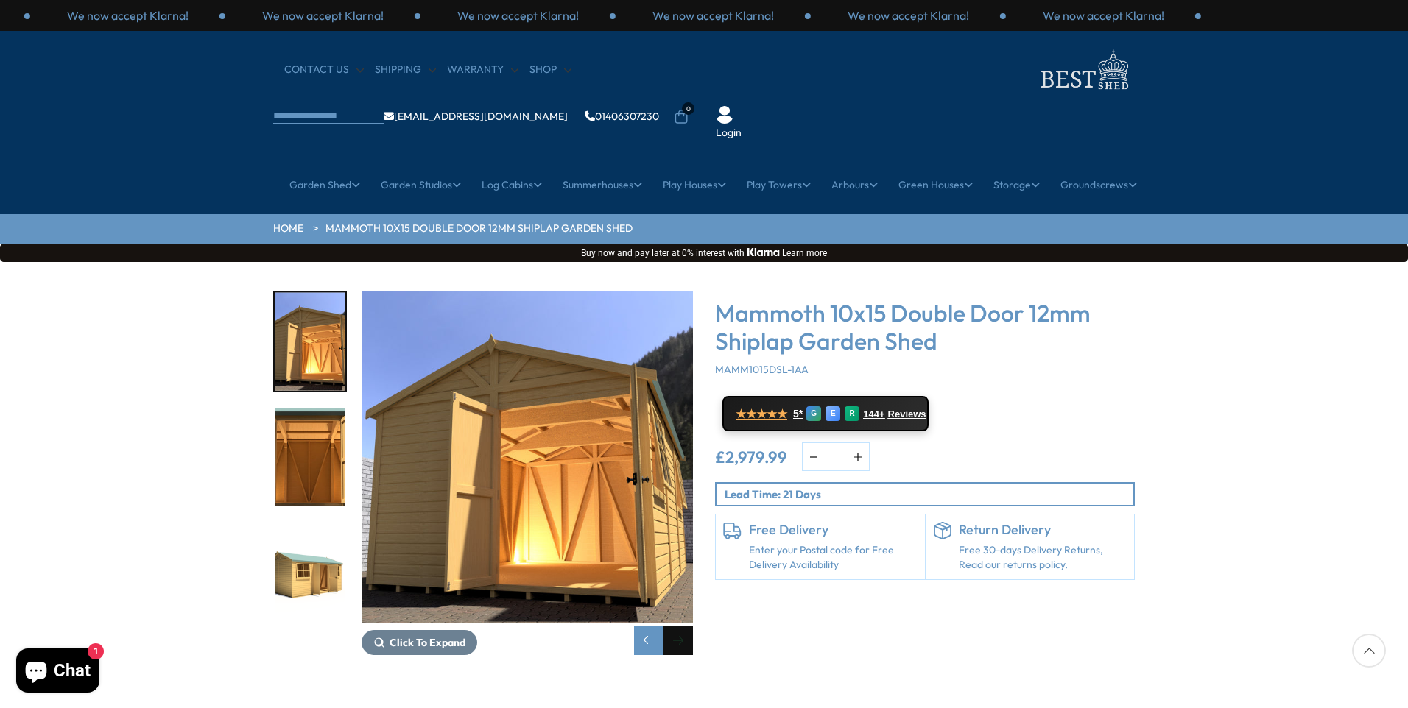
click at [680, 626] on div "Next slide" at bounding box center [677, 640] width 29 height 29
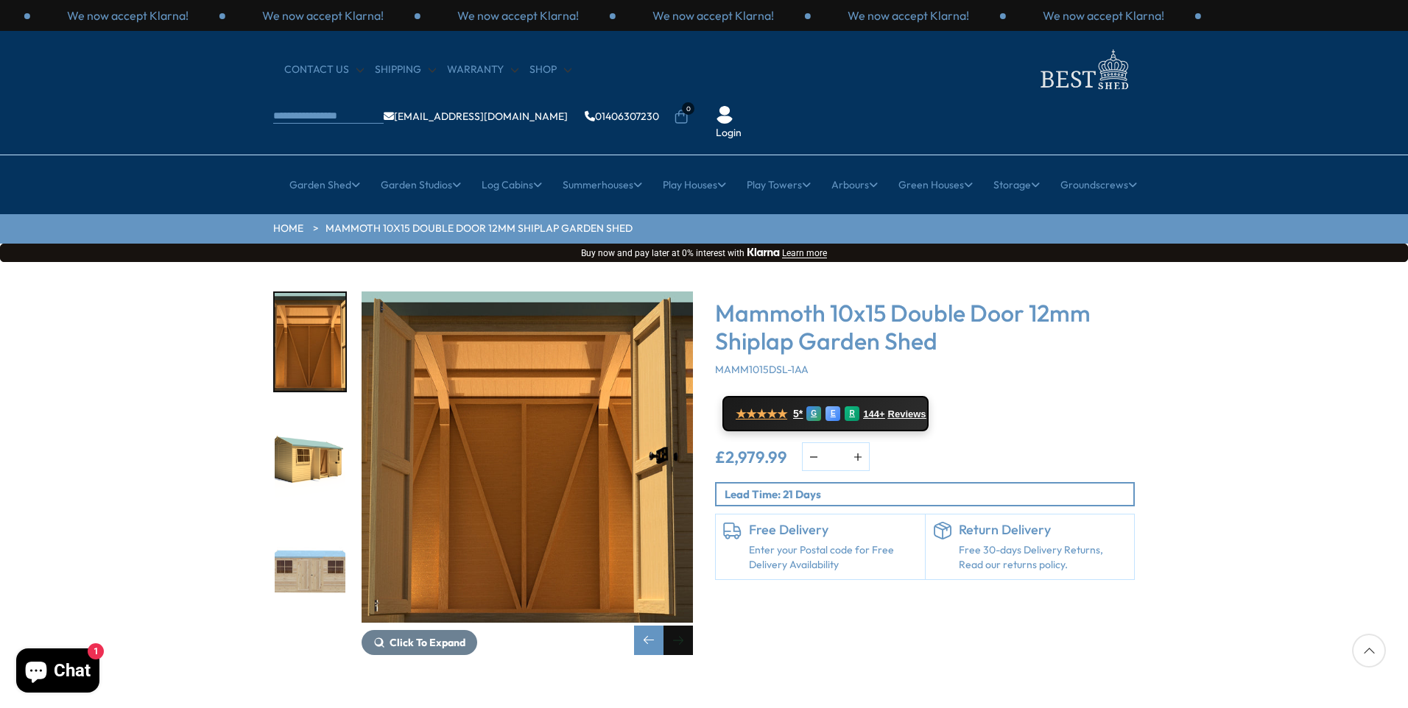
click at [680, 626] on div "Next slide" at bounding box center [677, 640] width 29 height 29
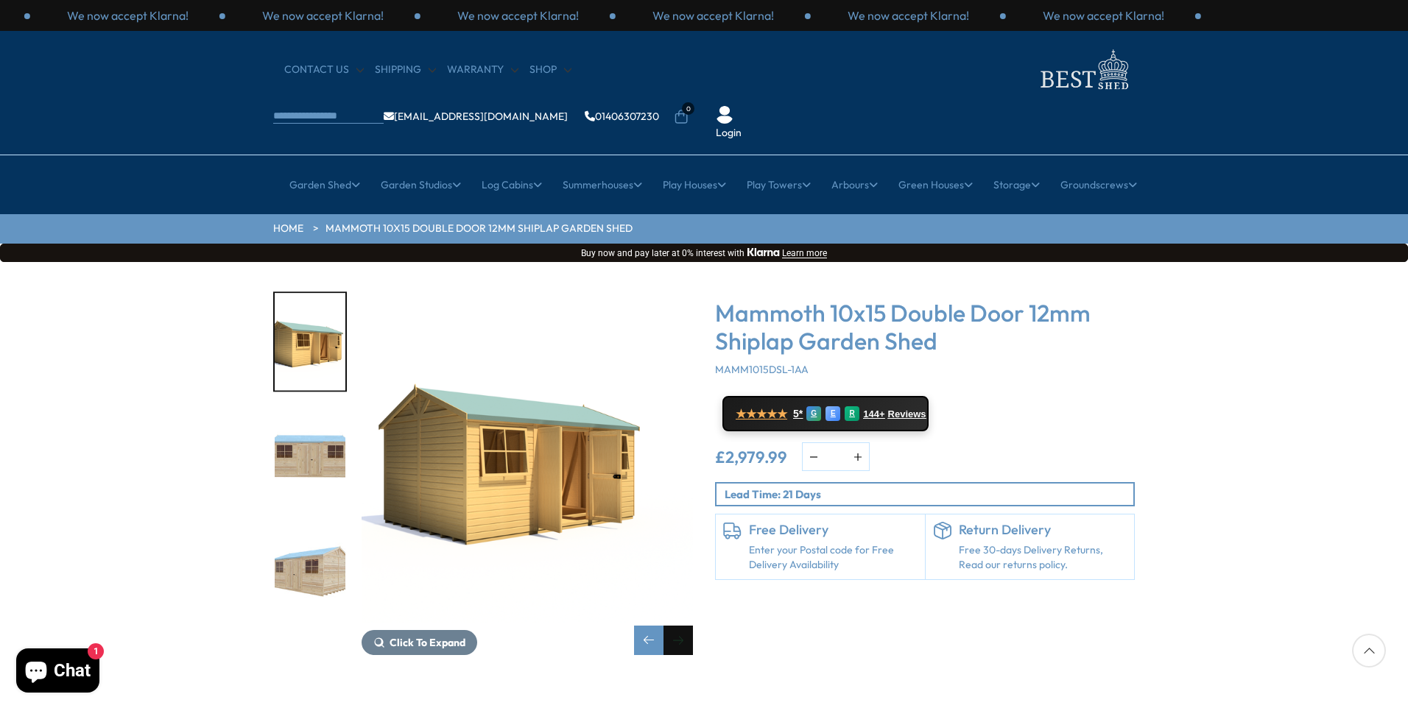
click at [680, 626] on div "Next slide" at bounding box center [677, 640] width 29 height 29
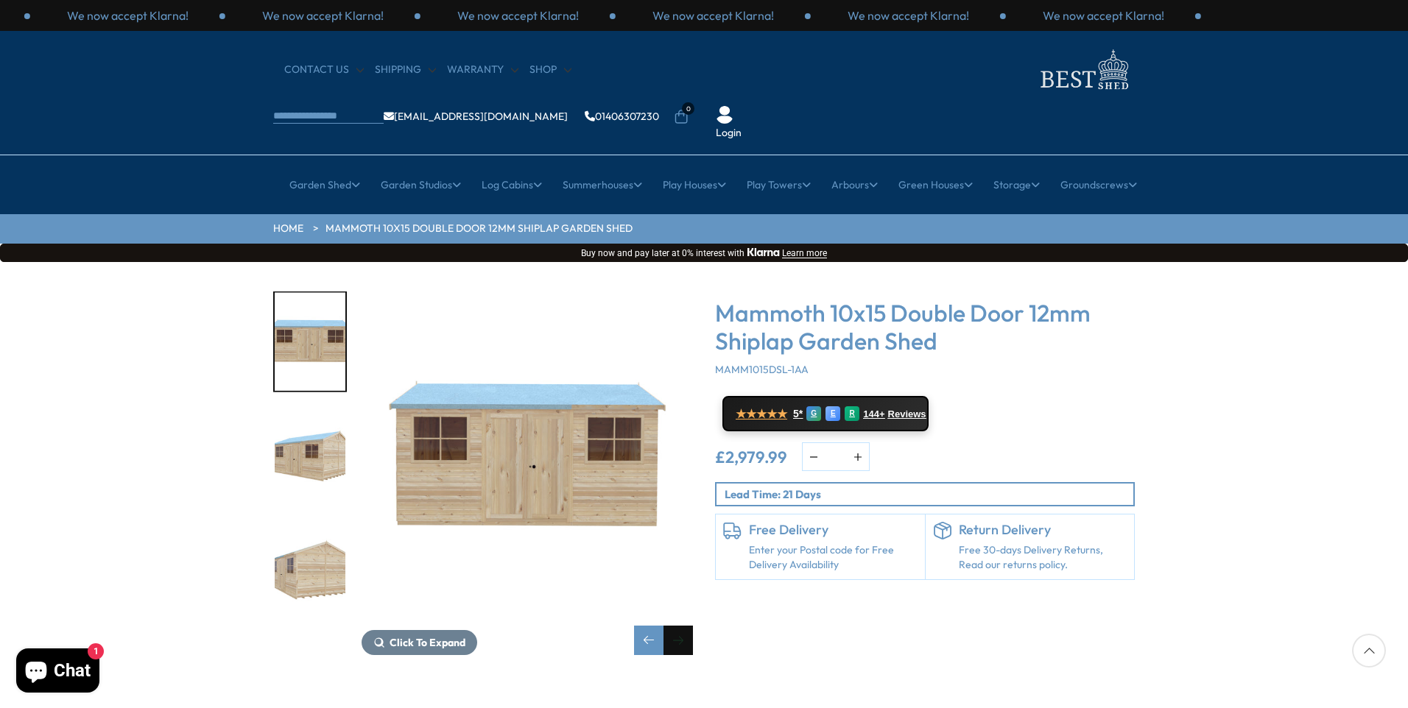
click at [680, 626] on div "Next slide" at bounding box center [677, 640] width 29 height 29
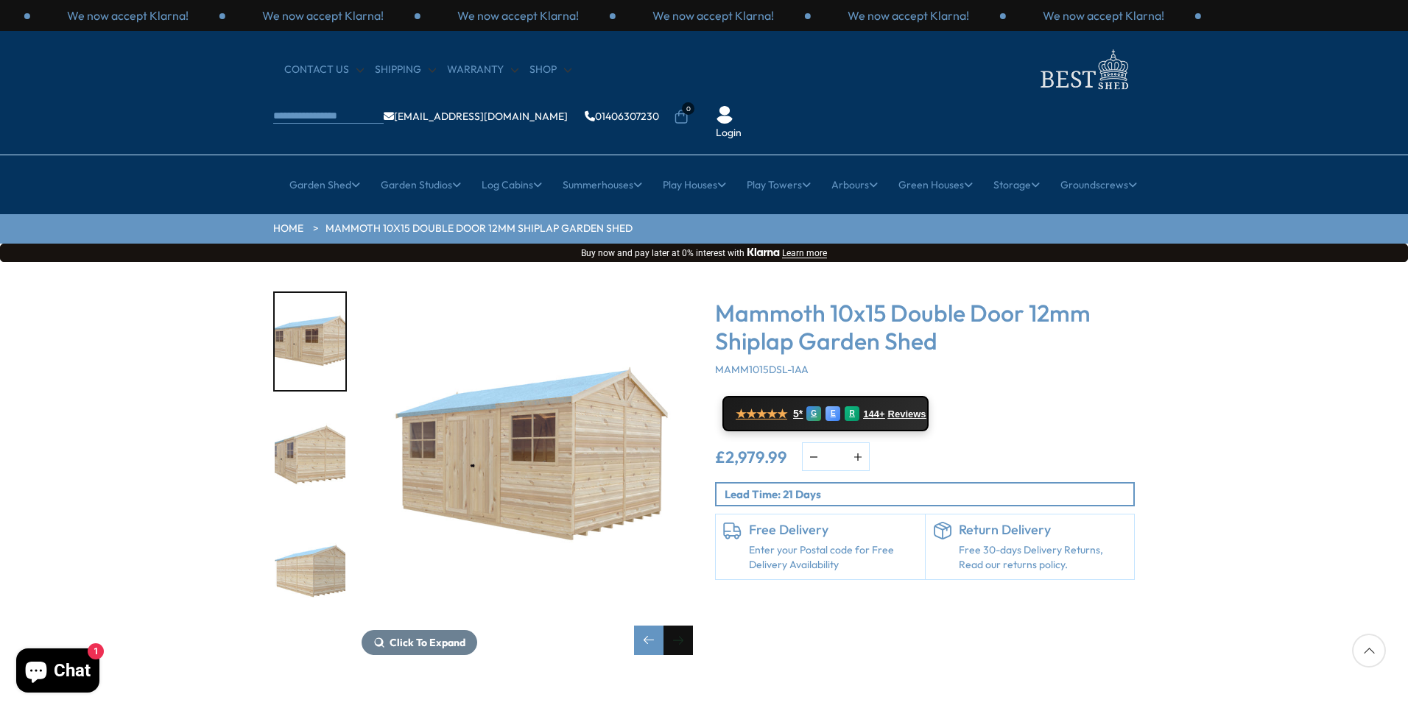
click at [680, 626] on div "Next slide" at bounding box center [677, 640] width 29 height 29
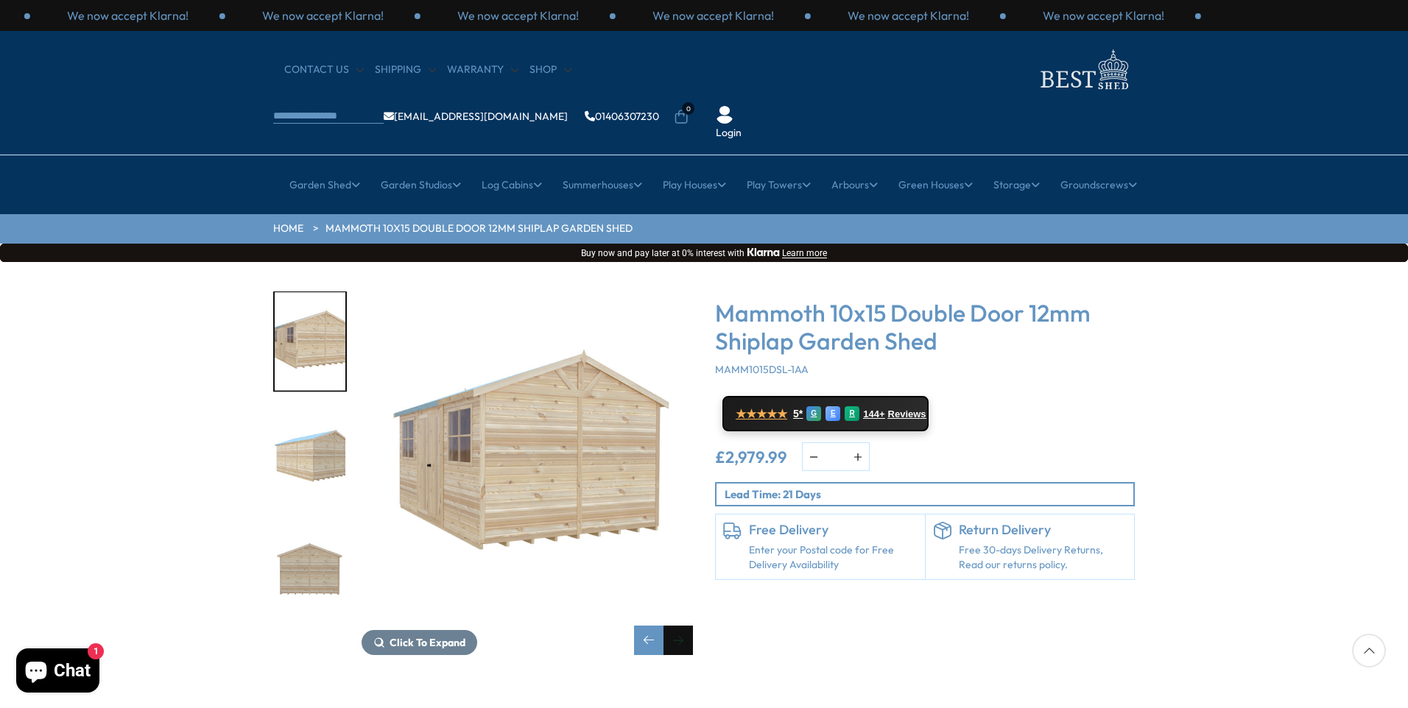
click at [680, 626] on div "Next slide" at bounding box center [677, 640] width 29 height 29
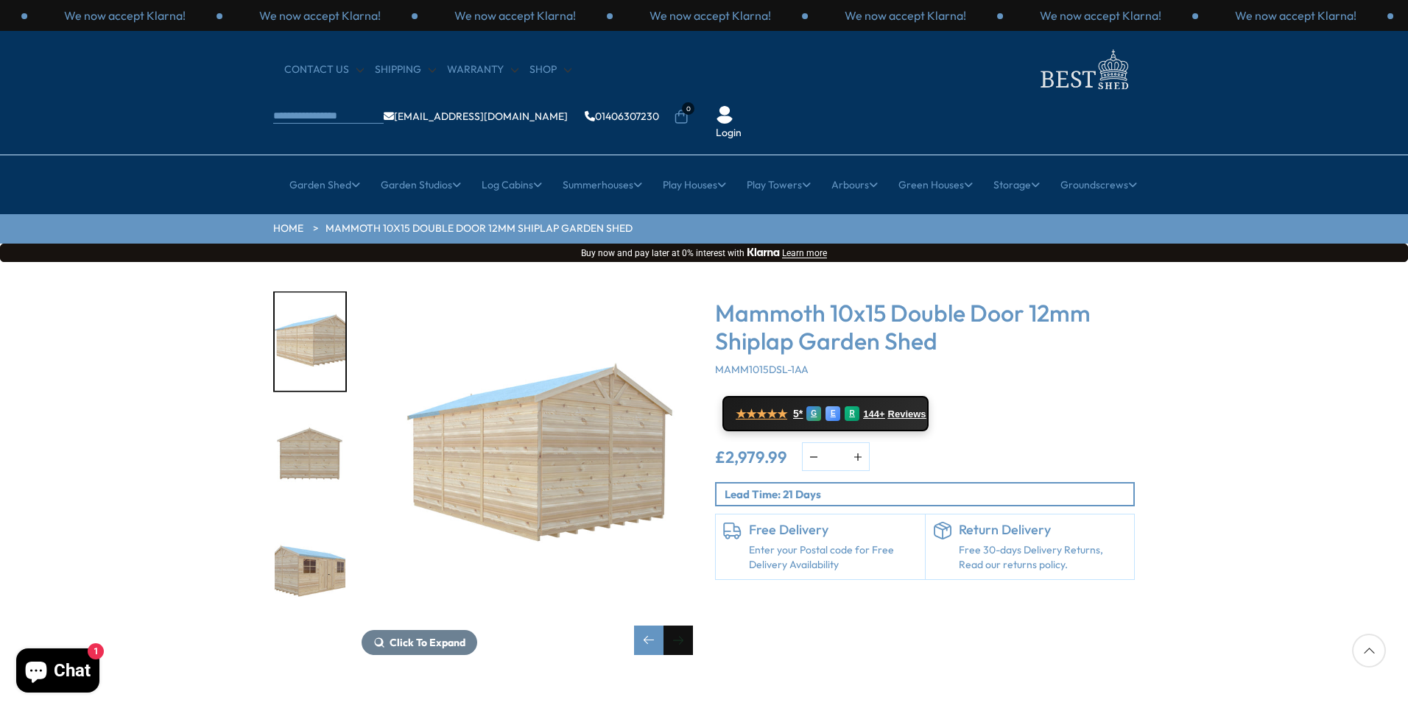
click at [680, 626] on div "Next slide" at bounding box center [677, 640] width 29 height 29
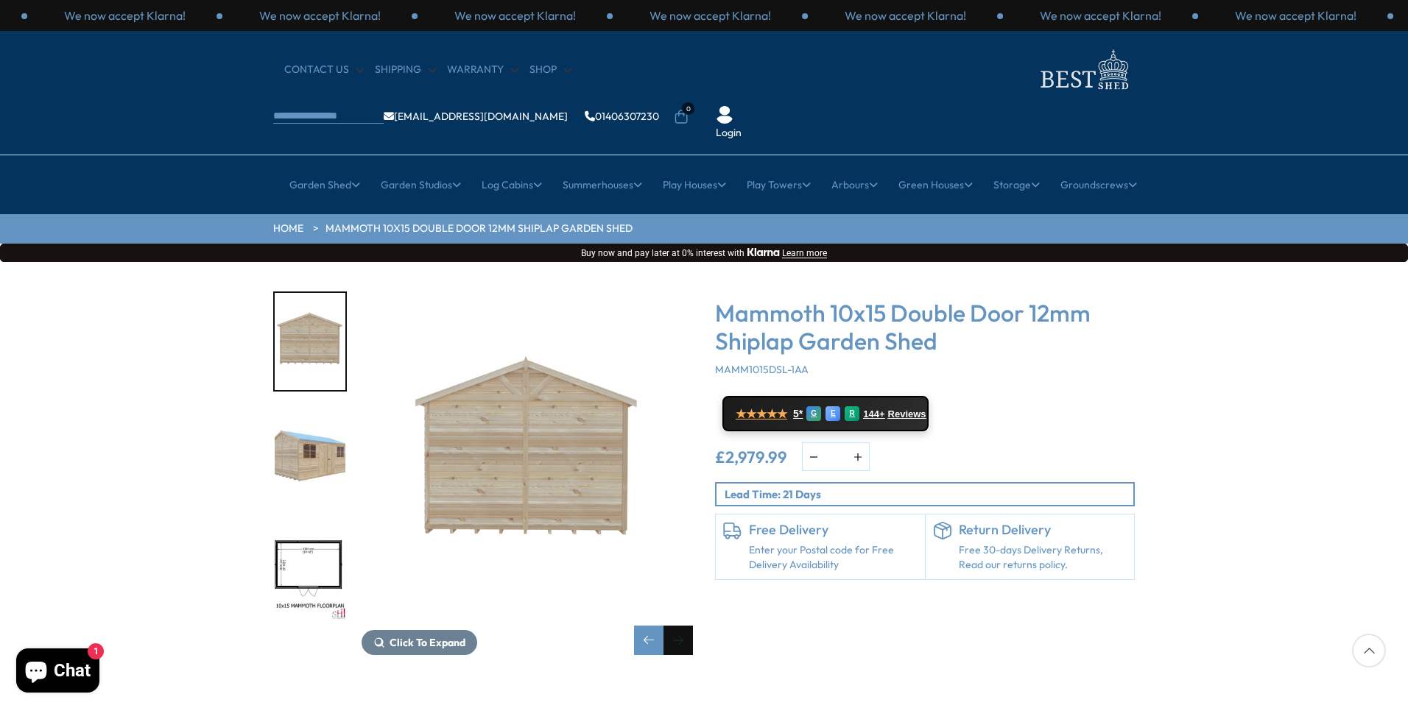
click at [680, 626] on div "Next slide" at bounding box center [677, 640] width 29 height 29
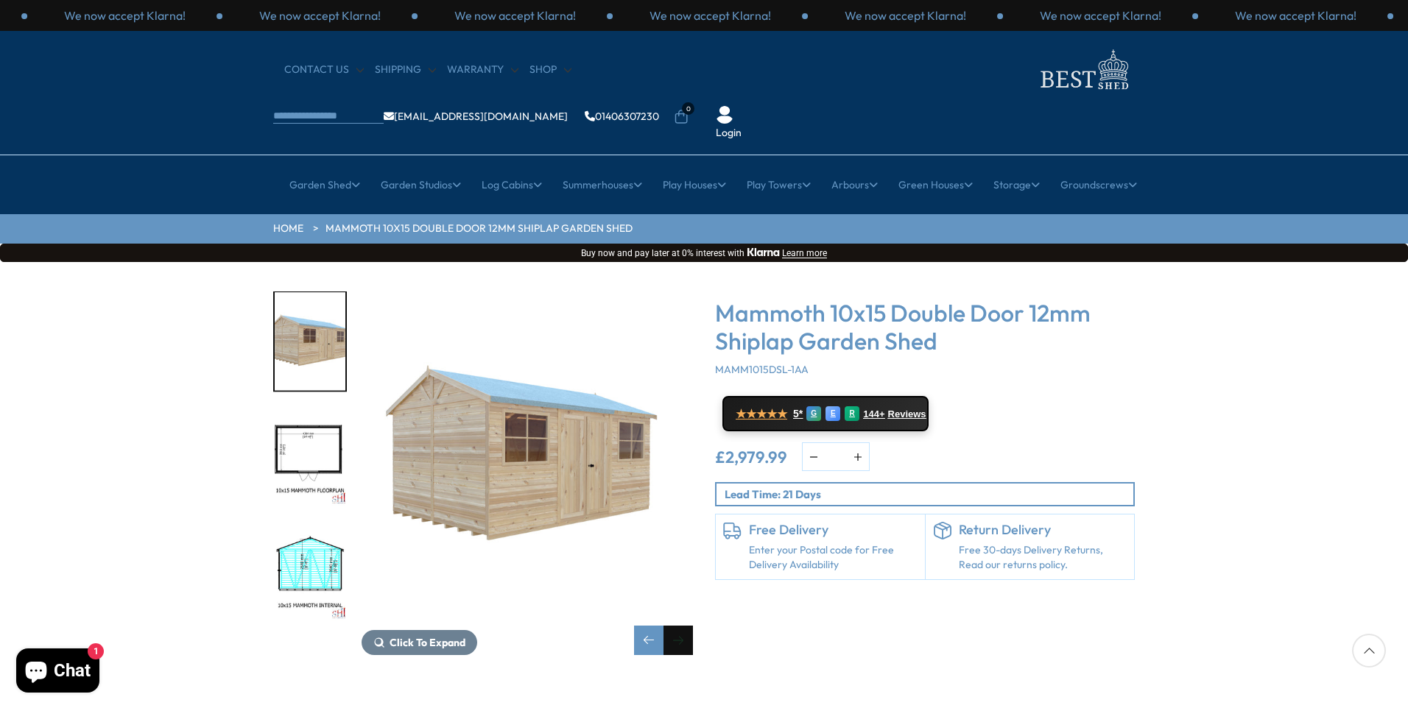
click at [680, 626] on div "Next slide" at bounding box center [677, 640] width 29 height 29
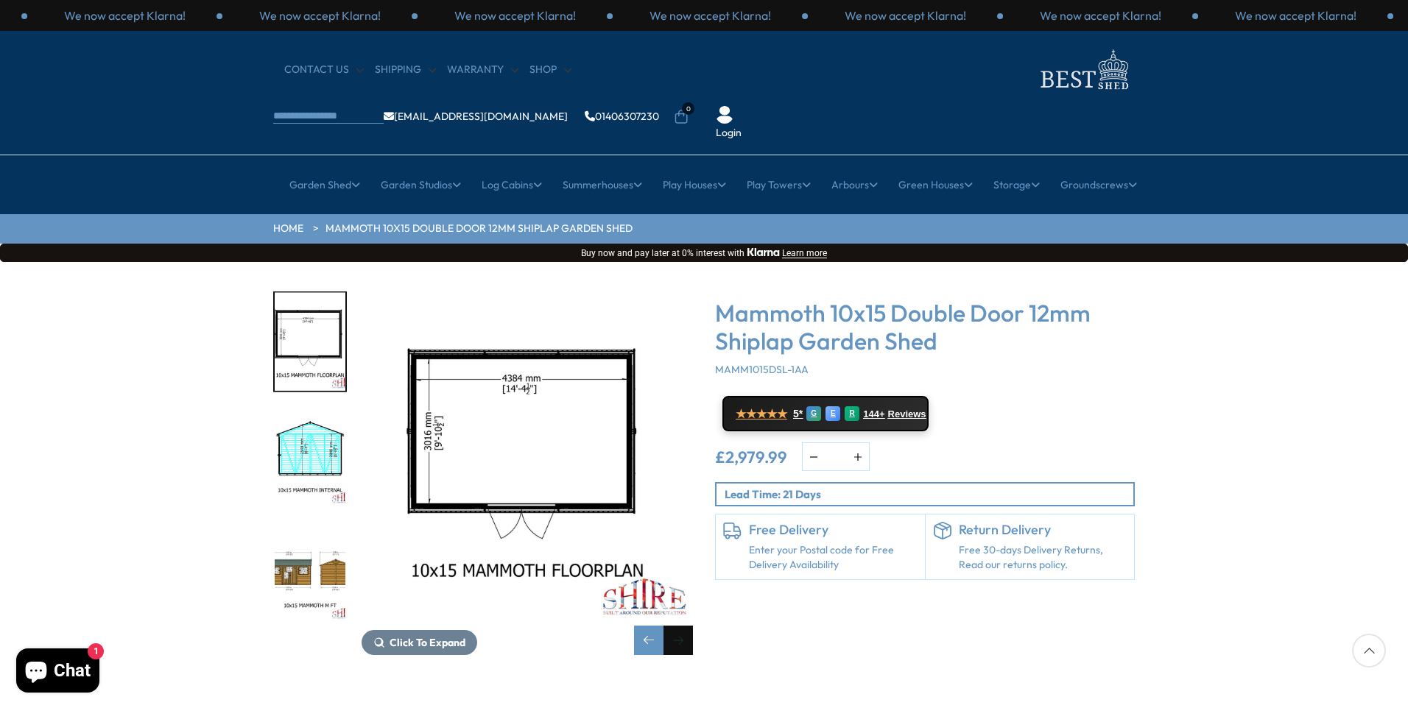
click at [680, 626] on div "Next slide" at bounding box center [677, 640] width 29 height 29
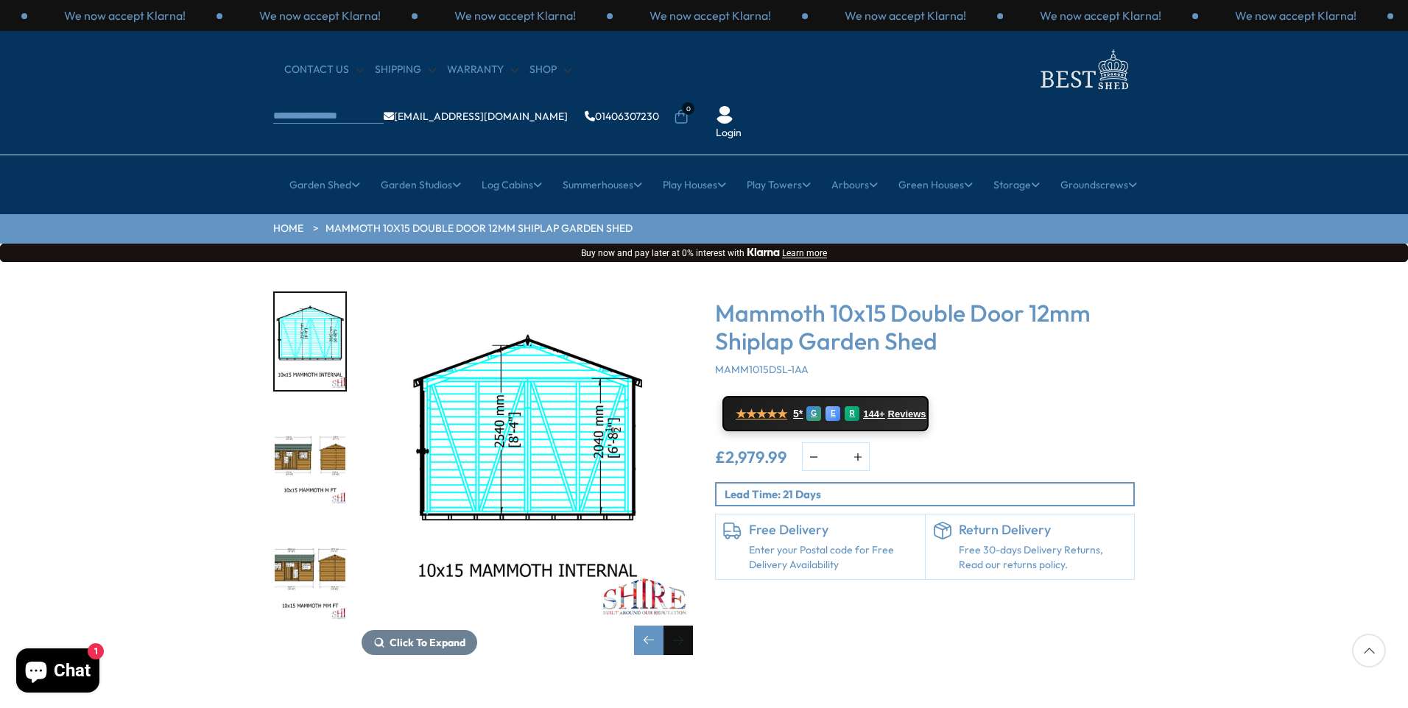
click at [680, 626] on div "Next slide" at bounding box center [677, 640] width 29 height 29
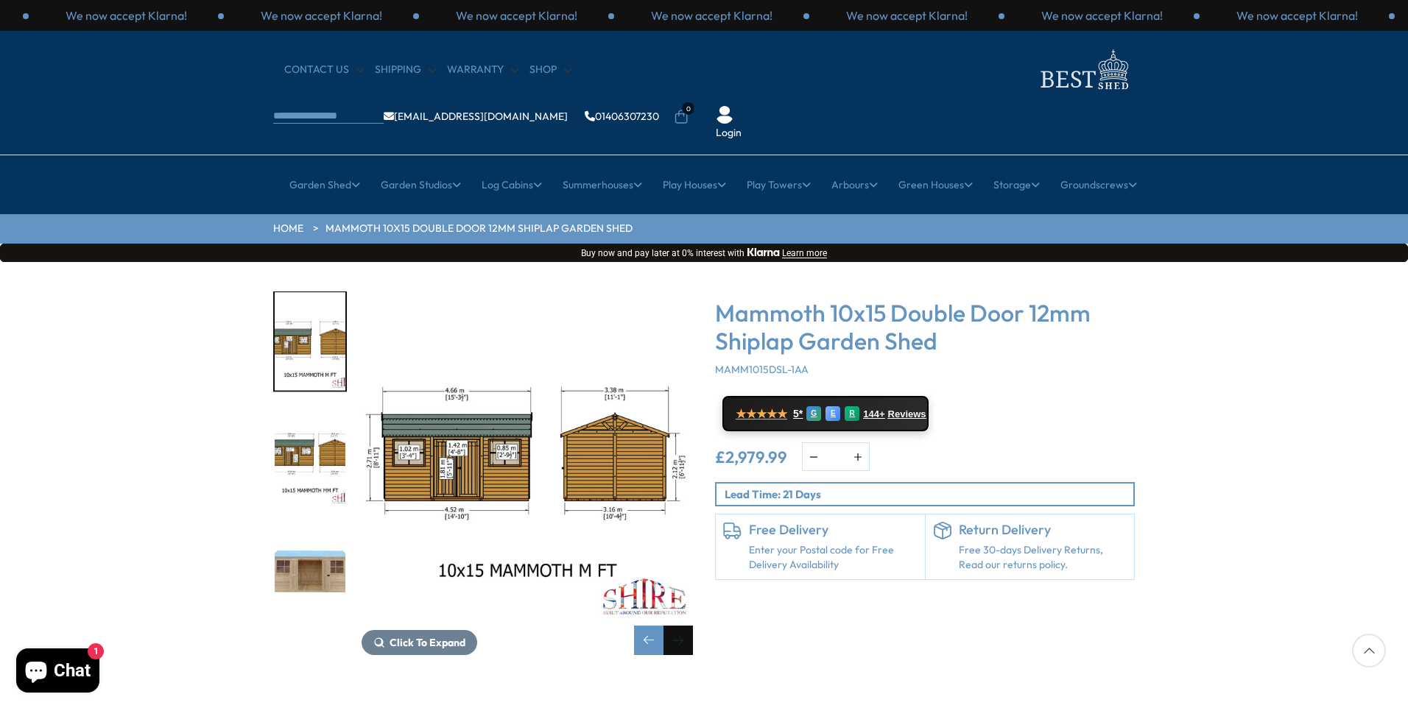
click at [680, 626] on div "Next slide" at bounding box center [677, 640] width 29 height 29
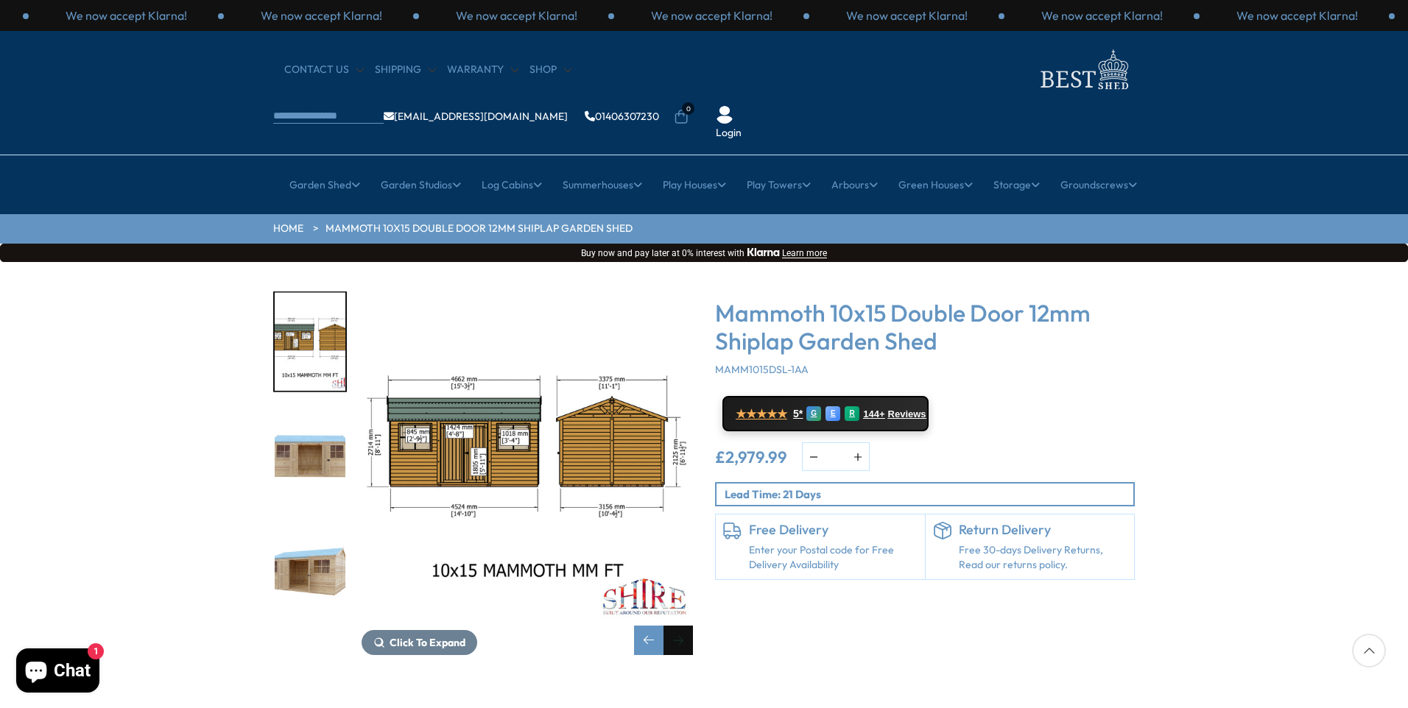
click at [680, 626] on div "Next slide" at bounding box center [677, 640] width 29 height 29
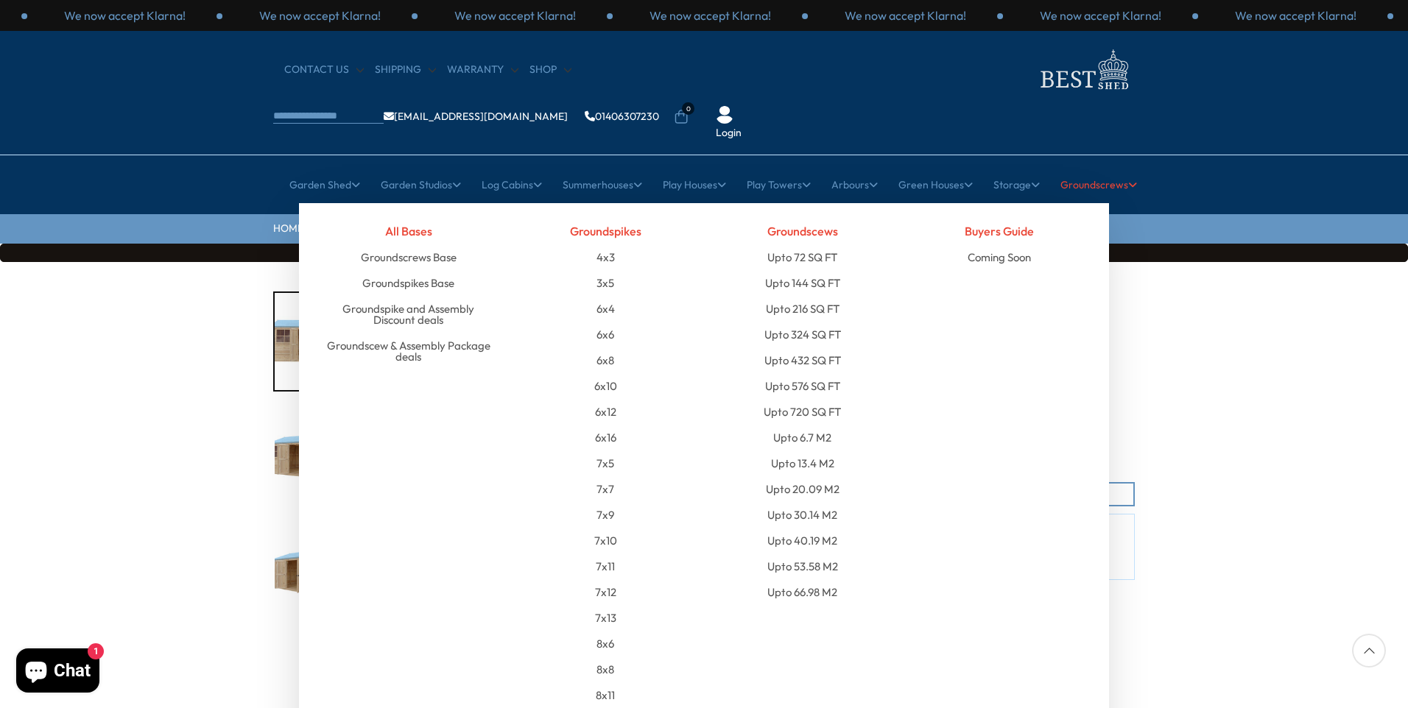
click at [1137, 180] on icon at bounding box center [1132, 185] width 9 height 10
click at [1129, 166] on link "Groundscrews" at bounding box center [1098, 184] width 77 height 37
click at [1090, 166] on link "Groundscrews" at bounding box center [1098, 184] width 77 height 37
click at [1135, 180] on icon at bounding box center [1132, 185] width 9 height 10
click at [439, 244] on link "Groundscrews Base" at bounding box center [409, 257] width 96 height 26
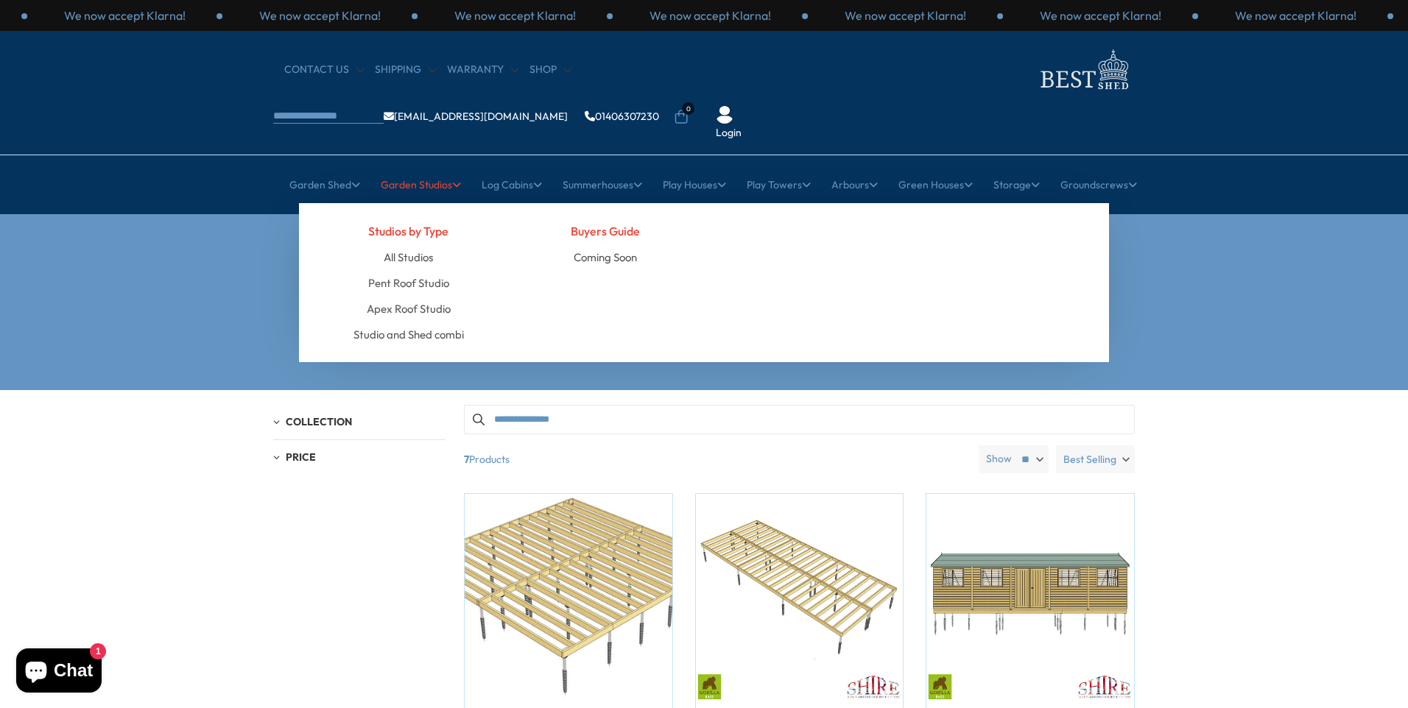
click at [434, 166] on link "Garden Studios" at bounding box center [421, 184] width 80 height 37
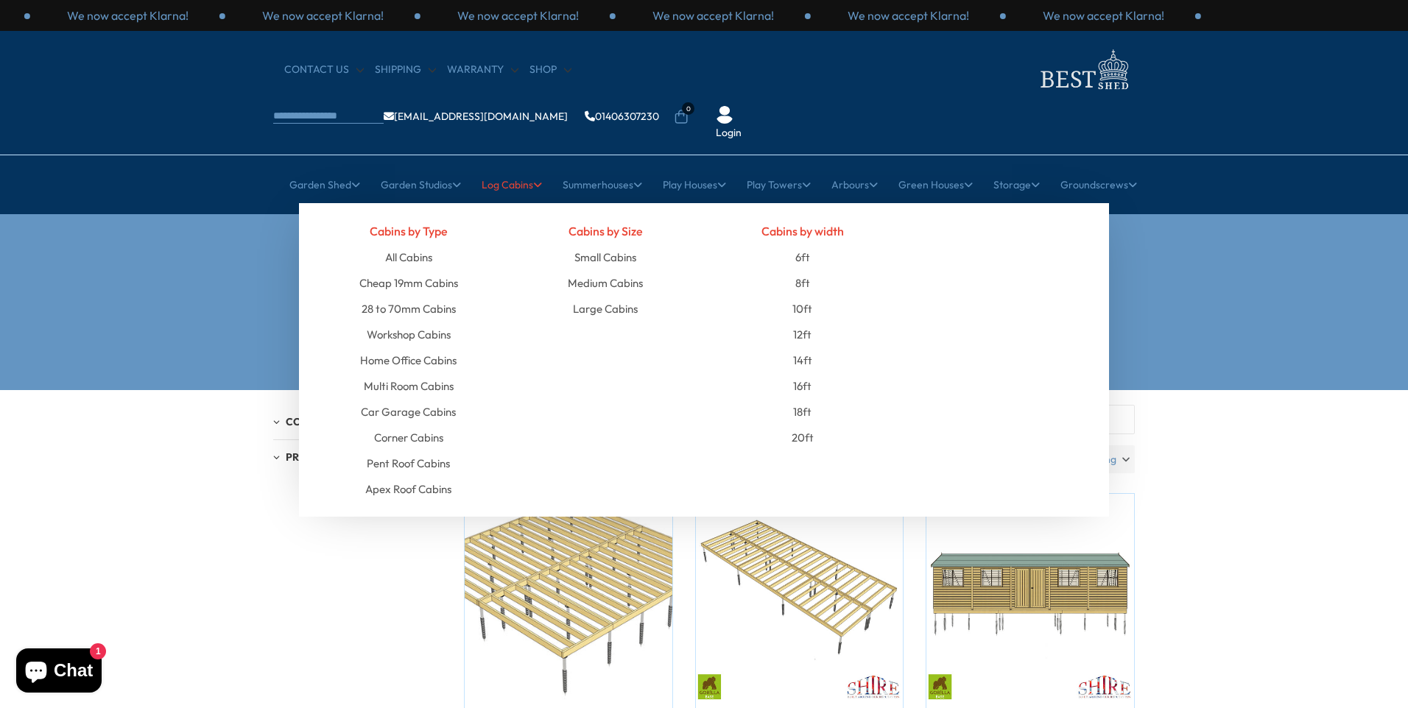
click at [535, 180] on icon at bounding box center [537, 185] width 9 height 10
click at [506, 166] on link "Log Cabins" at bounding box center [511, 184] width 60 height 37
click at [511, 166] on link "Log Cabins" at bounding box center [511, 184] width 60 height 37
click at [446, 399] on link "Car Garage Cabins" at bounding box center [408, 412] width 95 height 26
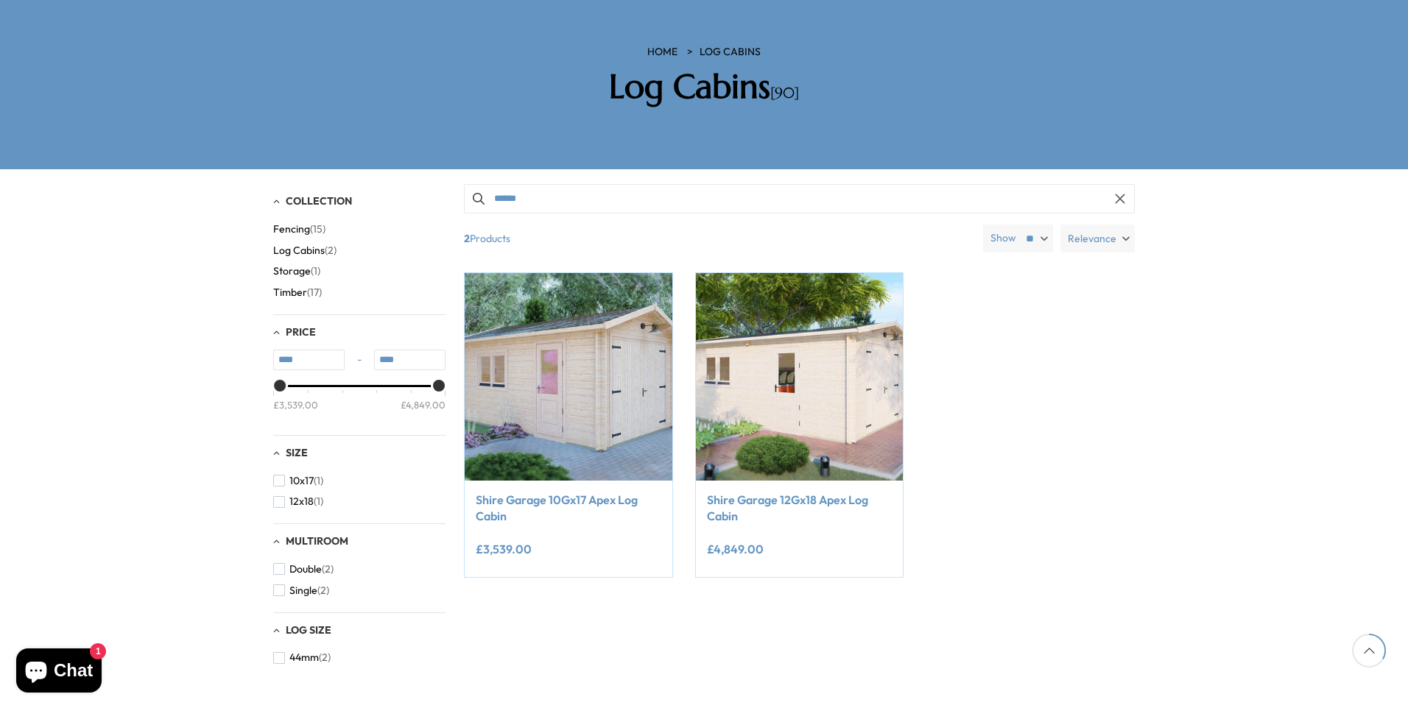
scroll to position [294, 0]
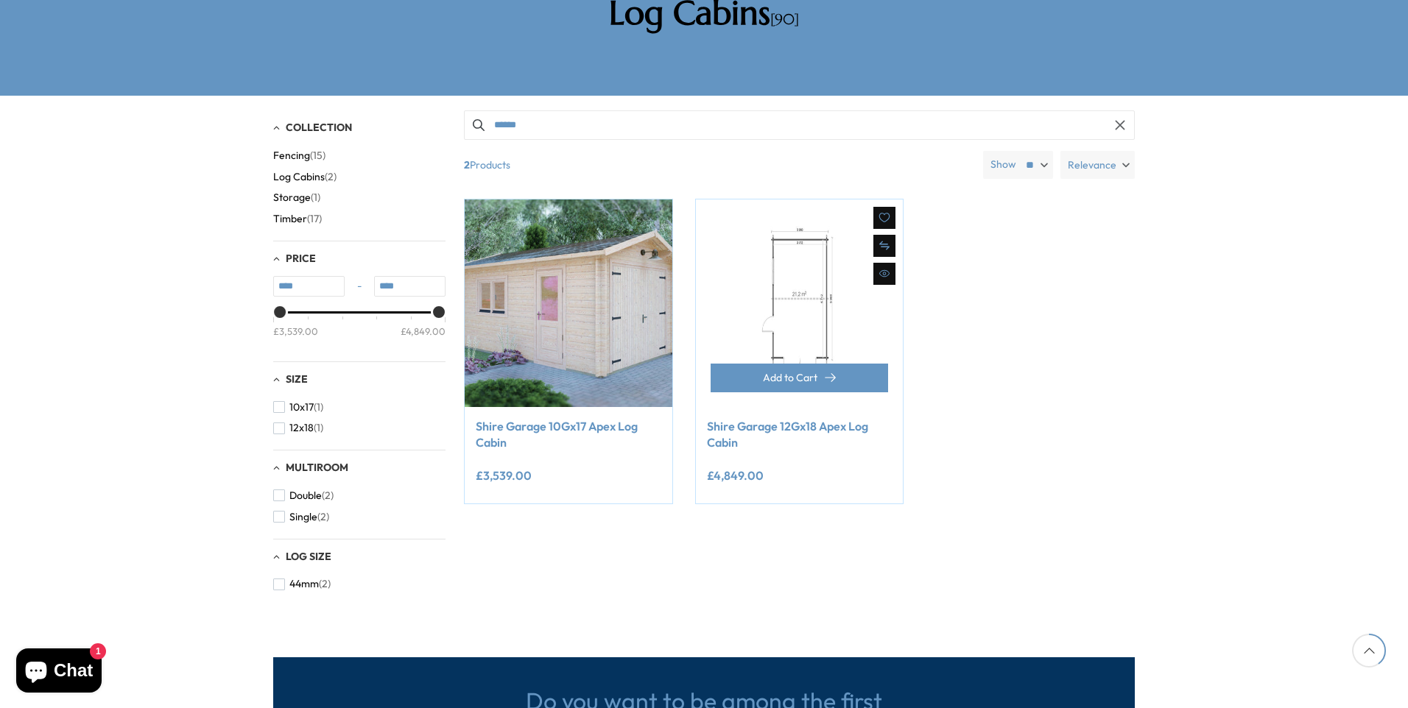
click at [836, 253] on img at bounding box center [800, 304] width 208 height 208
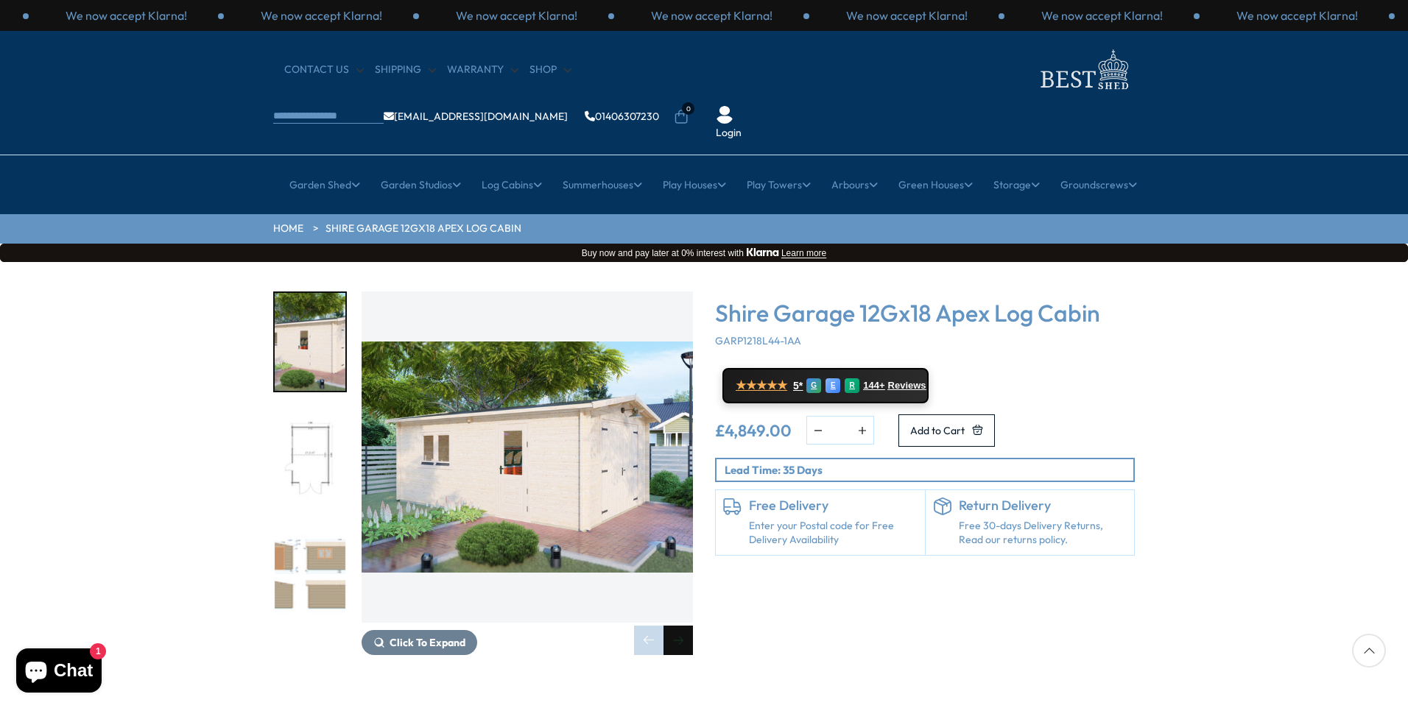
click at [679, 626] on div "Next slide" at bounding box center [677, 640] width 29 height 29
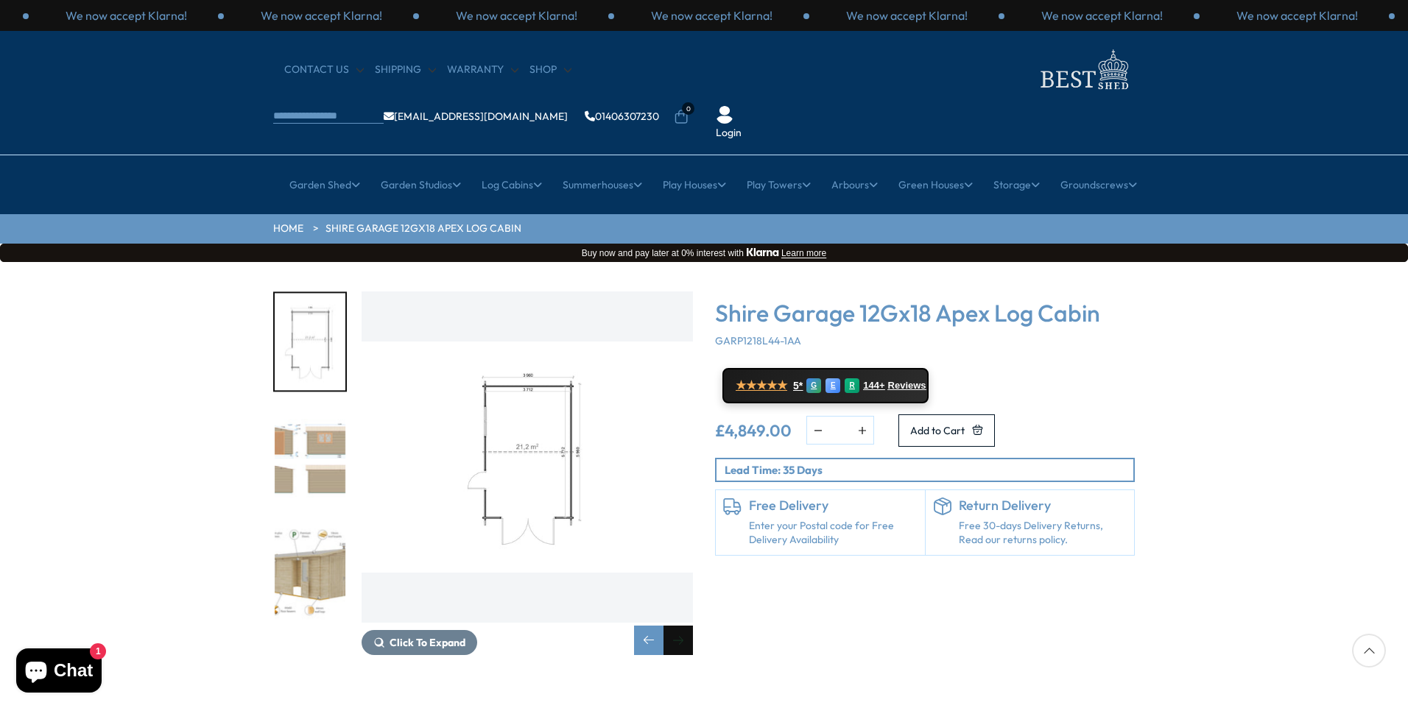
click at [679, 626] on div "Next slide" at bounding box center [677, 640] width 29 height 29
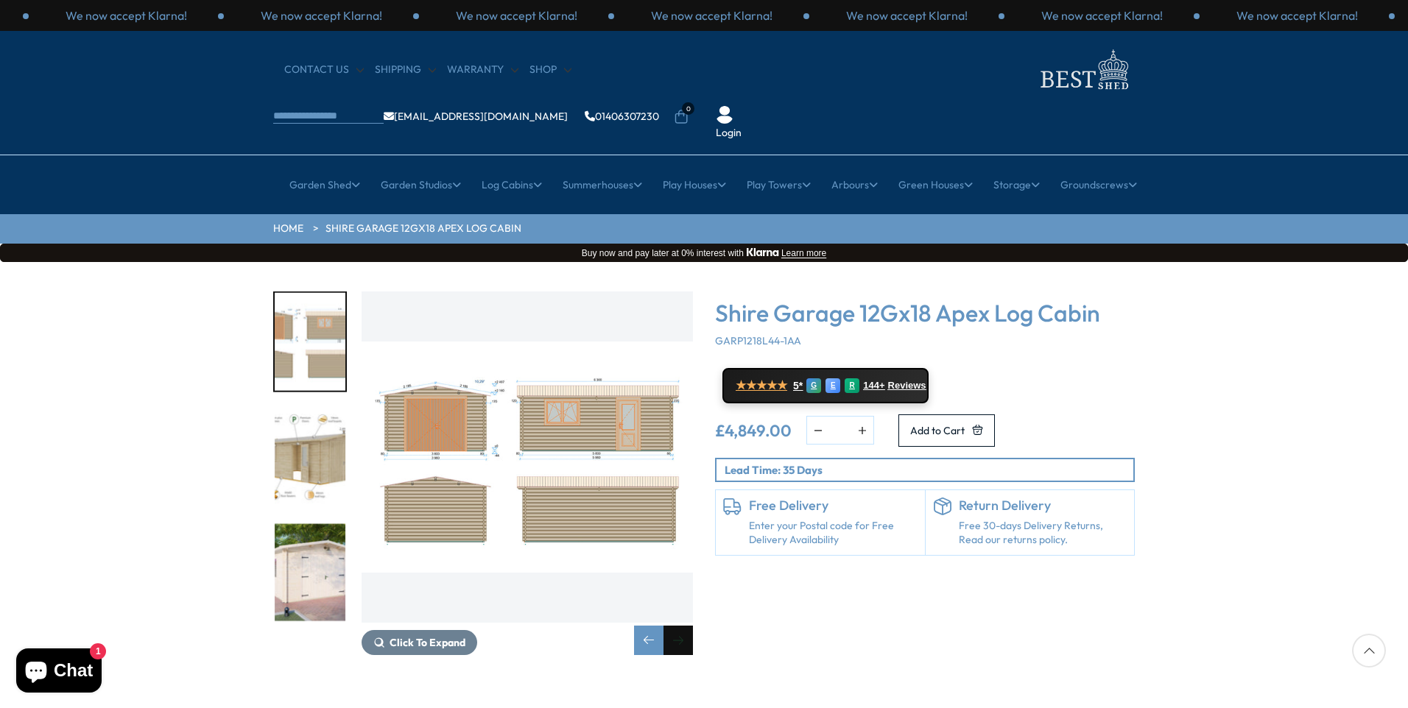
click at [679, 626] on div "Next slide" at bounding box center [677, 640] width 29 height 29
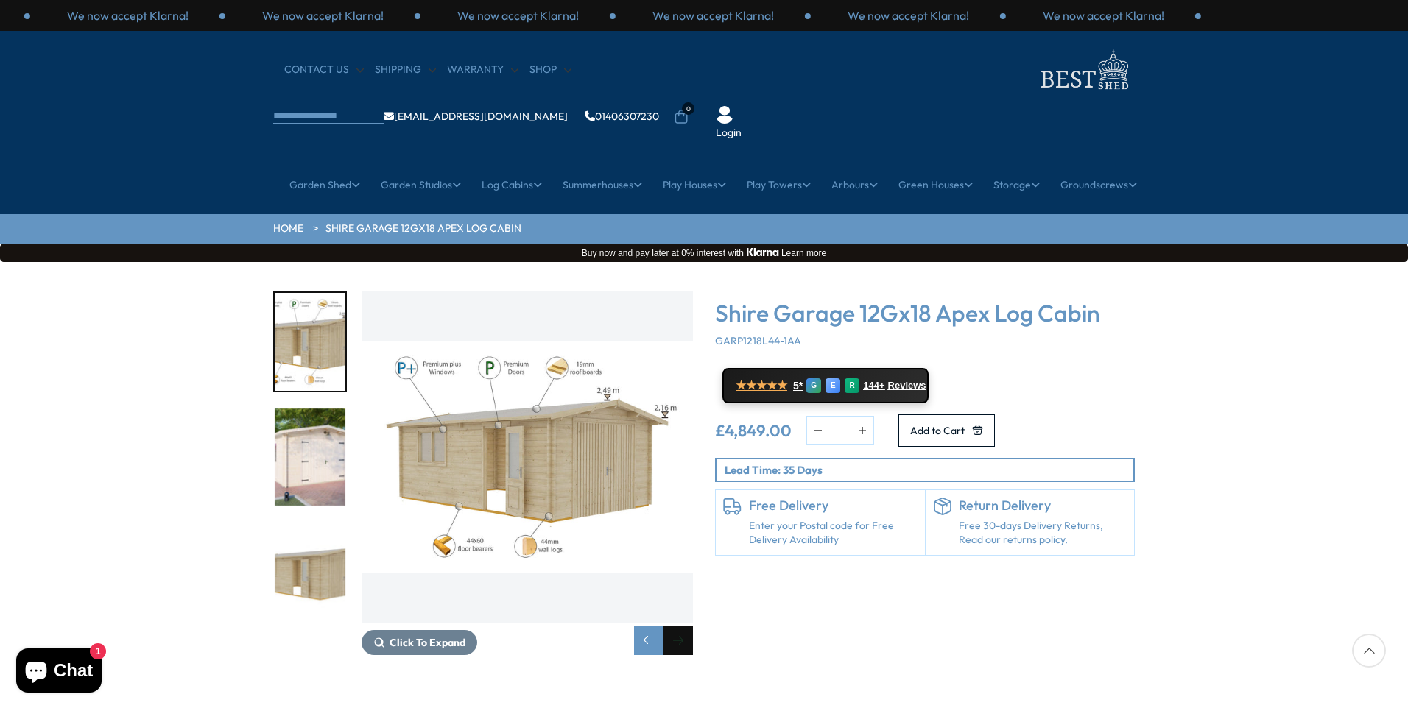
click at [679, 626] on div "Next slide" at bounding box center [677, 640] width 29 height 29
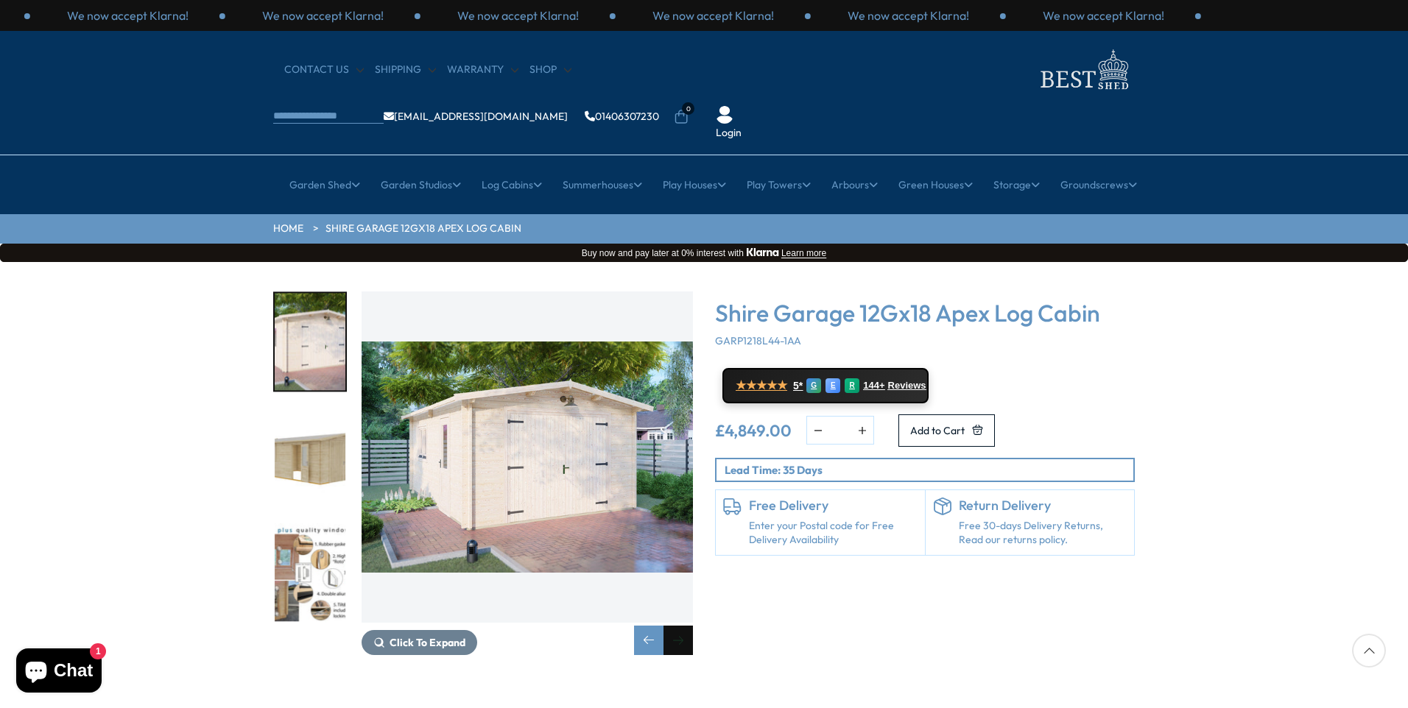
click at [679, 626] on div "Next slide" at bounding box center [677, 640] width 29 height 29
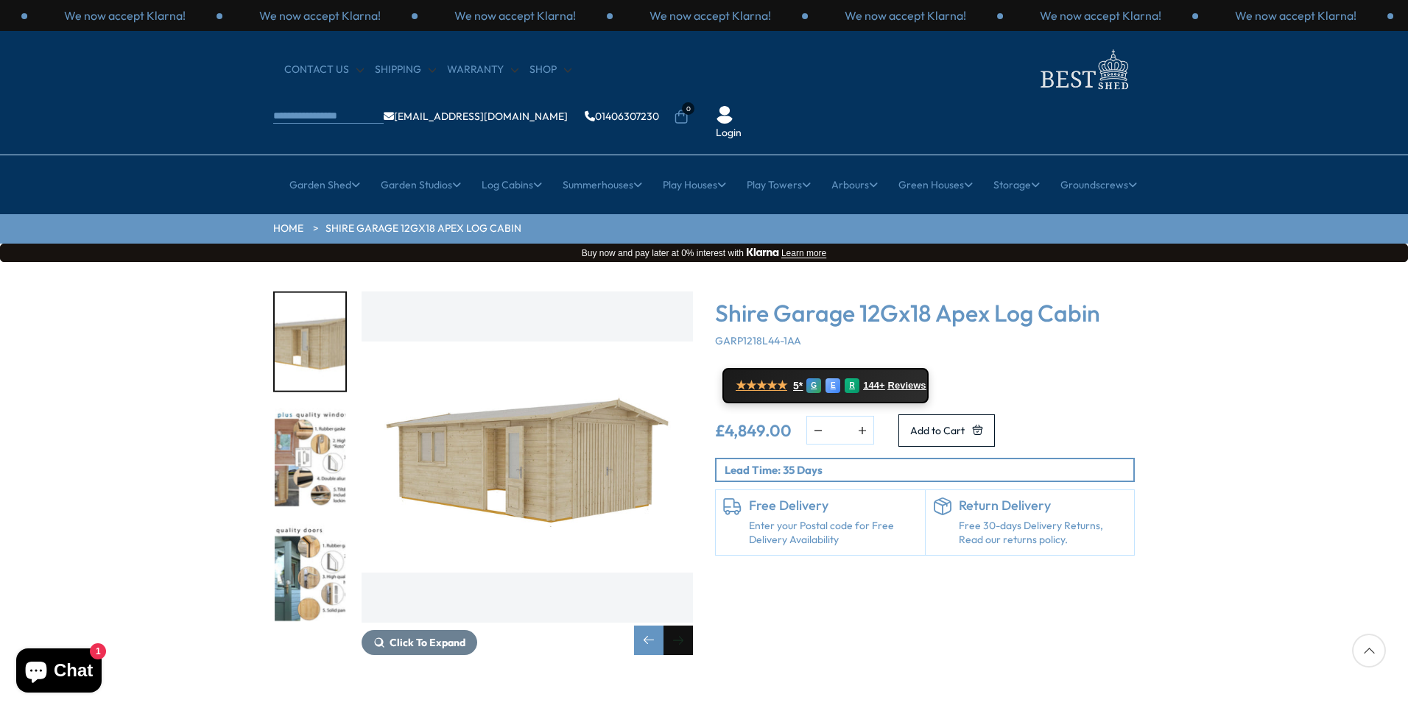
click at [679, 626] on div "Next slide" at bounding box center [677, 640] width 29 height 29
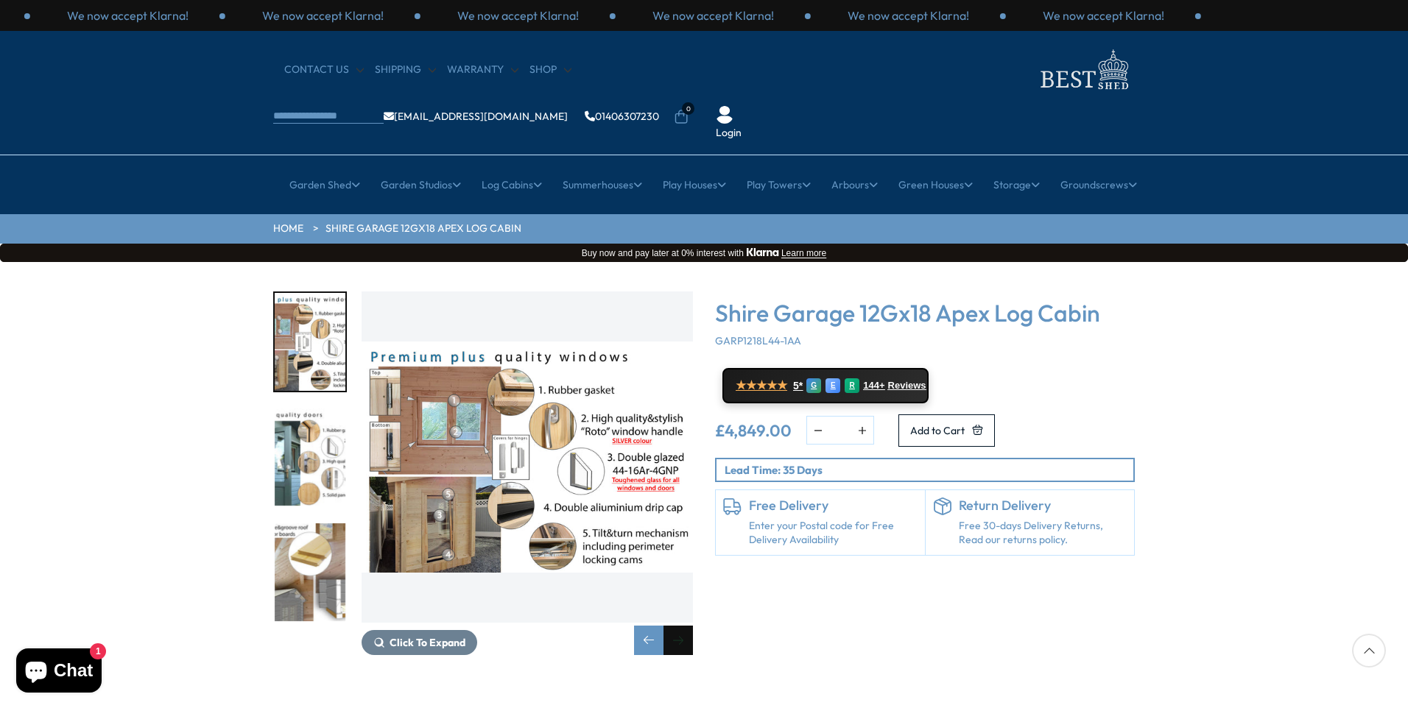
click at [679, 626] on div "Next slide" at bounding box center [677, 640] width 29 height 29
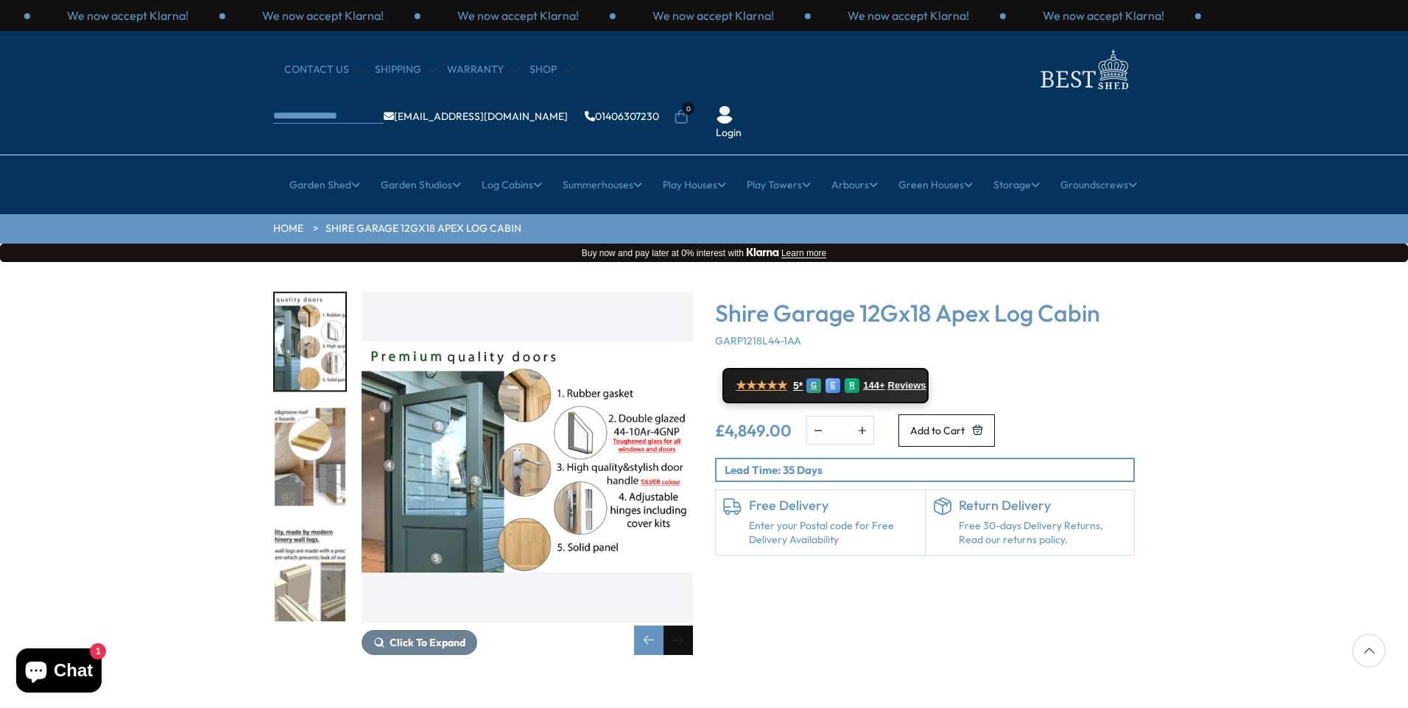
click at [679, 626] on div "Next slide" at bounding box center [677, 640] width 29 height 29
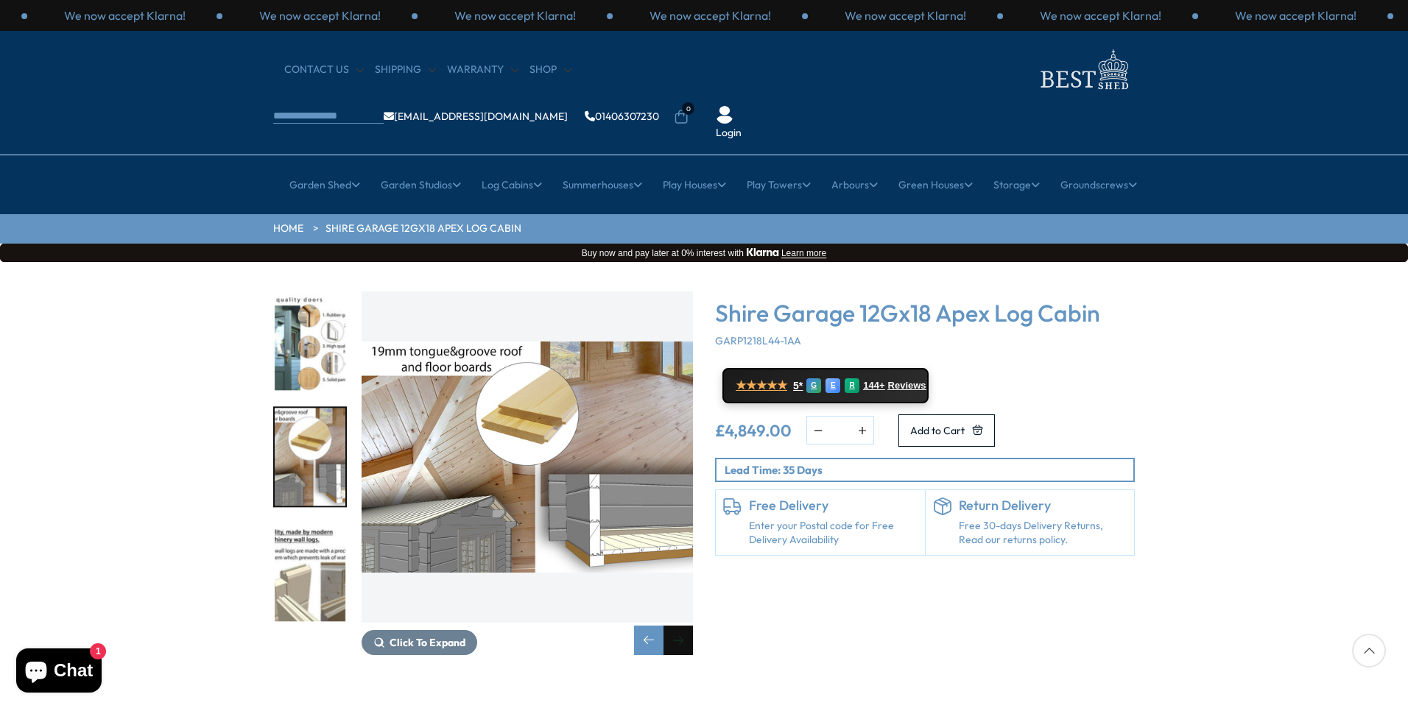
click at [678, 626] on div "Next slide" at bounding box center [677, 640] width 29 height 29
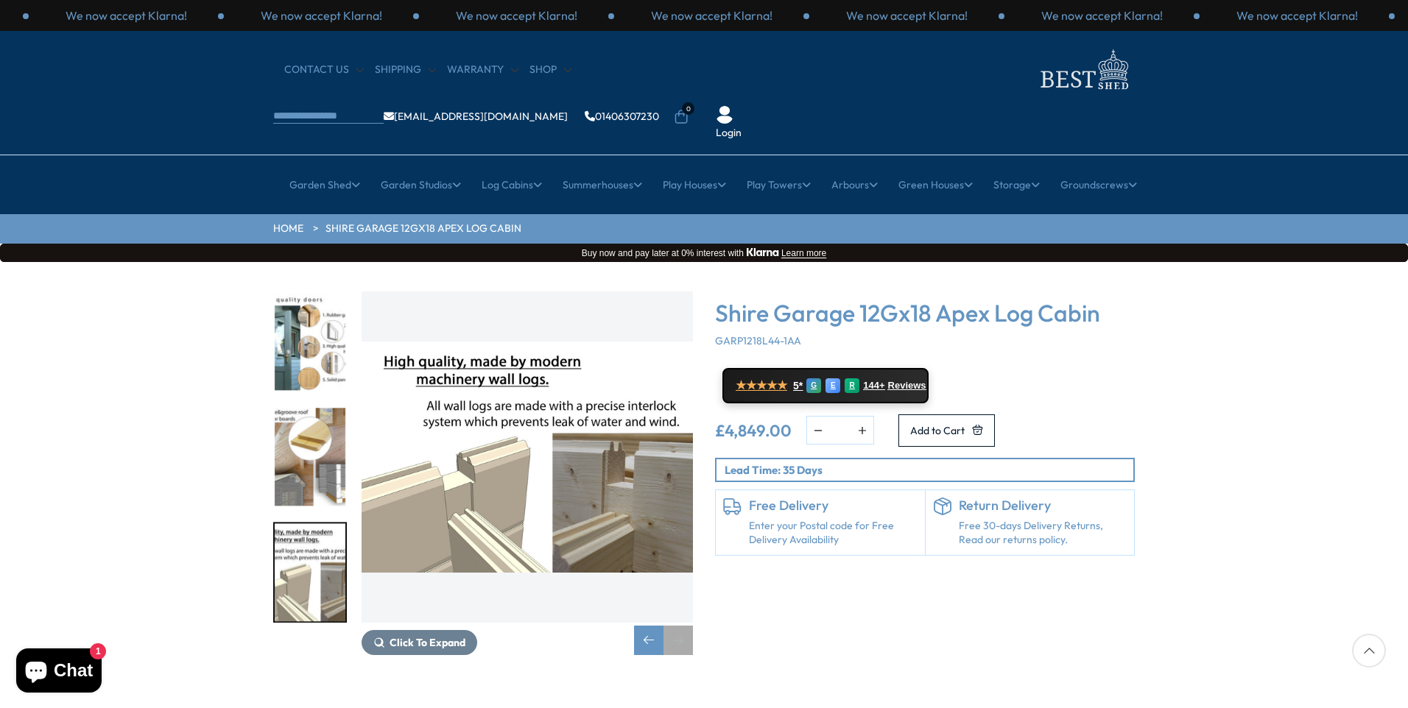
click at [678, 626] on div "Next slide" at bounding box center [677, 640] width 29 height 29
click at [682, 626] on div "Next slide" at bounding box center [677, 640] width 29 height 29
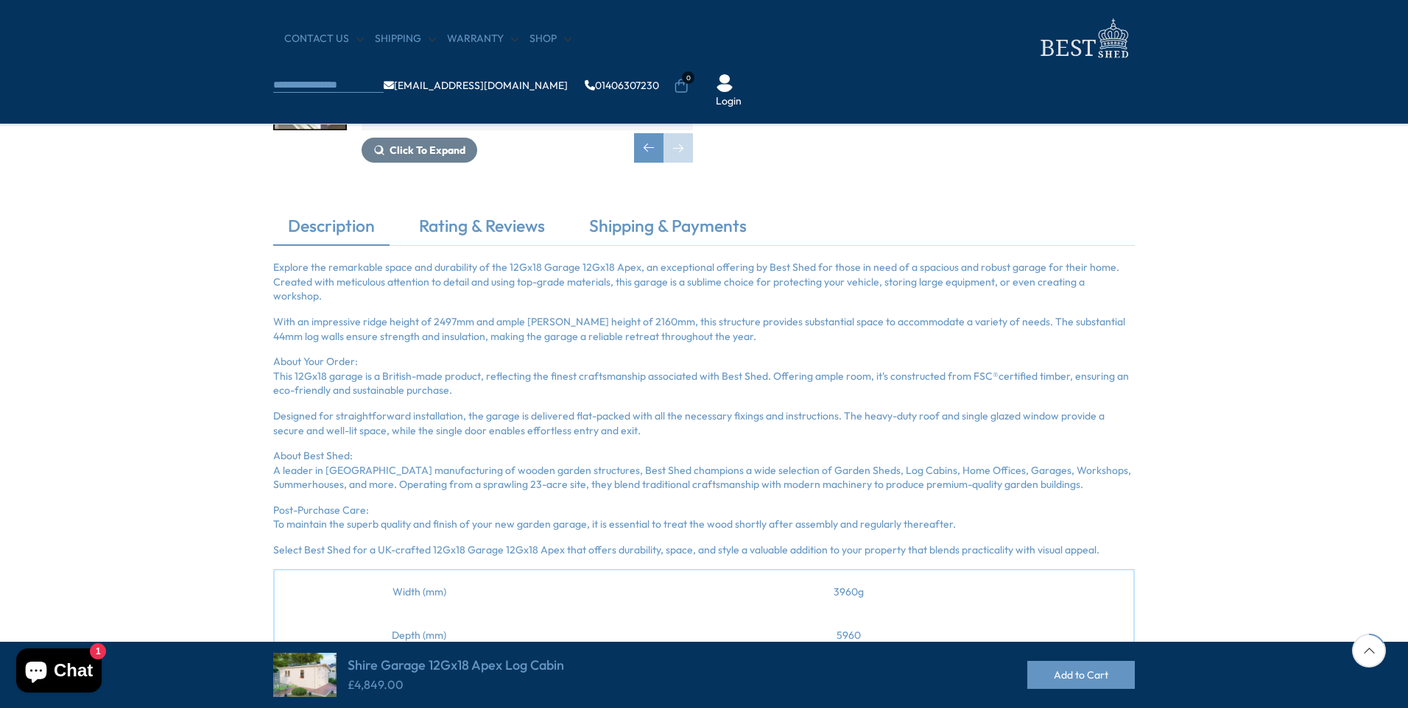
scroll to position [294, 0]
